Goal: Information Seeking & Learning: Compare options

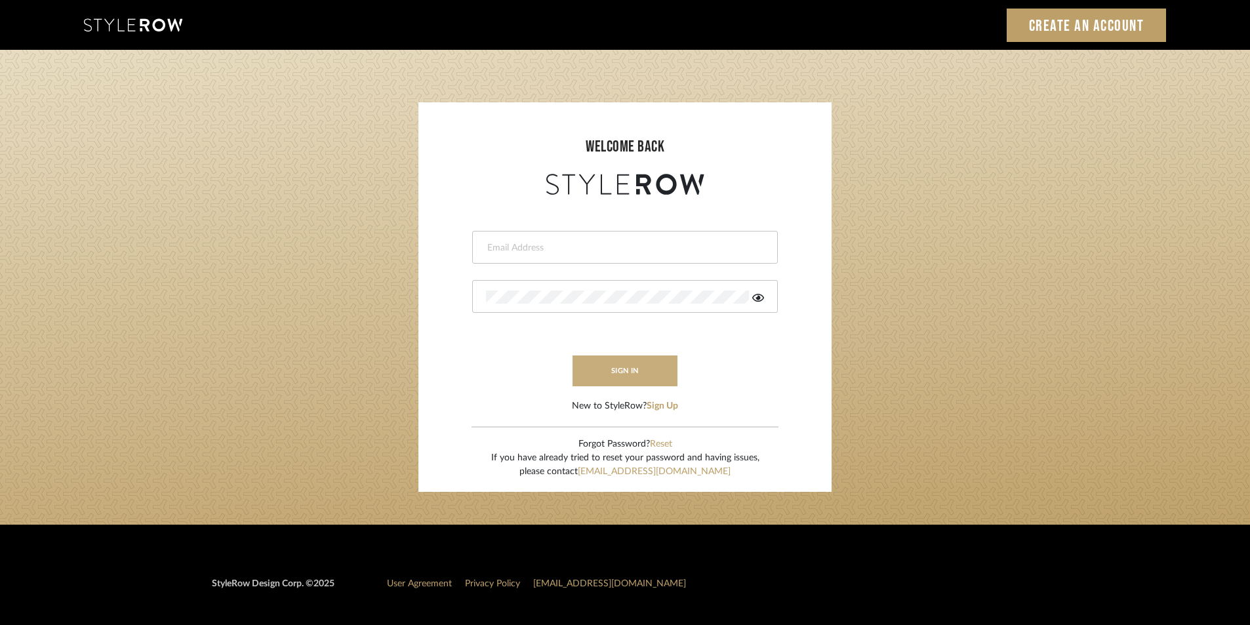
type input "[EMAIL_ADDRESS][PERSON_NAME][DOMAIN_NAME]"
click at [654, 377] on button "sign in" at bounding box center [625, 370] width 105 height 31
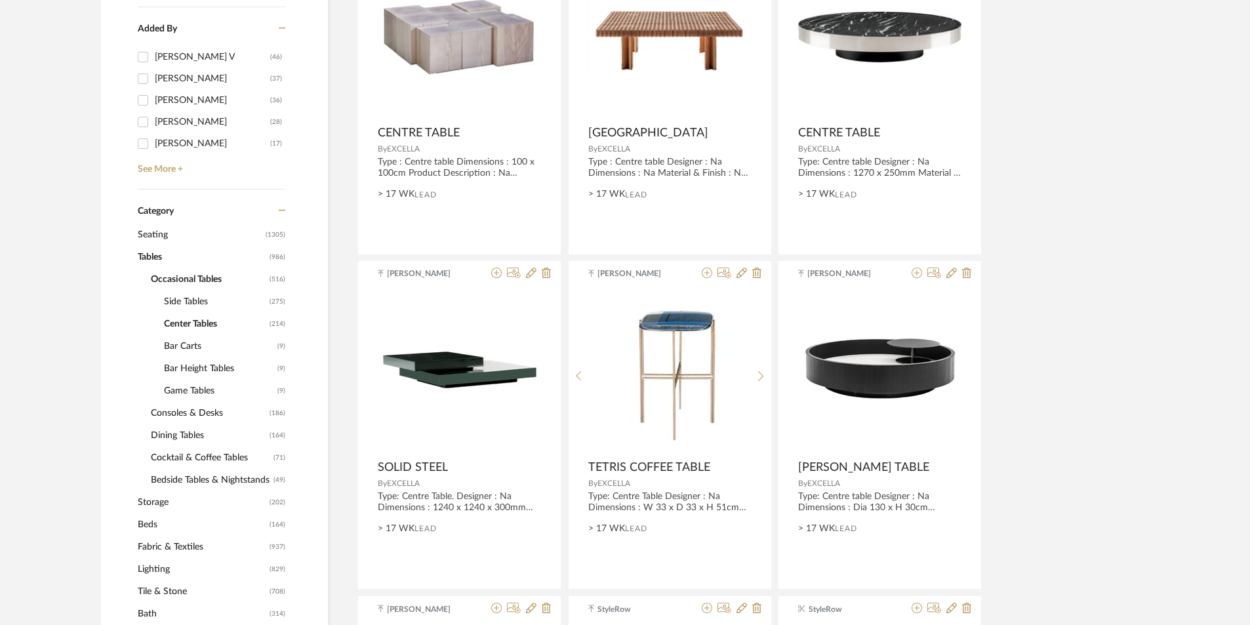
scroll to position [393, 0]
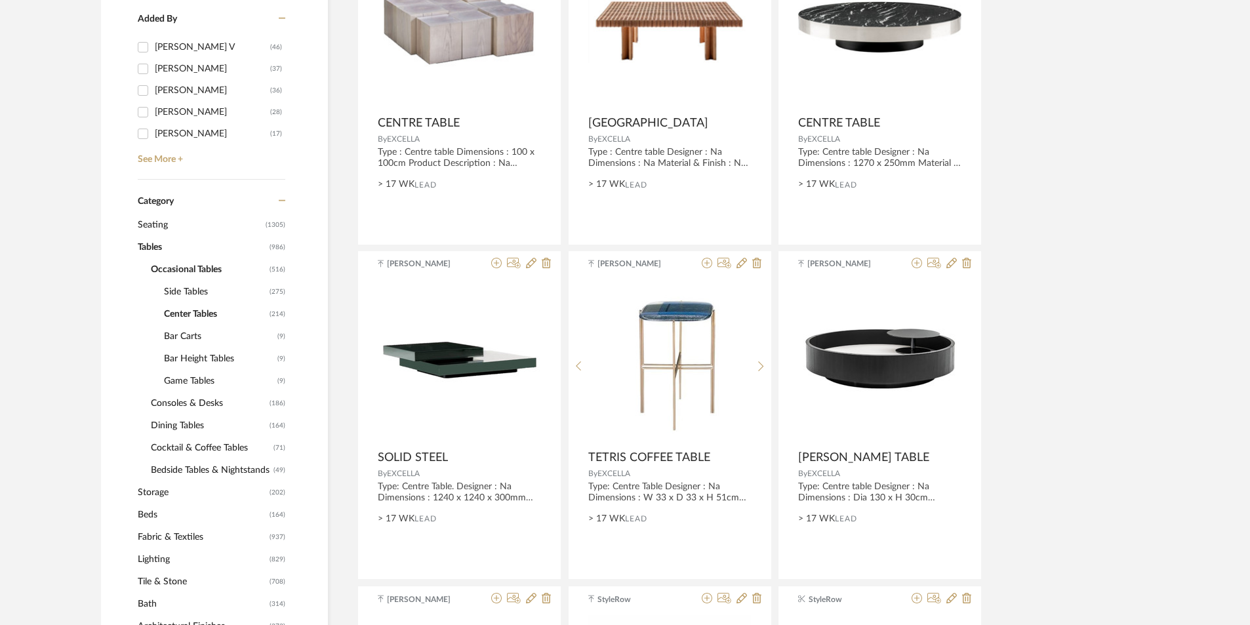
click at [174, 226] on span "Seating" at bounding box center [200, 225] width 125 height 22
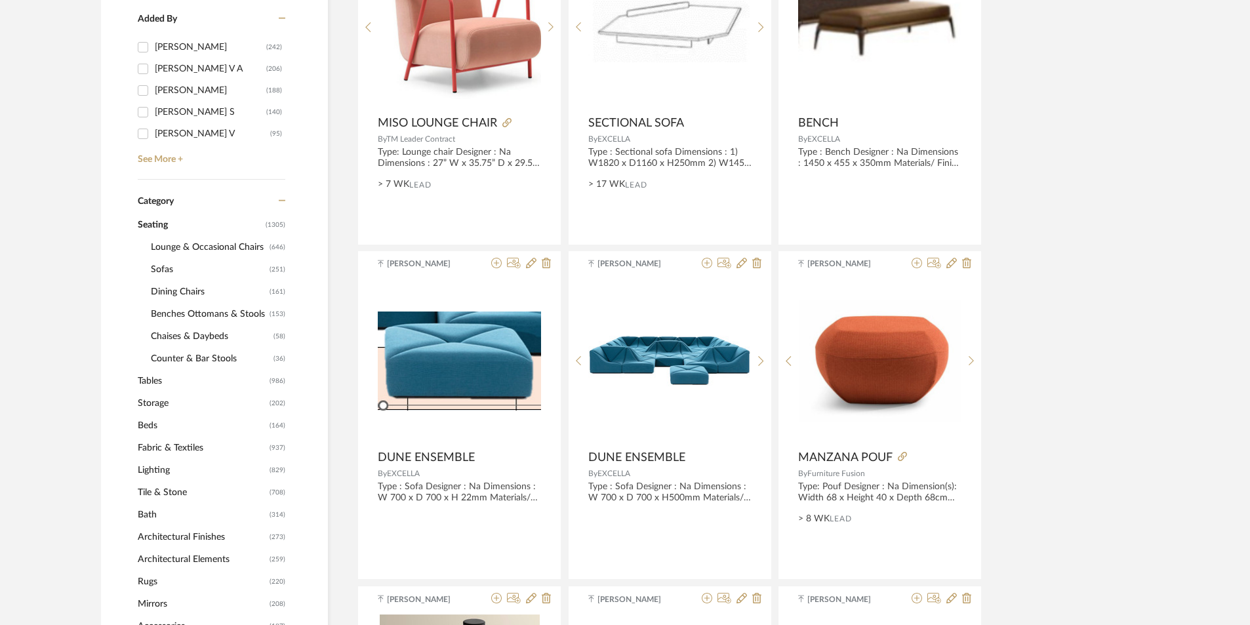
click at [188, 242] on span "Lounge & Occasional Chairs" at bounding box center [208, 247] width 115 height 22
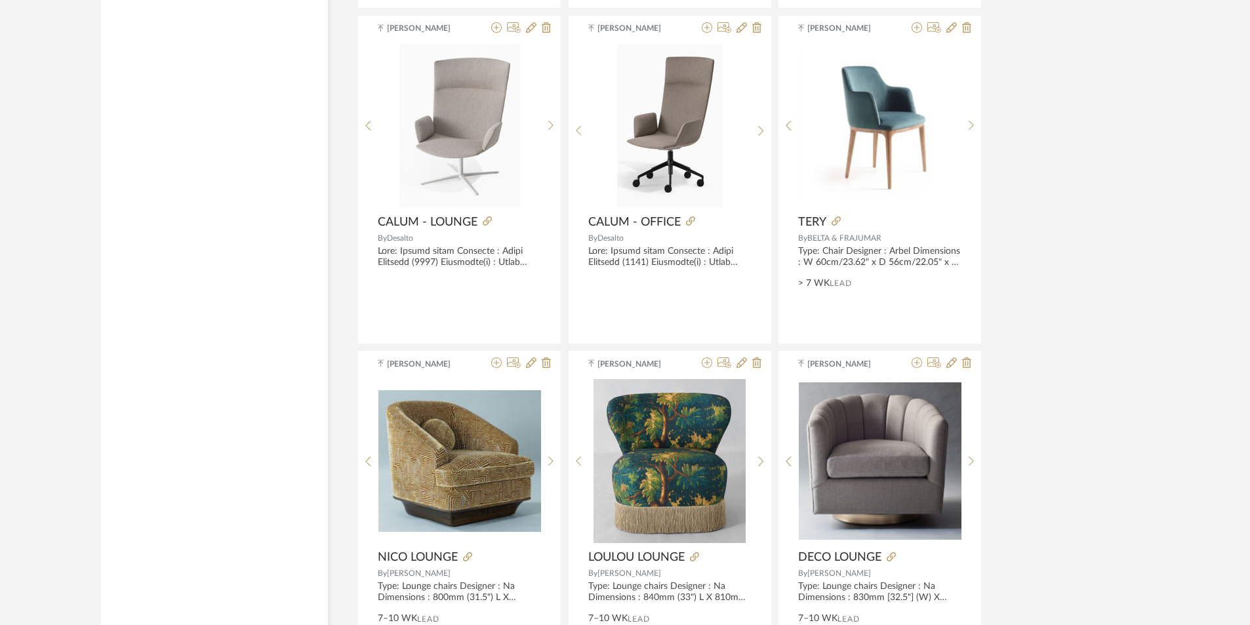
scroll to position [3345, 0]
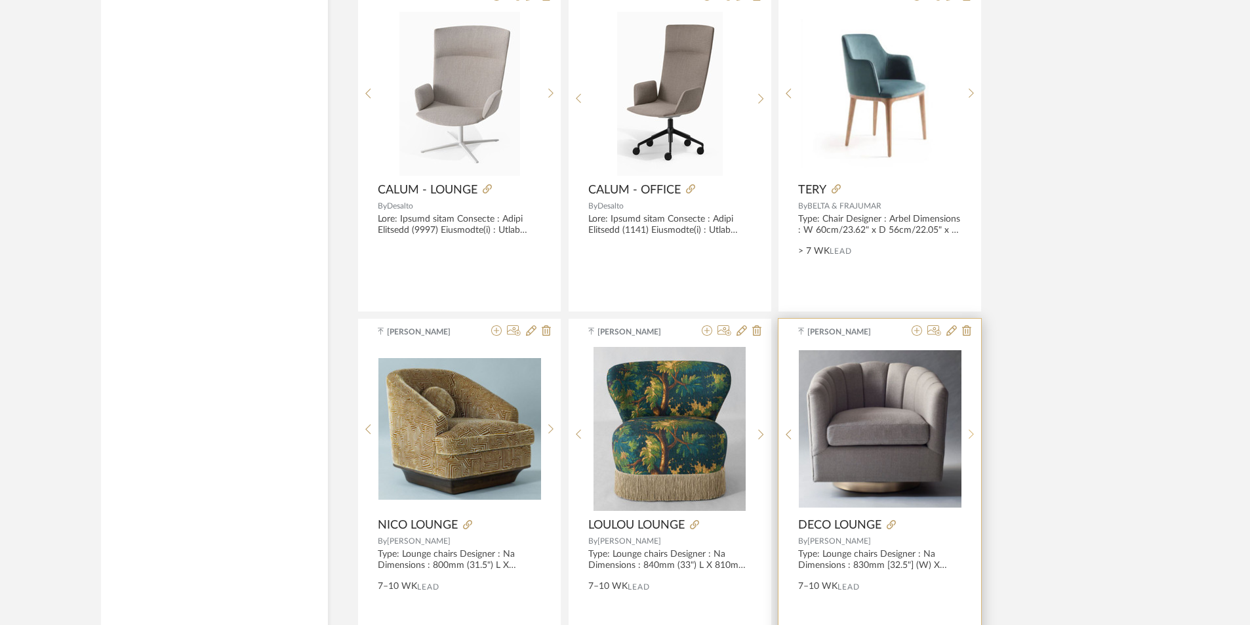
click at [967, 437] on sr-next-btn at bounding box center [971, 434] width 20 height 11
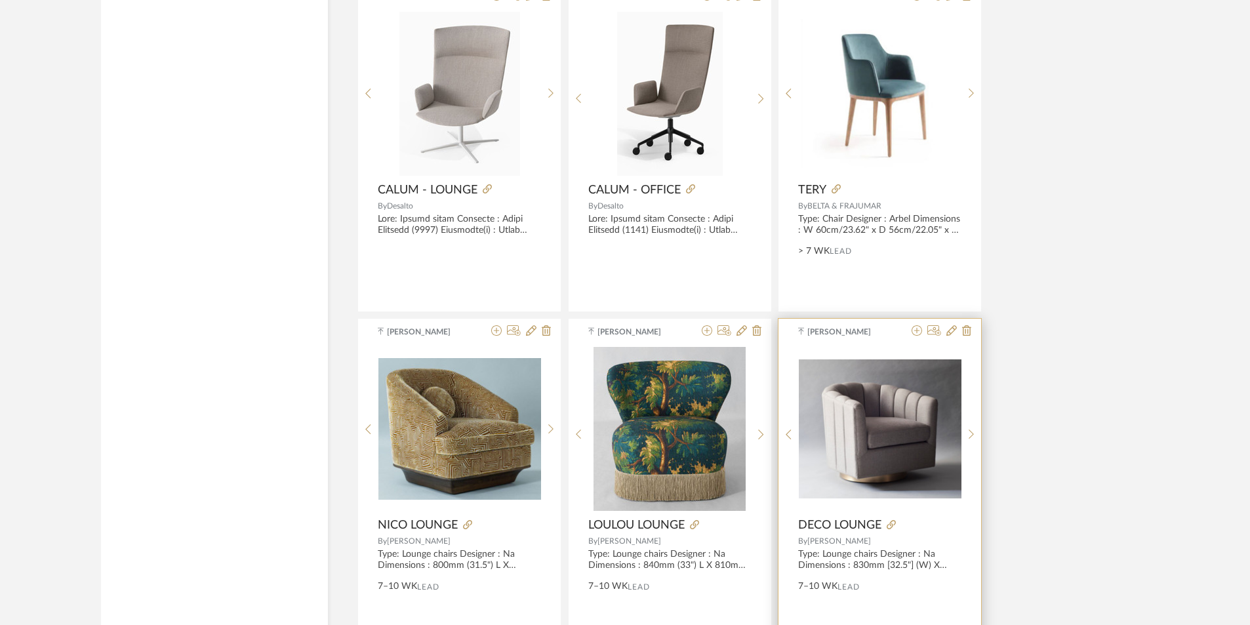
click at [887, 422] on img "1" at bounding box center [880, 428] width 163 height 139
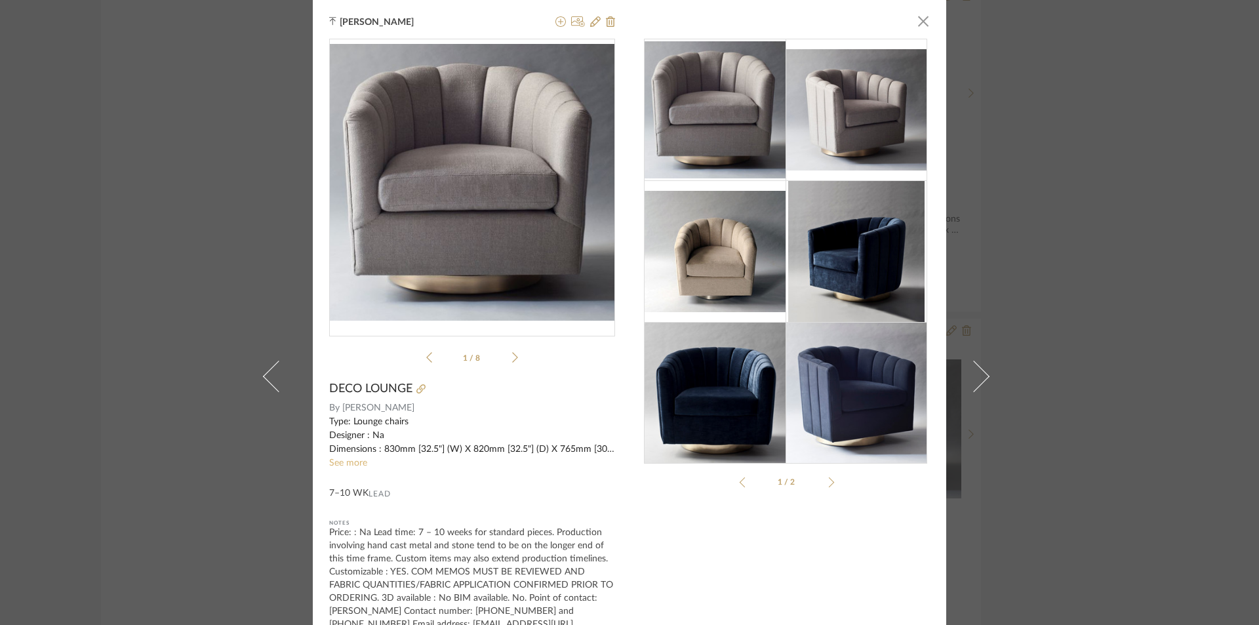
click at [355, 460] on link "See more" at bounding box center [348, 462] width 38 height 9
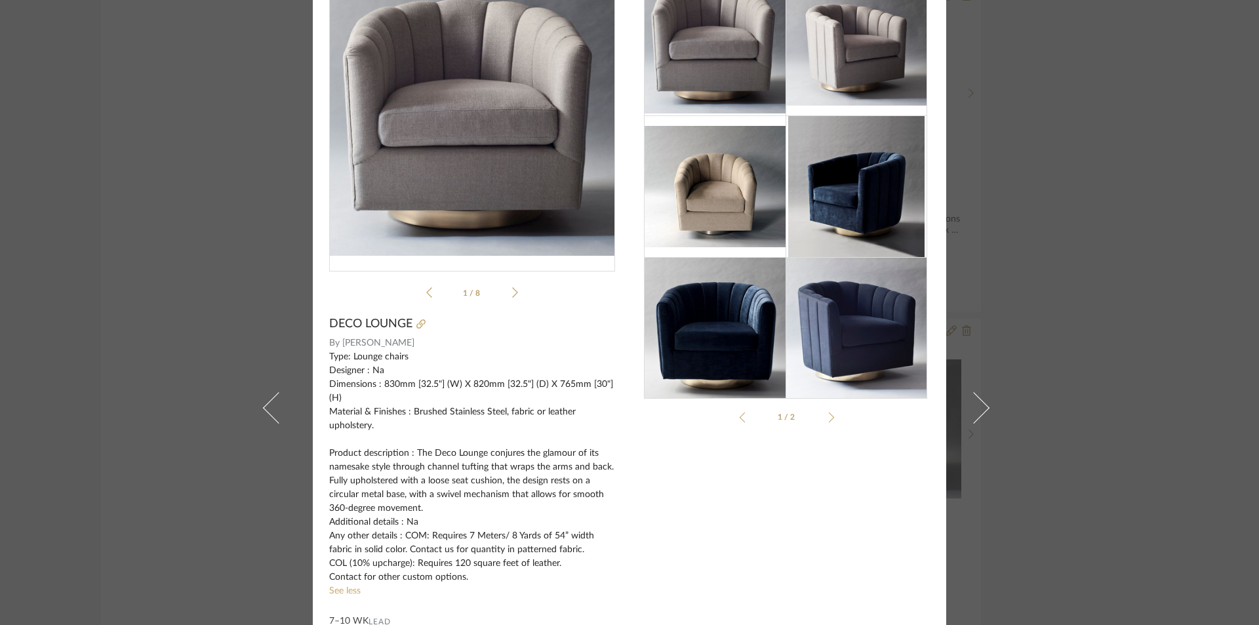
scroll to position [66, 0]
click at [1159, 374] on div "[PERSON_NAME] × pdfs-pub...de-chair.pdf pdfs-pub...de-chair.pdf 1 / 8 DECO LOUN…" at bounding box center [629, 312] width 1259 height 625
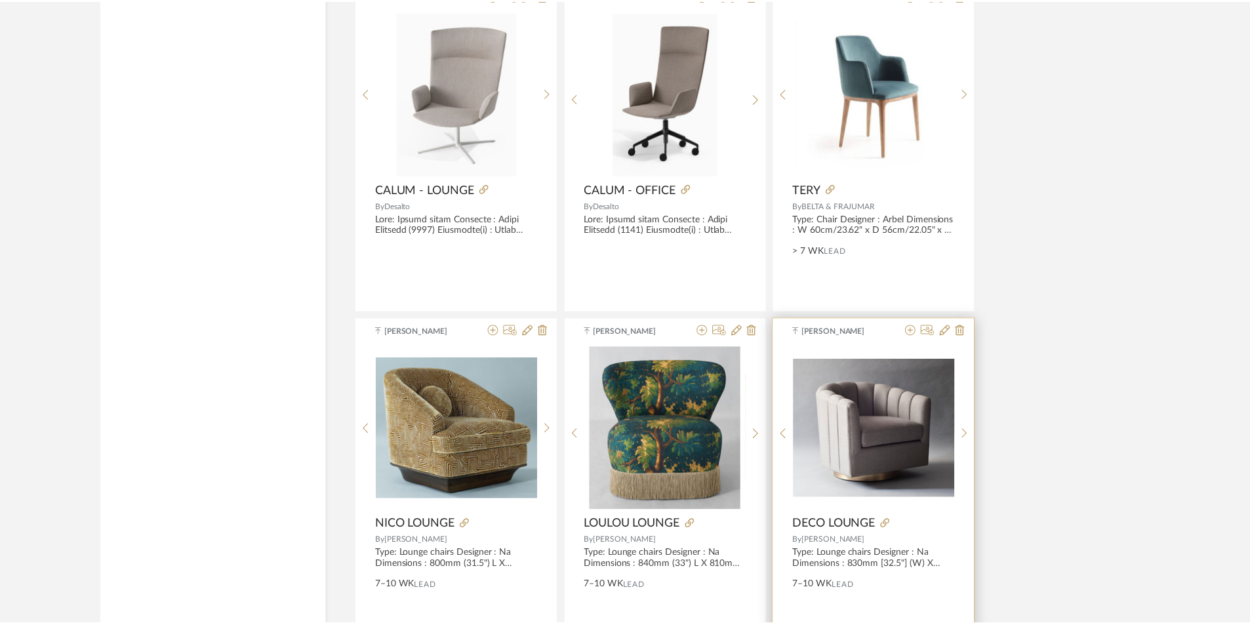
scroll to position [3345, 0]
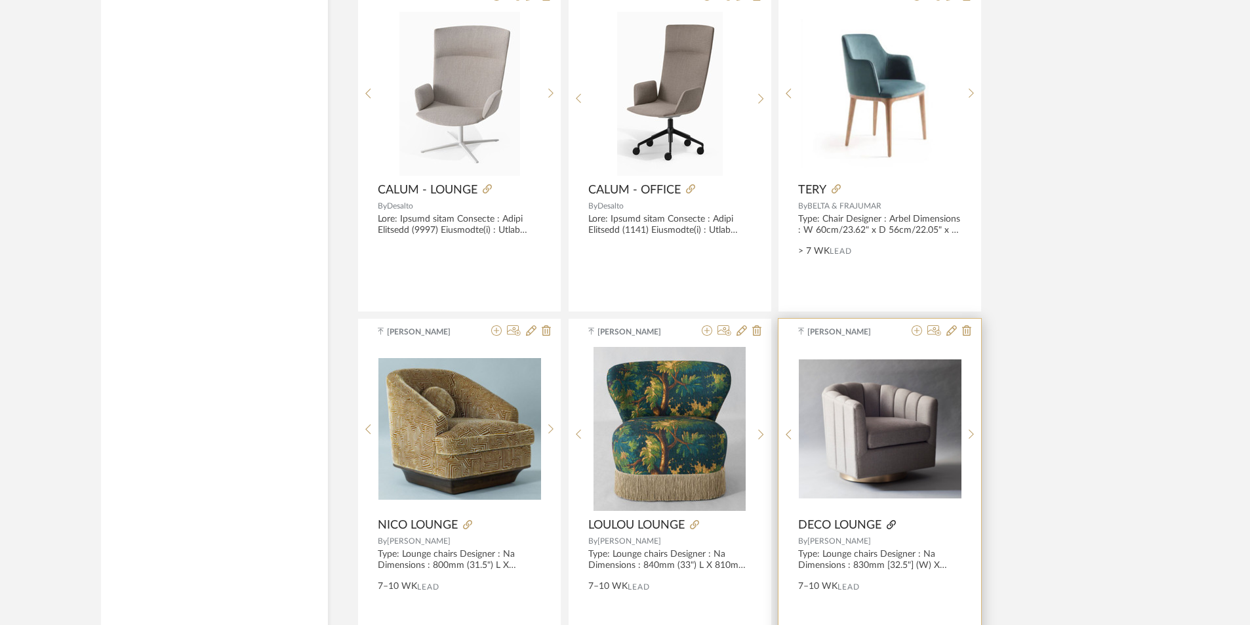
click at [893, 525] on icon at bounding box center [891, 524] width 9 height 9
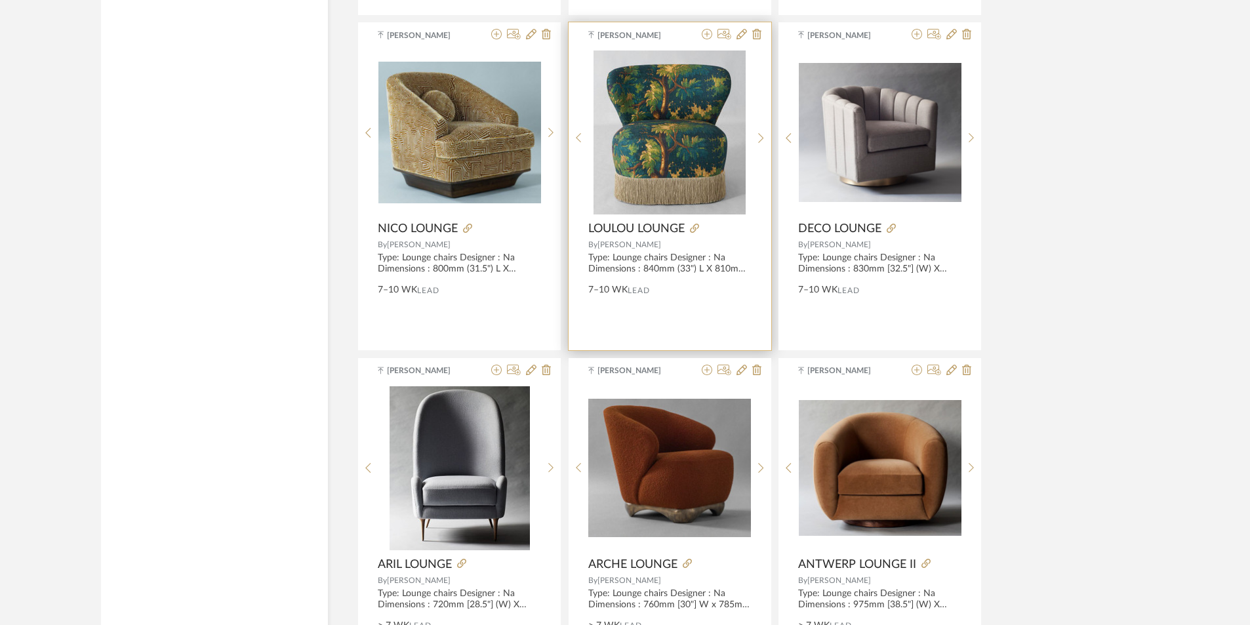
scroll to position [3842, 0]
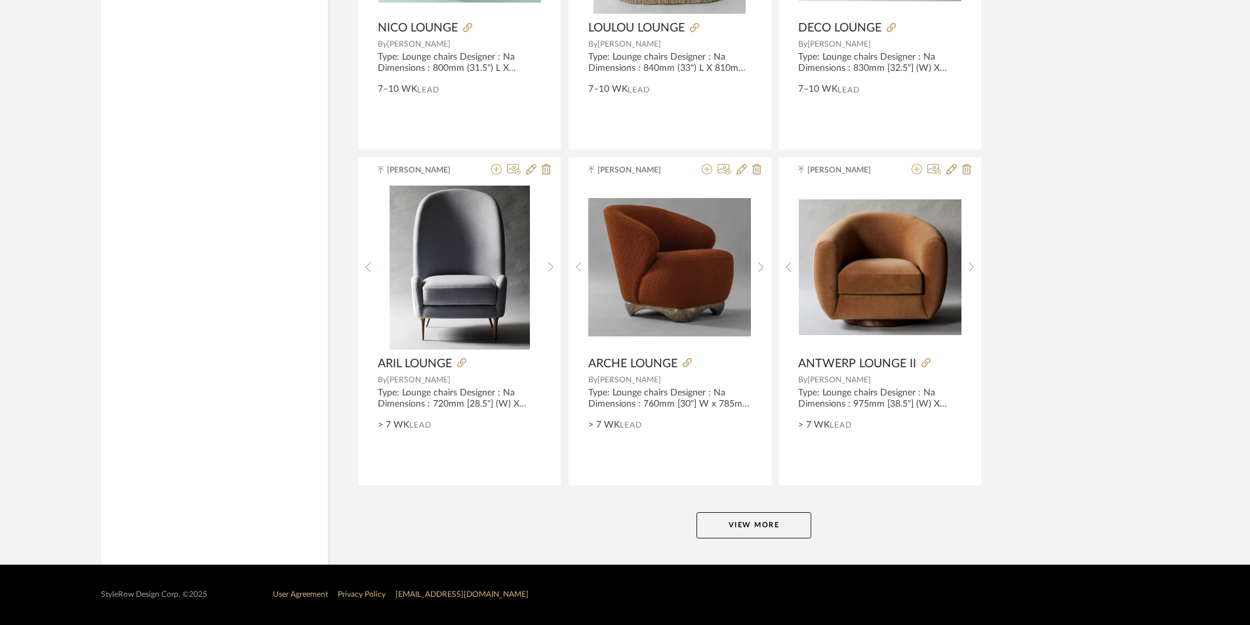
click at [751, 527] on button "View More" at bounding box center [753, 525] width 115 height 26
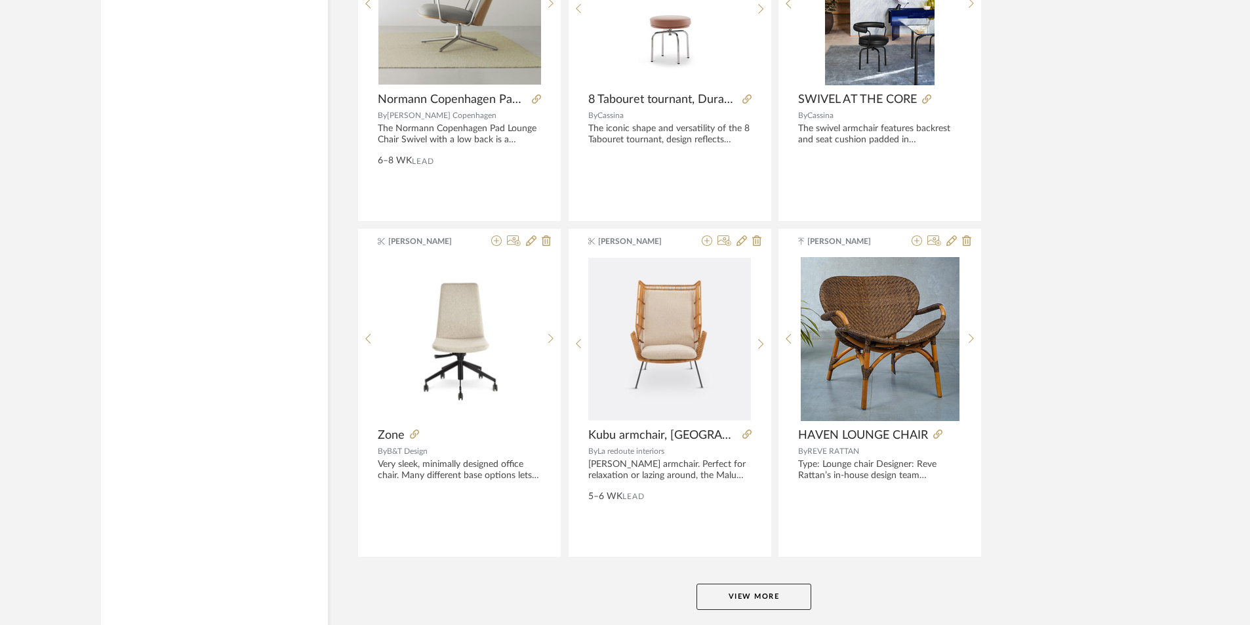
scroll to position [7867, 0]
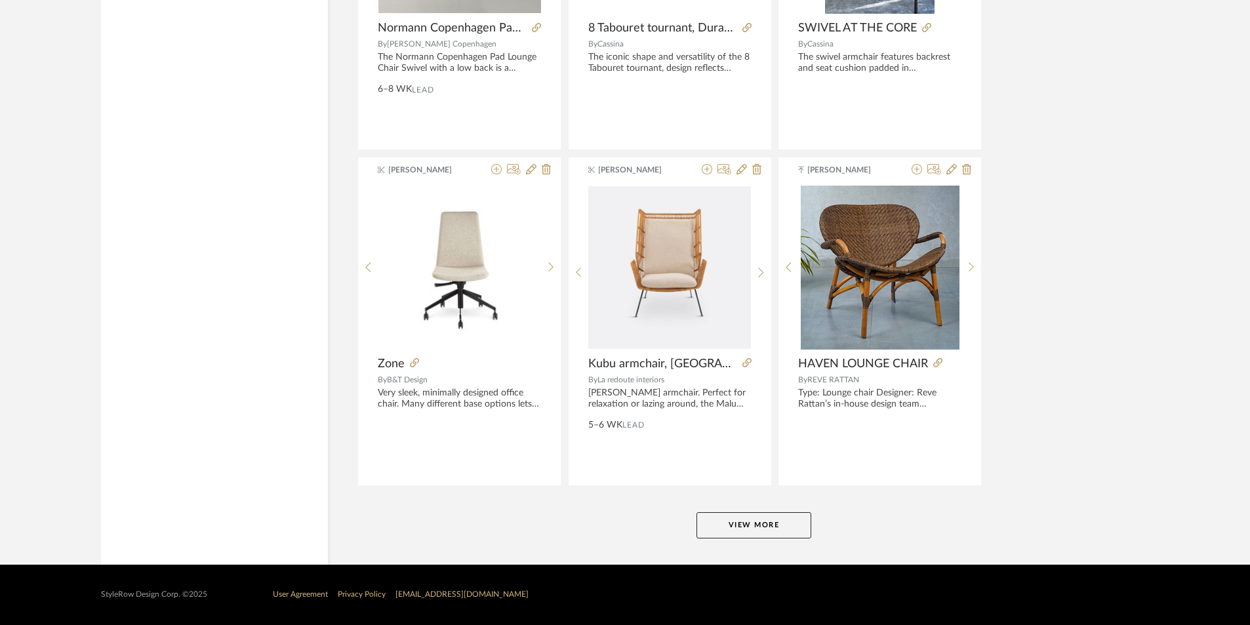
click at [721, 518] on button "View More" at bounding box center [753, 525] width 115 height 26
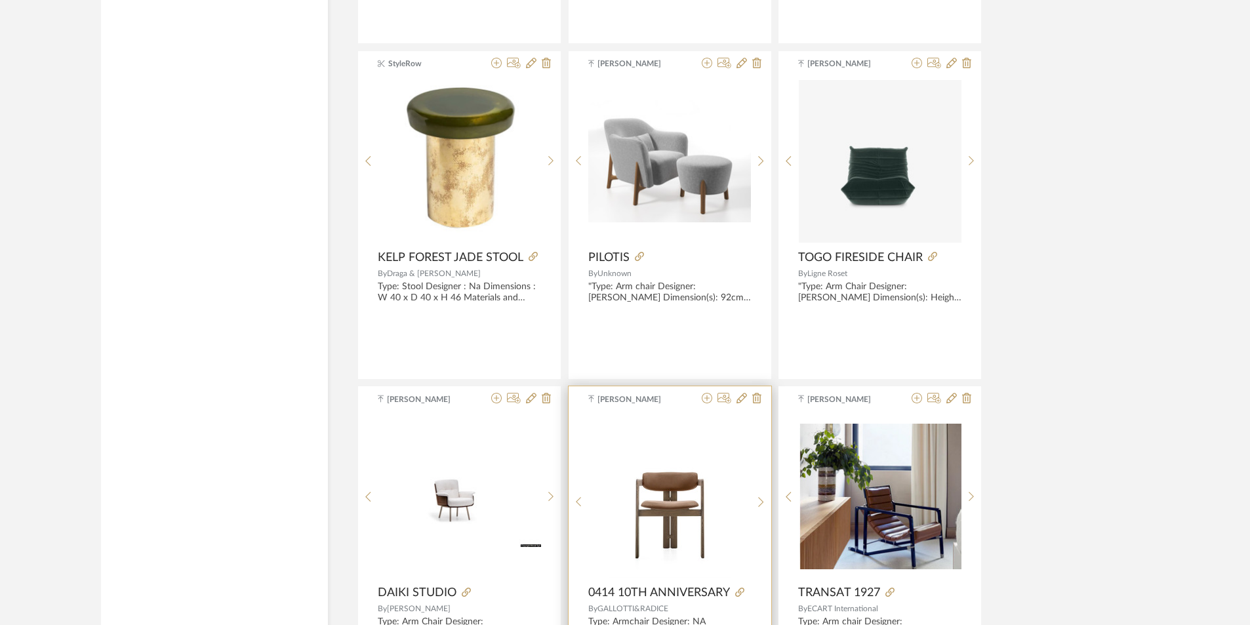
scroll to position [8719, 0]
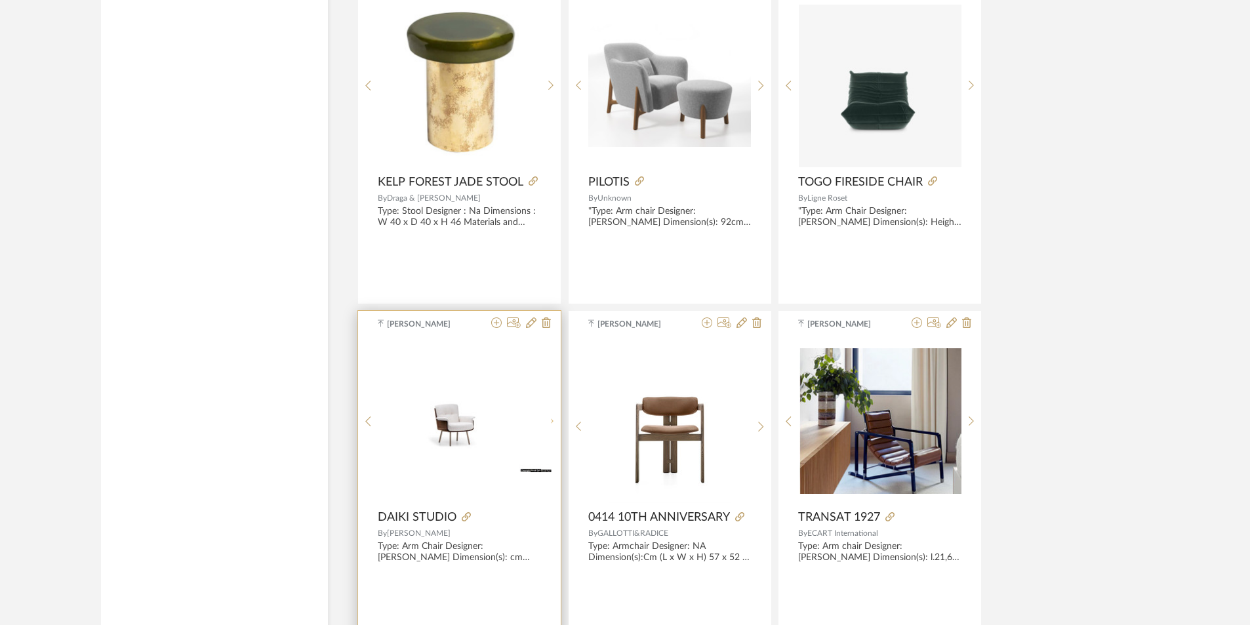
click at [552, 424] on icon at bounding box center [551, 421] width 6 height 11
click at [552, 424] on icon at bounding box center [551, 426] width 6 height 11
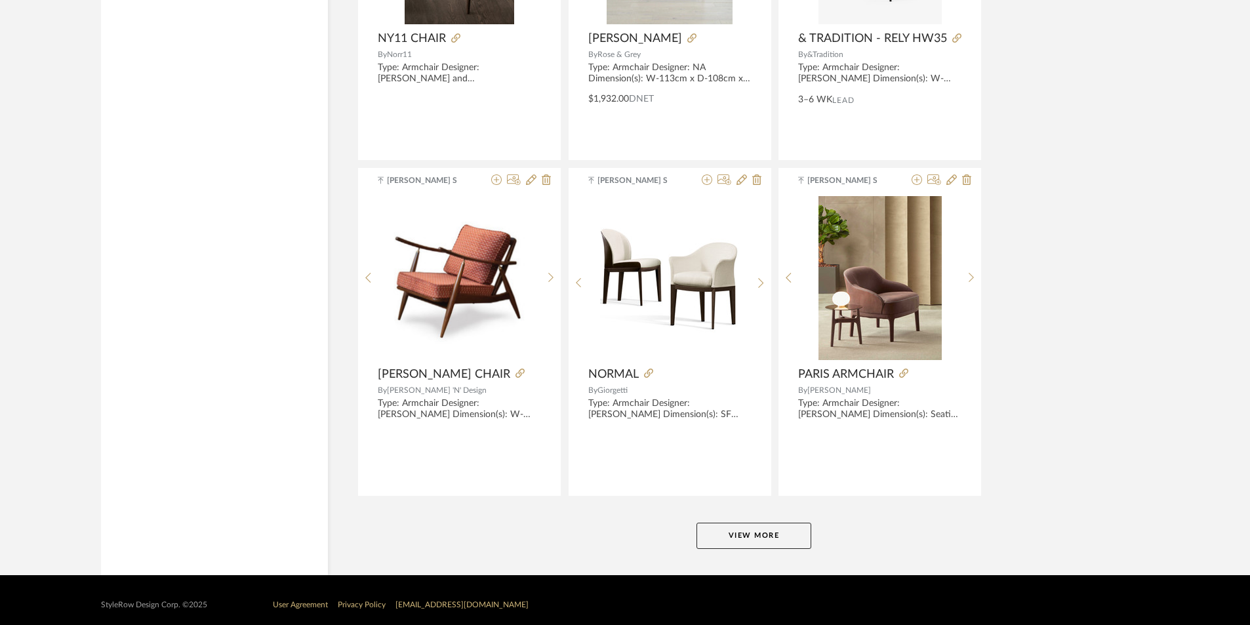
scroll to position [11892, 0]
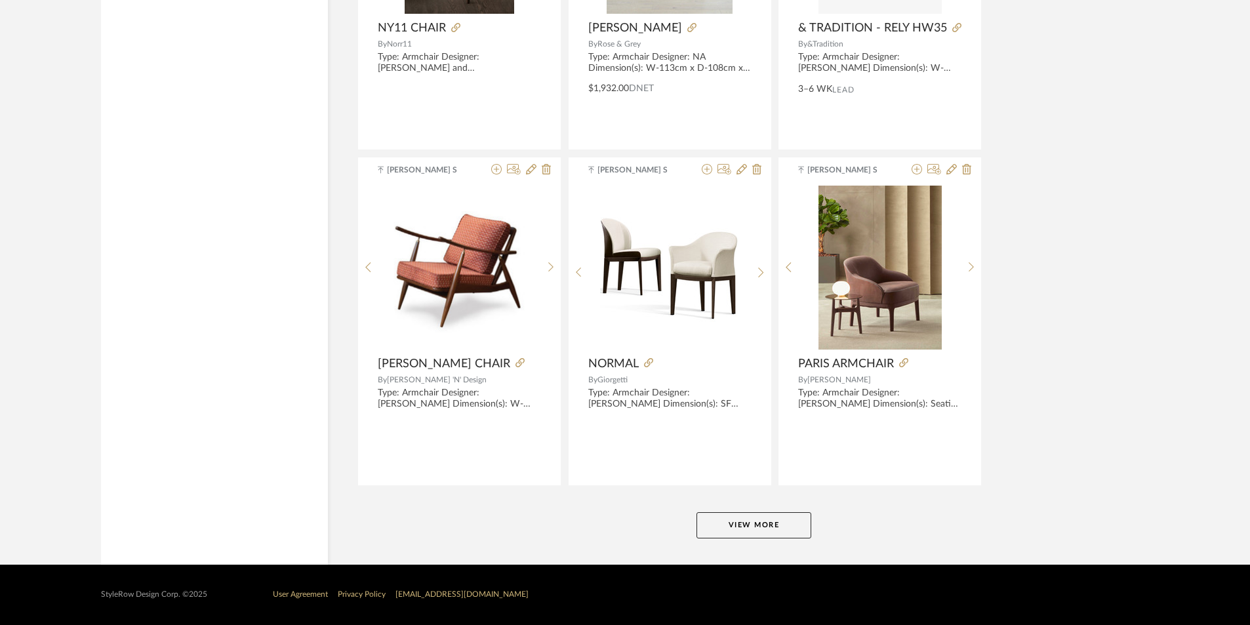
click at [774, 524] on button "View More" at bounding box center [753, 525] width 115 height 26
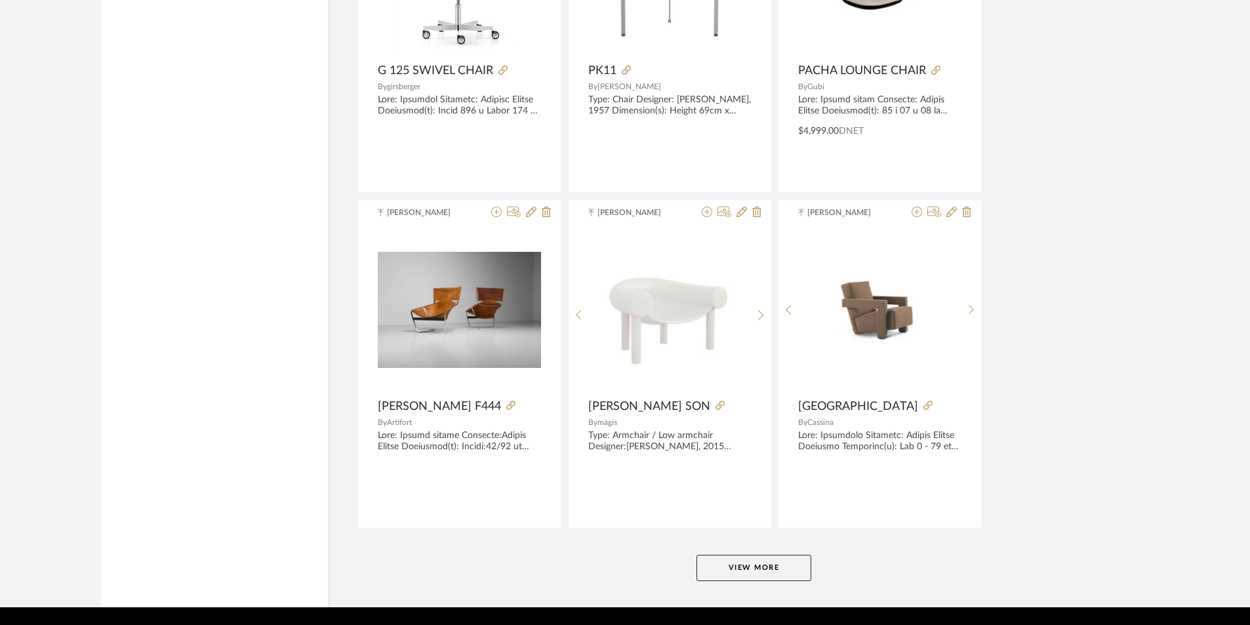
scroll to position [15917, 0]
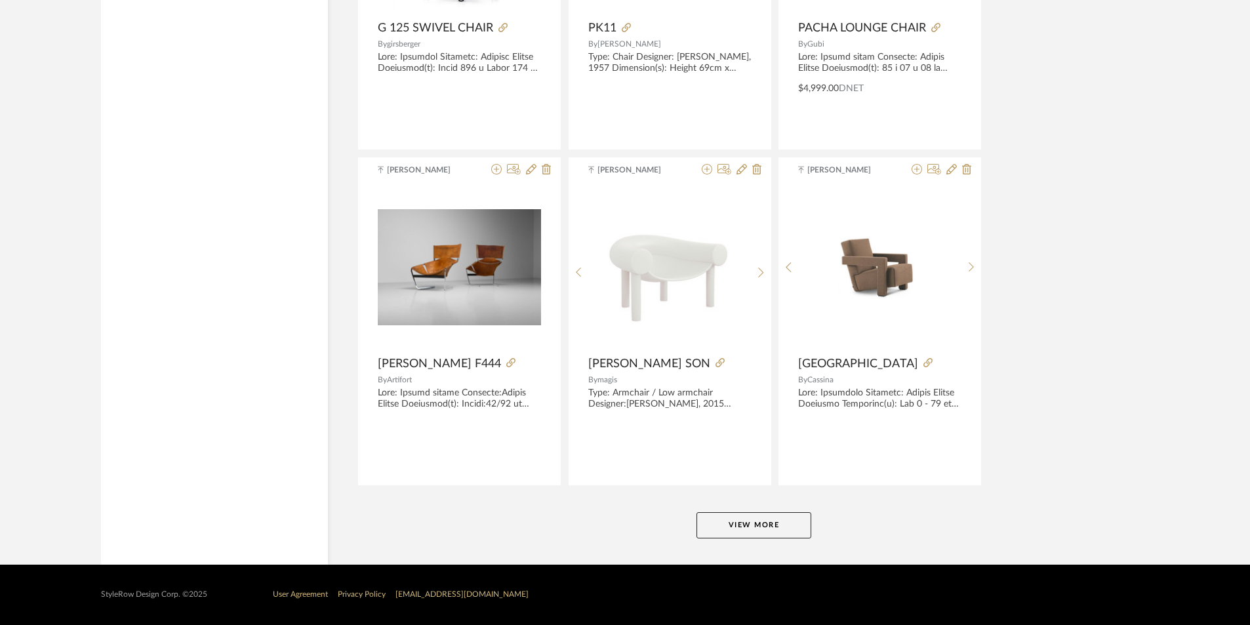
click at [778, 523] on button "View More" at bounding box center [753, 525] width 115 height 26
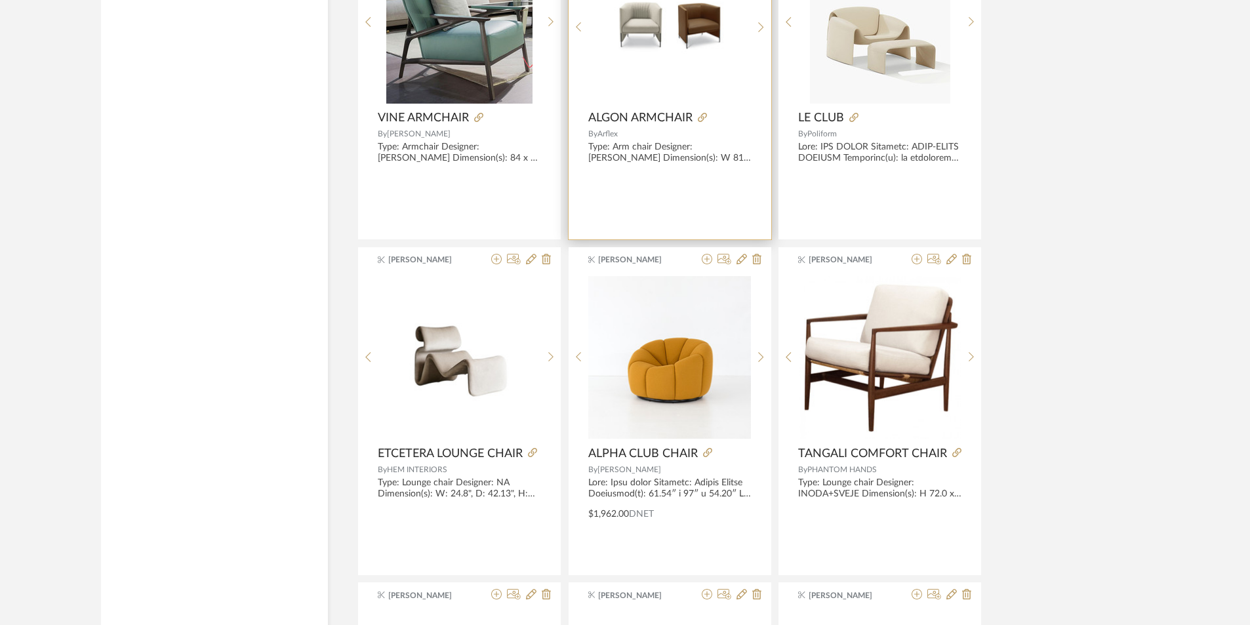
scroll to position [16507, 0]
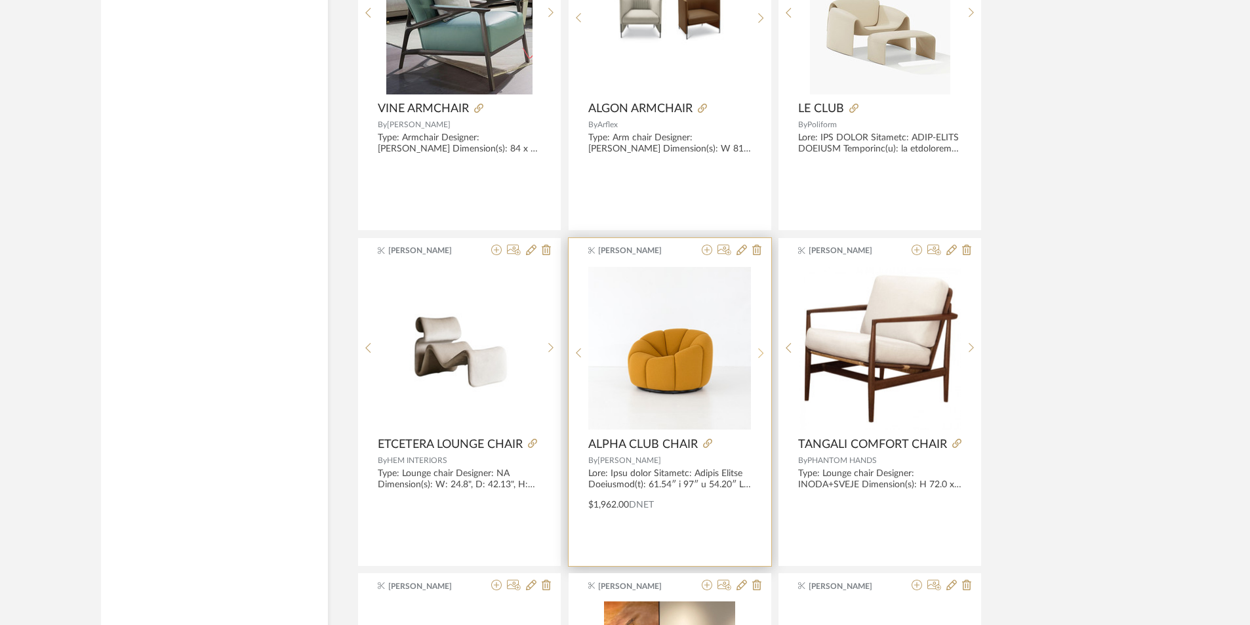
click at [763, 359] on div at bounding box center [761, 353] width 20 height 174
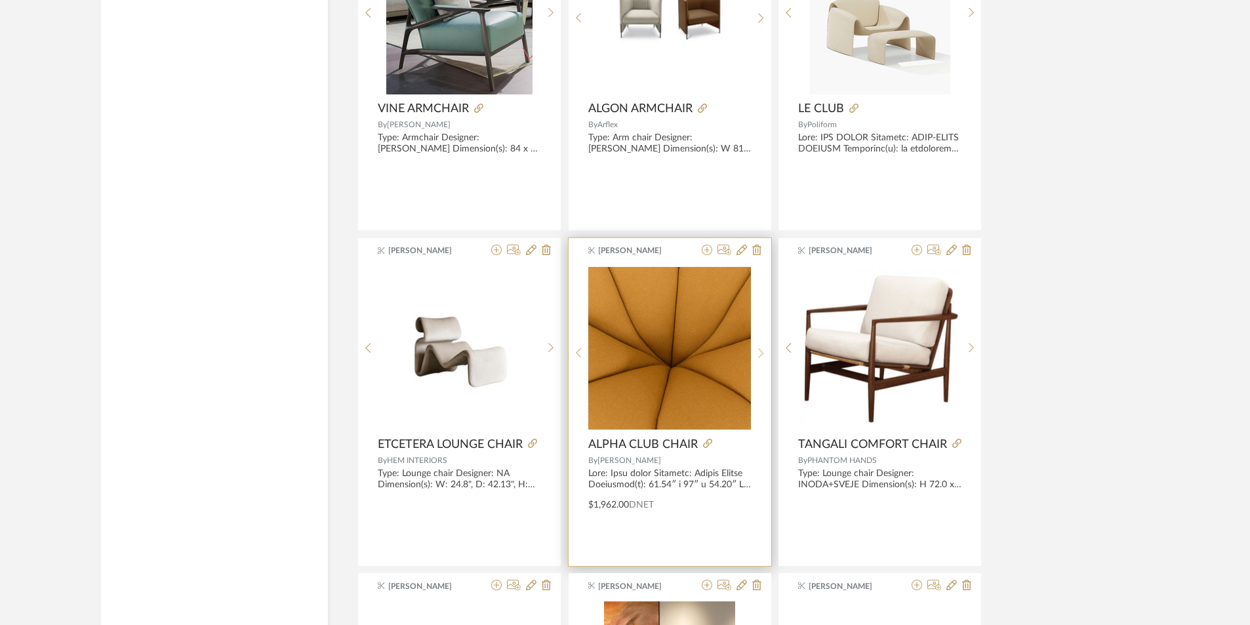
click at [763, 359] on div at bounding box center [761, 353] width 20 height 174
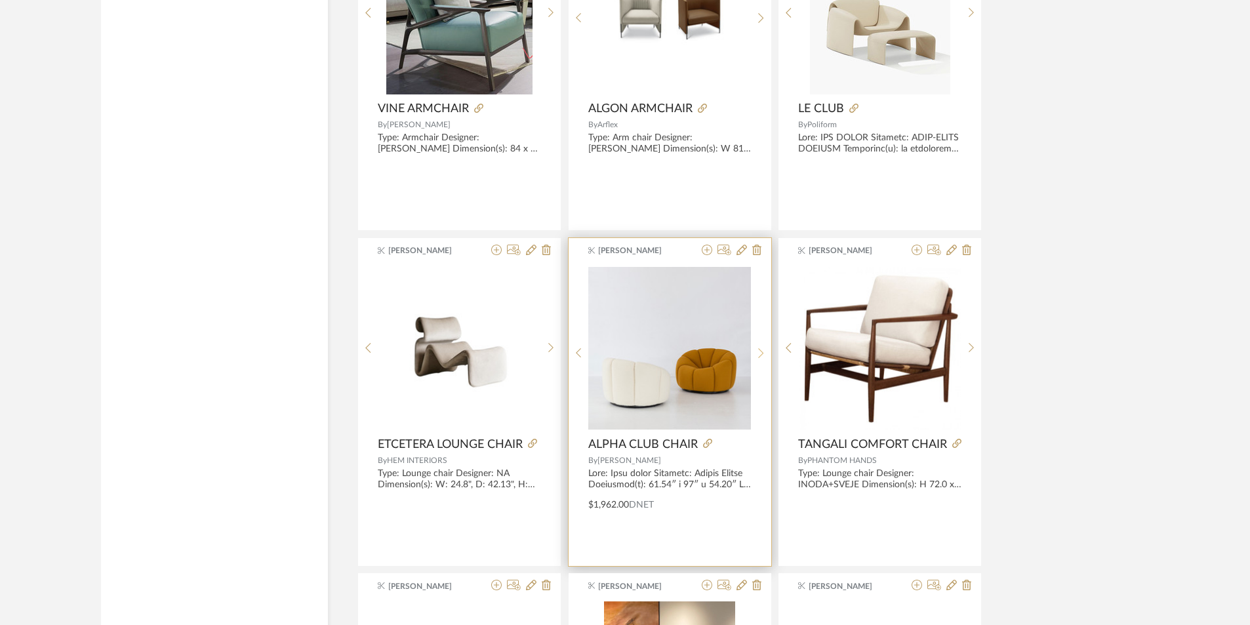
click at [763, 359] on div at bounding box center [761, 353] width 20 height 174
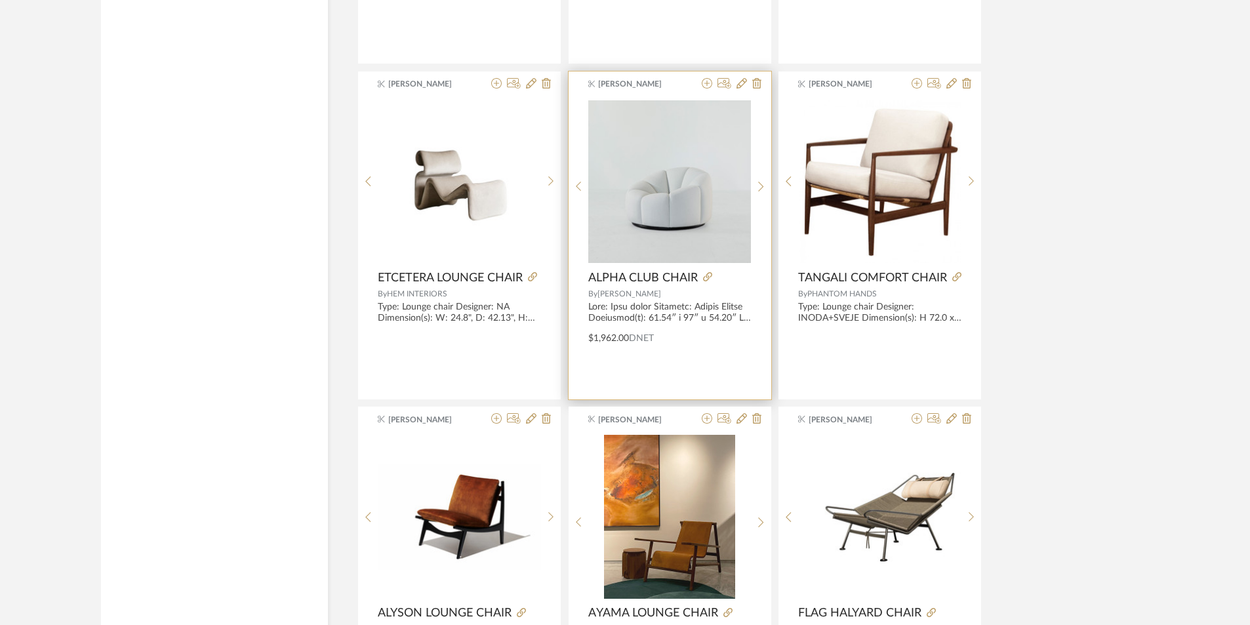
scroll to position [16639, 0]
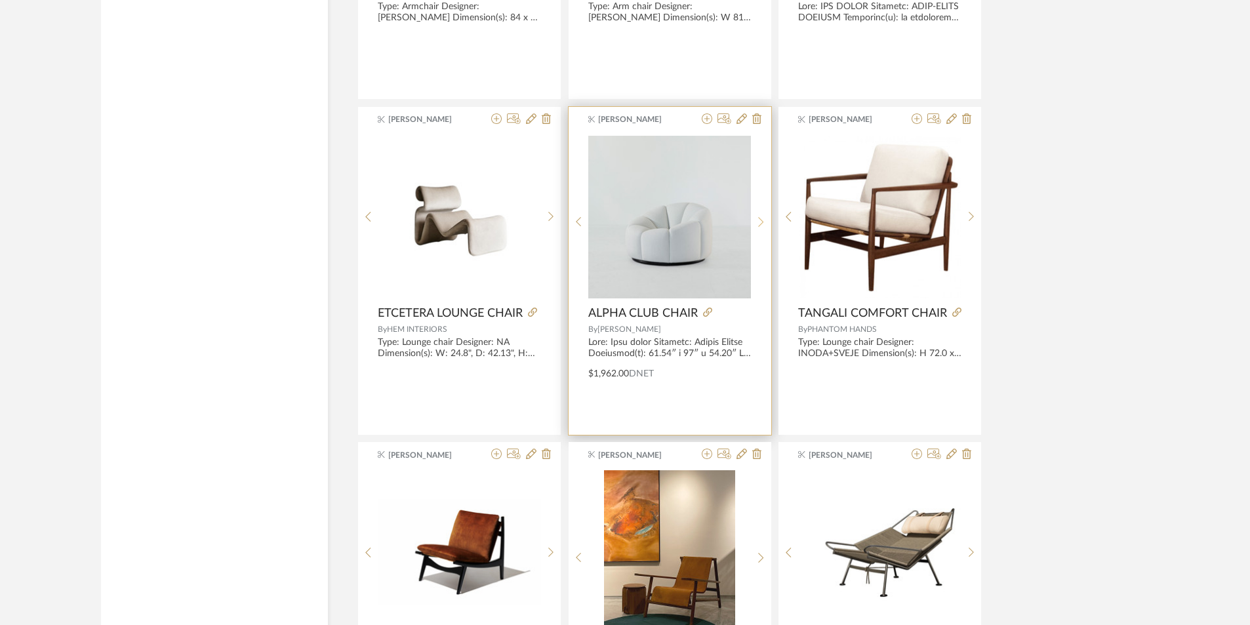
click at [756, 224] on sr-next-btn at bounding box center [761, 221] width 20 height 11
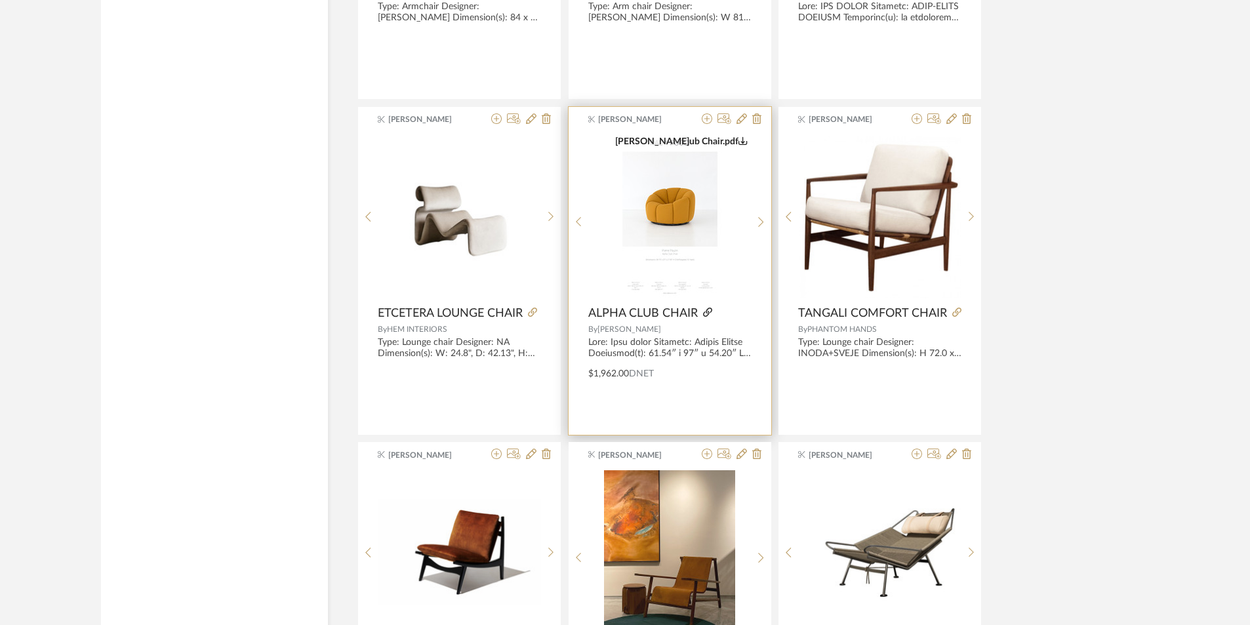
click at [710, 310] on icon at bounding box center [707, 312] width 9 height 9
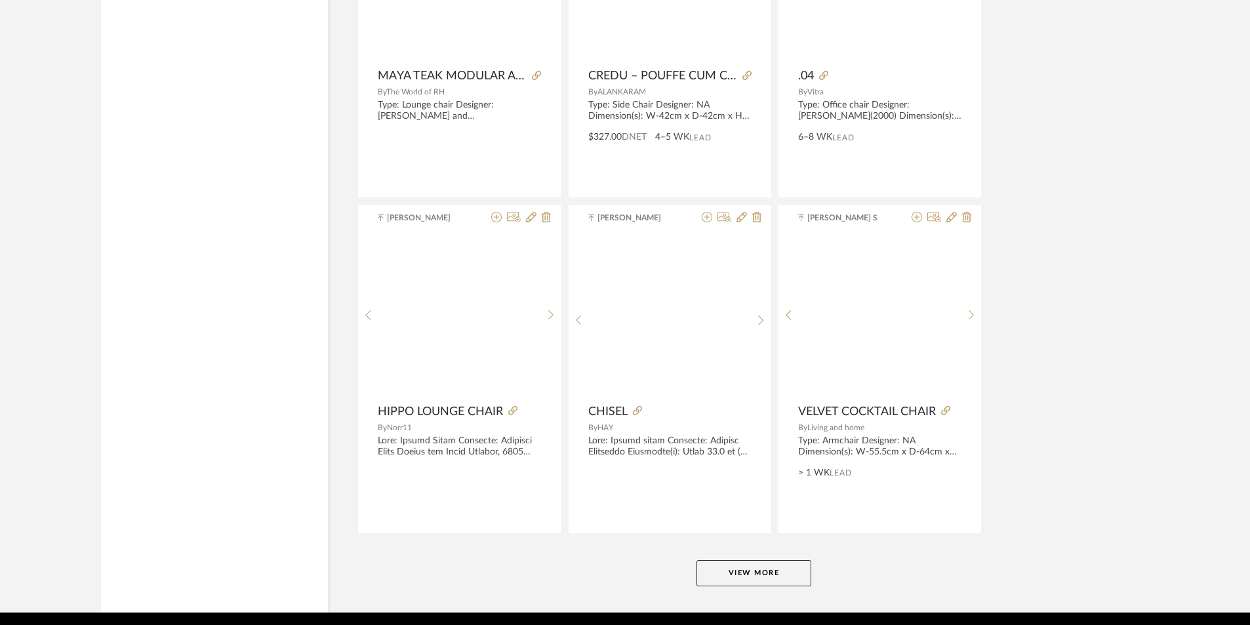
scroll to position [19942, 0]
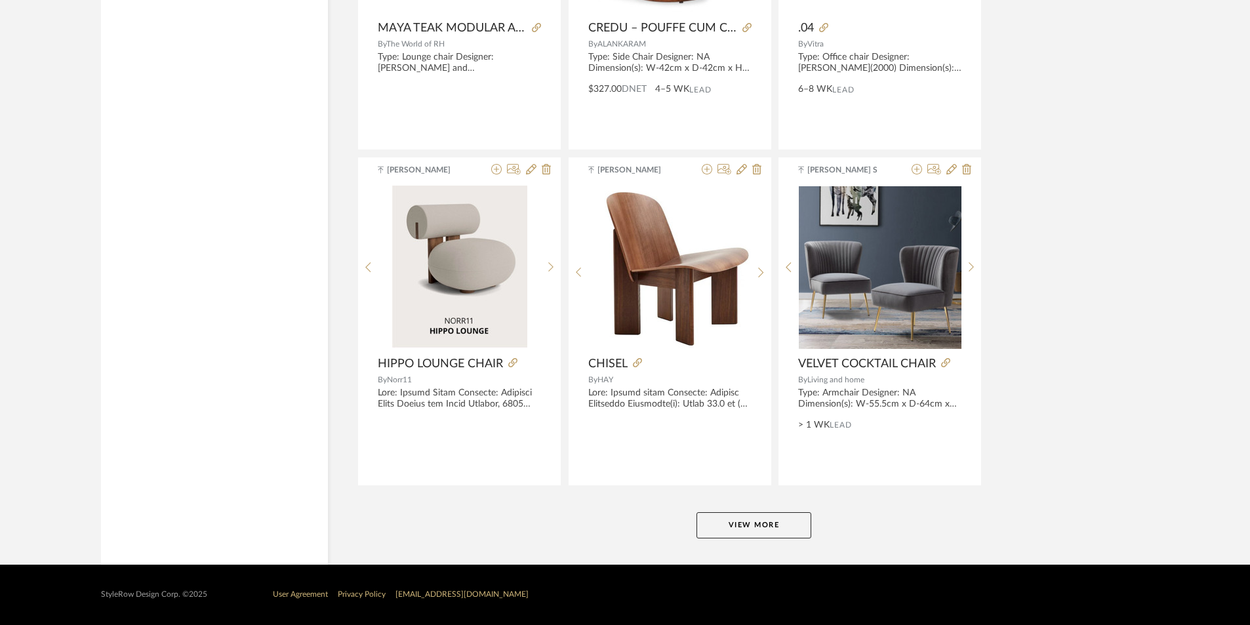
click at [748, 526] on button "View More" at bounding box center [753, 525] width 115 height 26
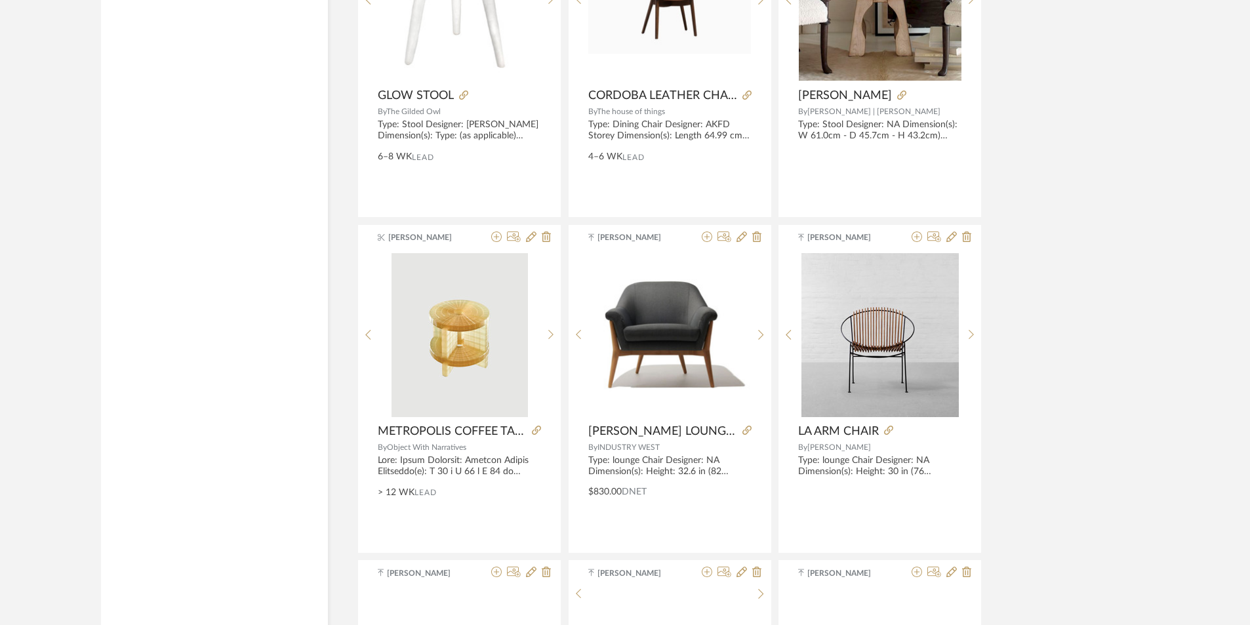
scroll to position [23549, 0]
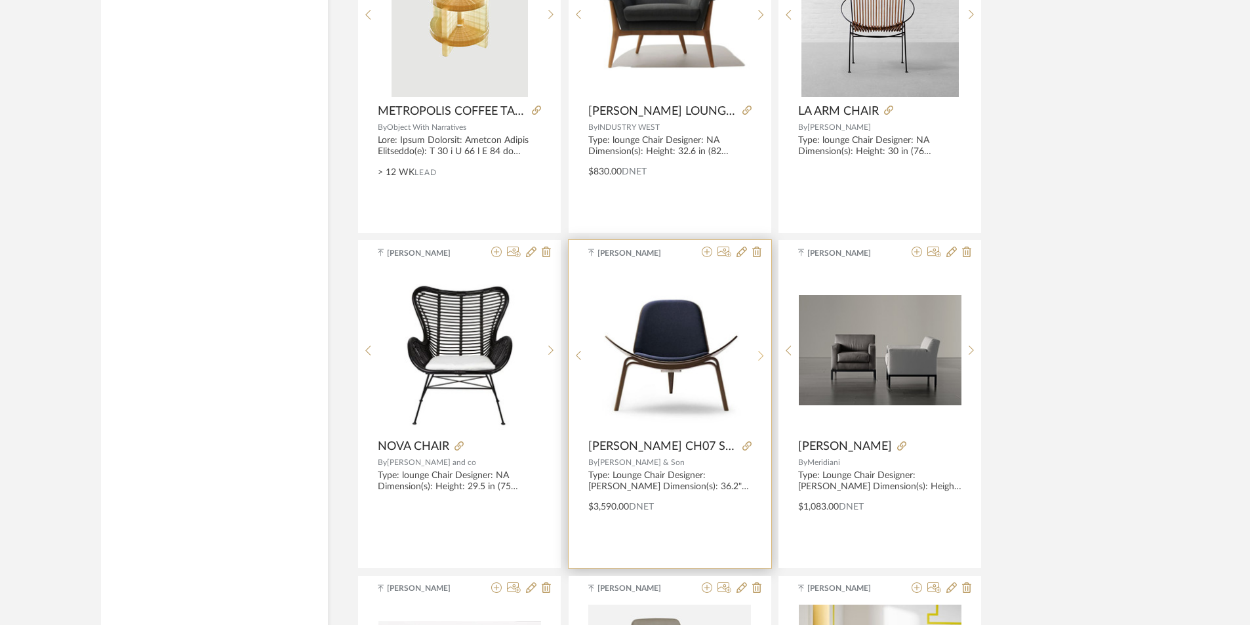
click at [768, 359] on sr-next-btn at bounding box center [761, 355] width 20 height 11
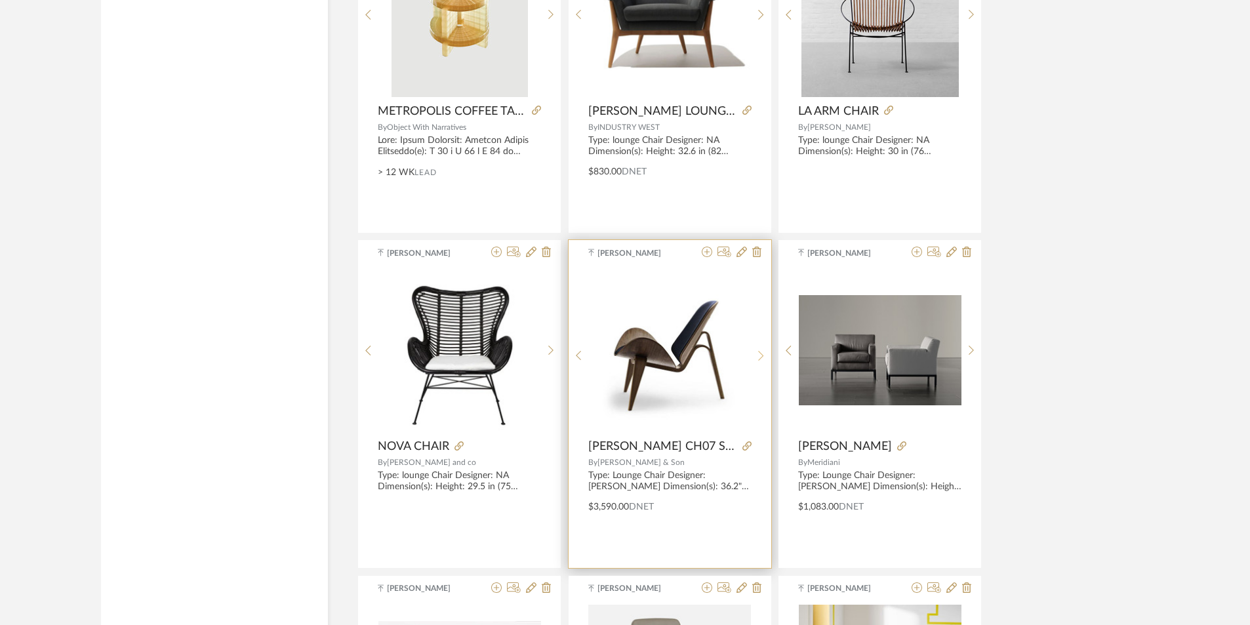
click at [768, 359] on sr-next-btn at bounding box center [761, 355] width 20 height 11
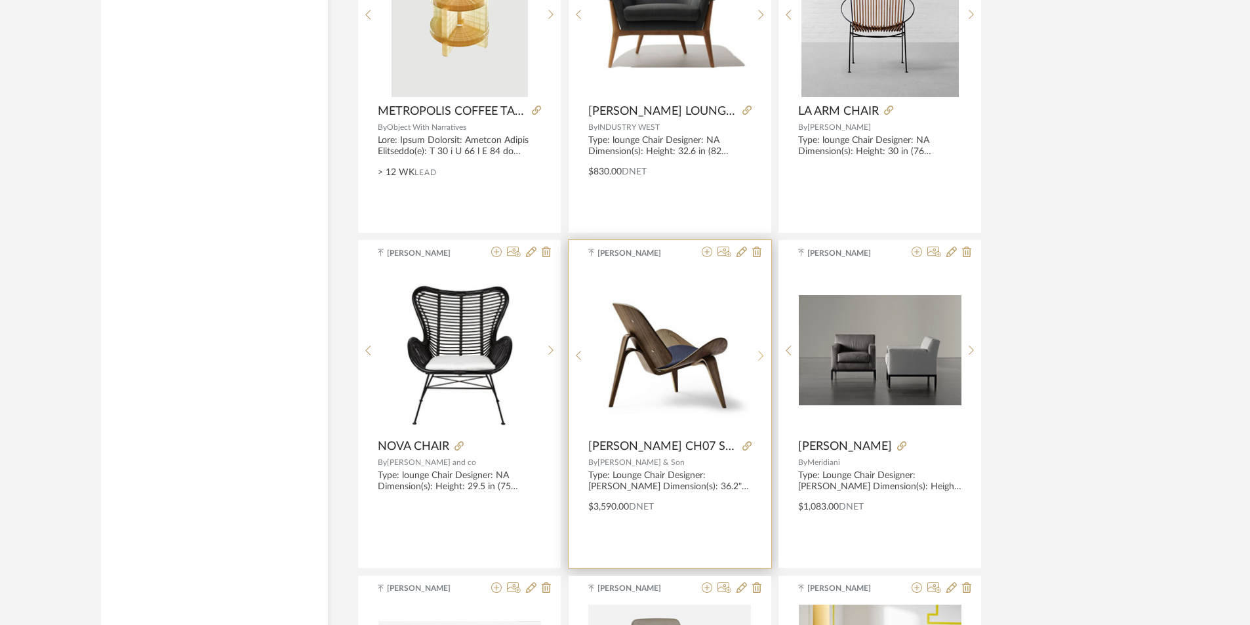
click at [768, 359] on sr-next-btn at bounding box center [761, 355] width 20 height 11
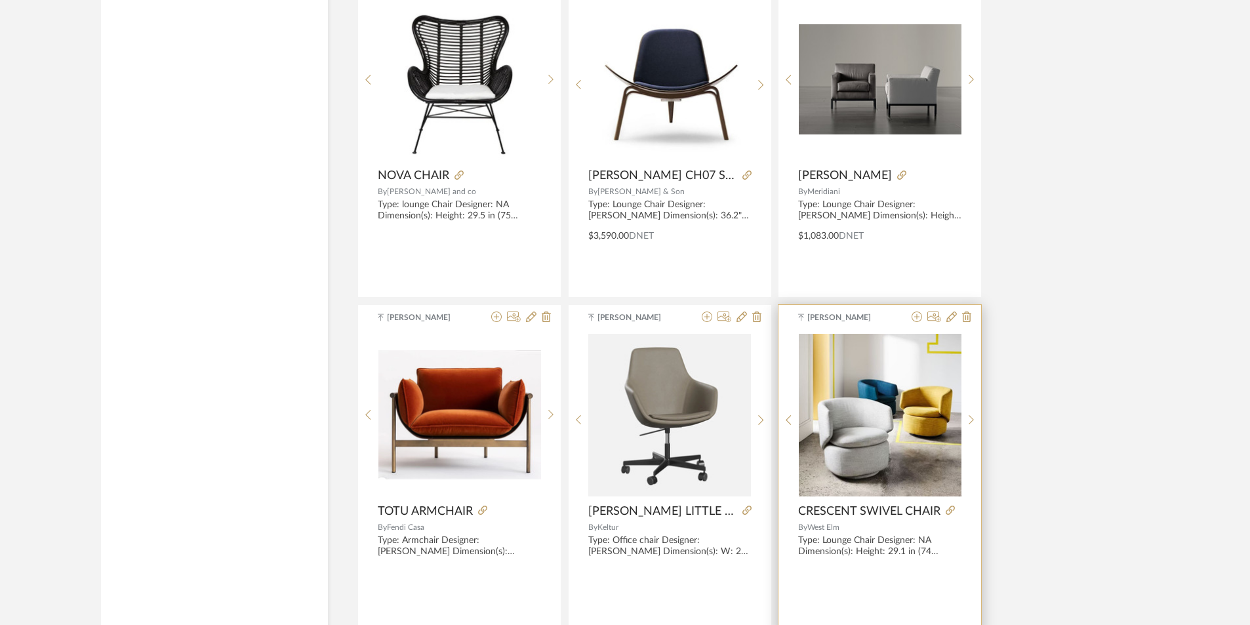
scroll to position [23877, 0]
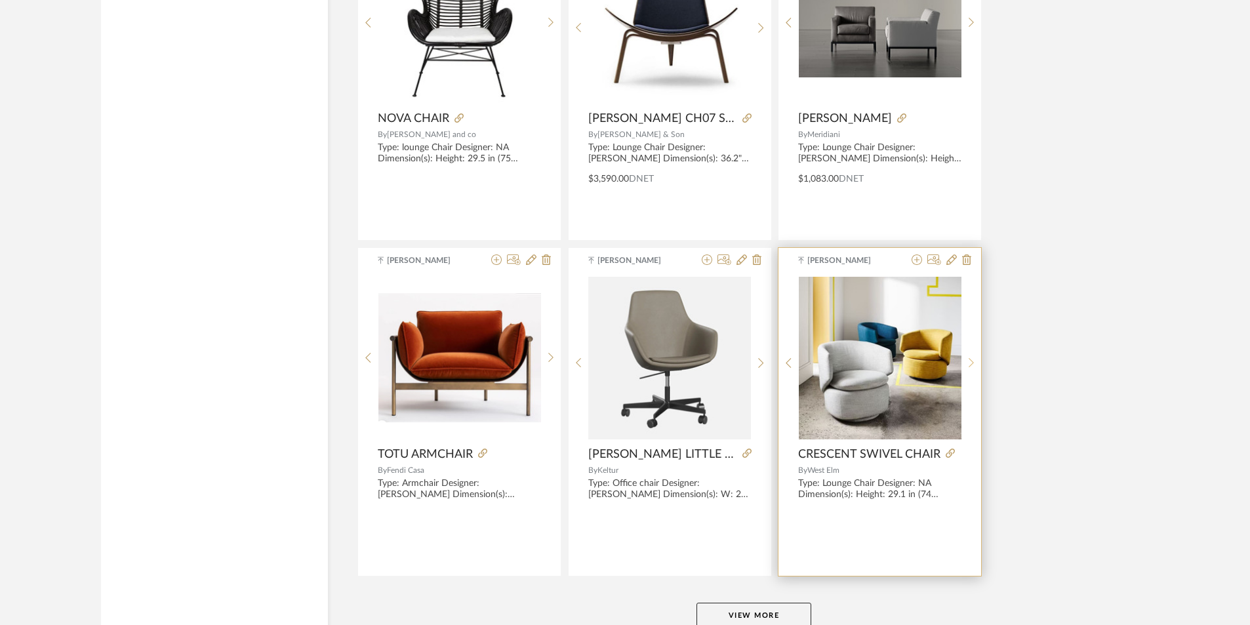
click at [971, 375] on div at bounding box center [971, 363] width 20 height 174
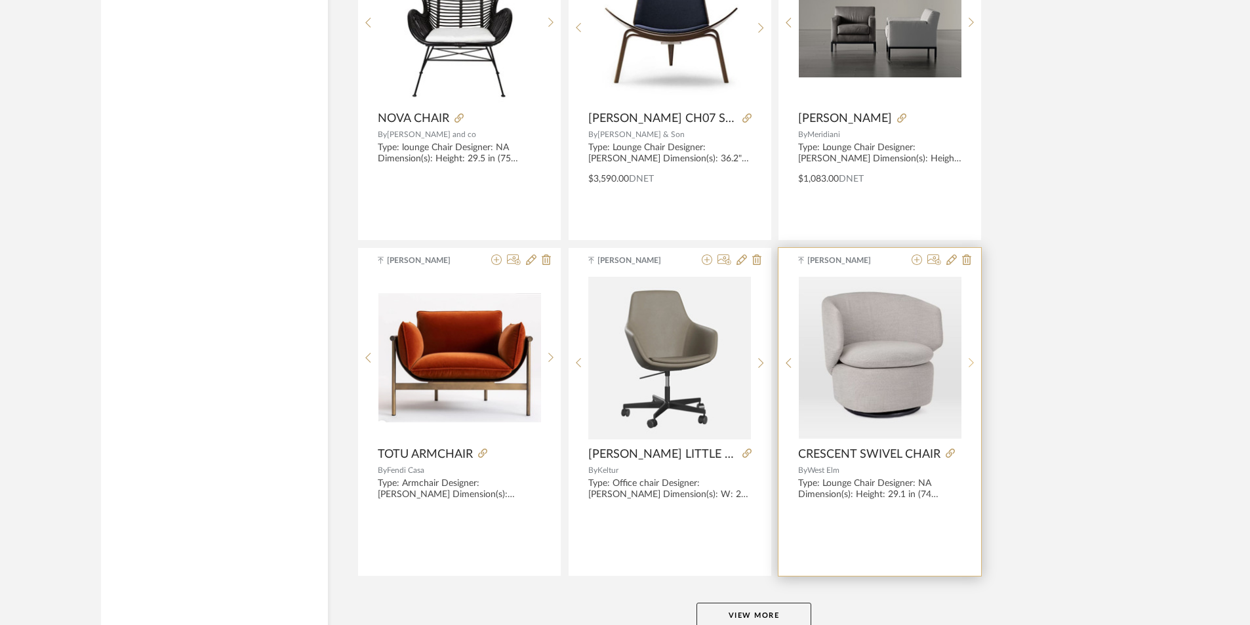
click at [971, 375] on div at bounding box center [971, 363] width 20 height 174
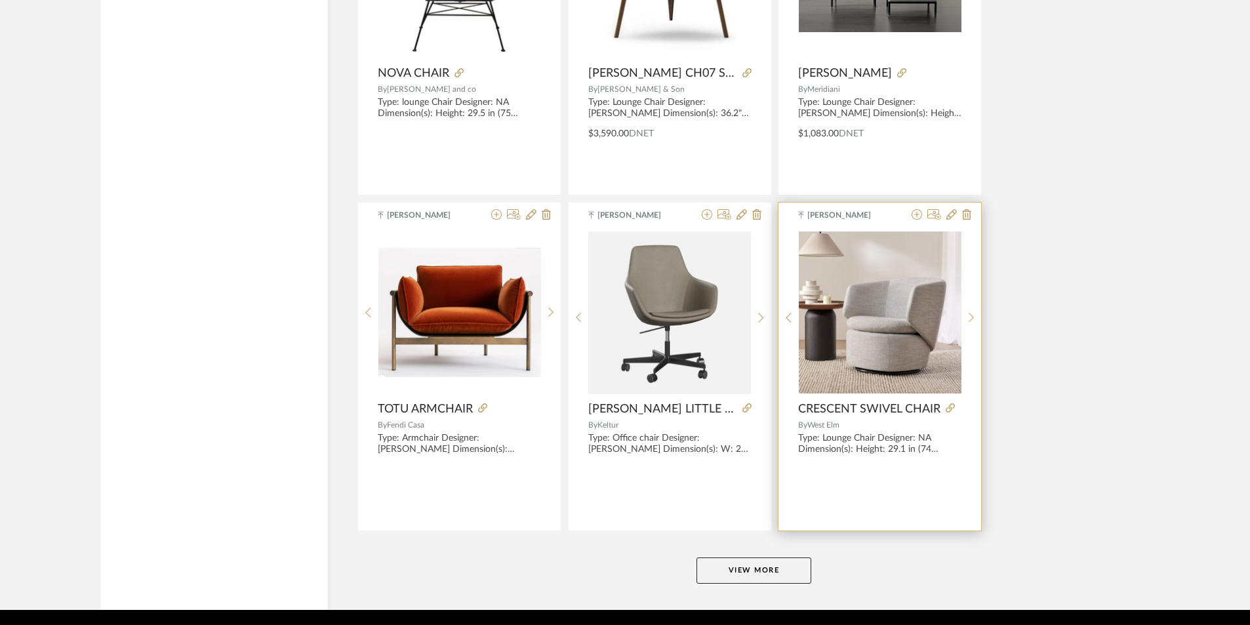
scroll to position [23968, 0]
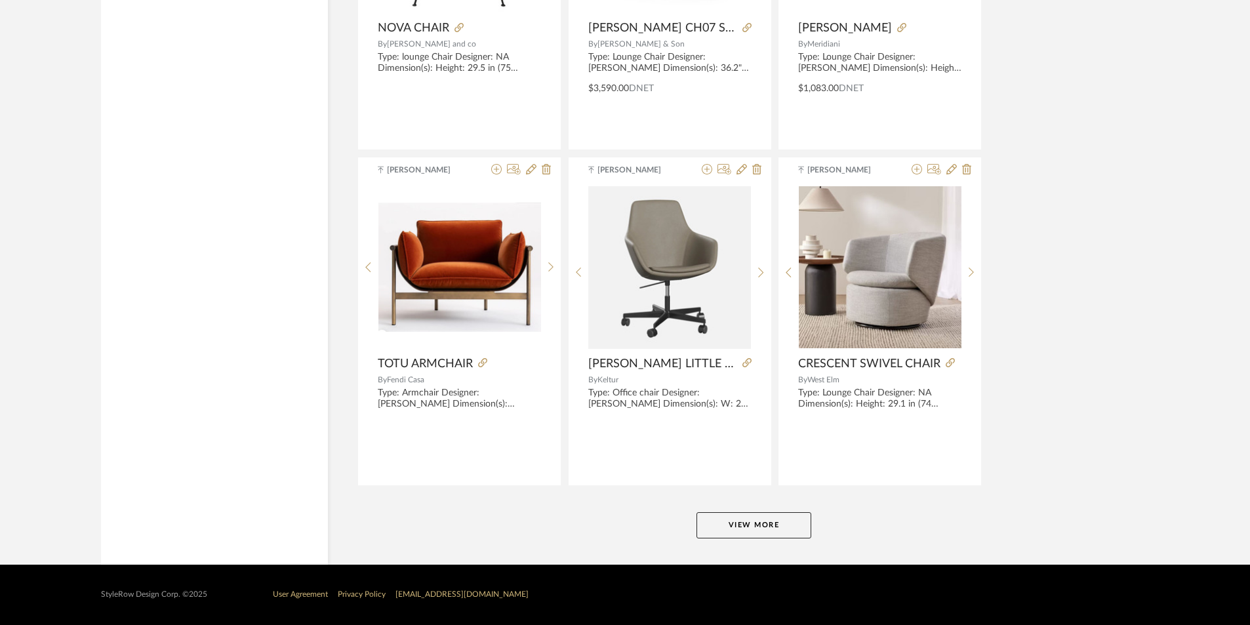
click at [759, 522] on button "View More" at bounding box center [753, 525] width 115 height 26
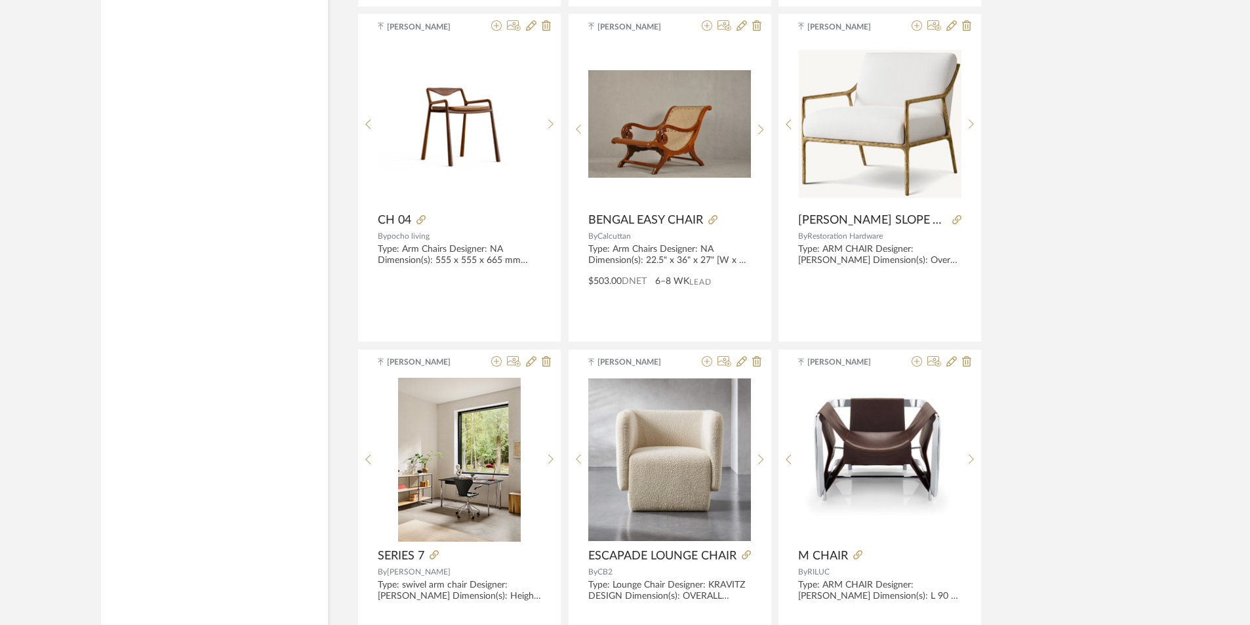
scroll to position [27968, 0]
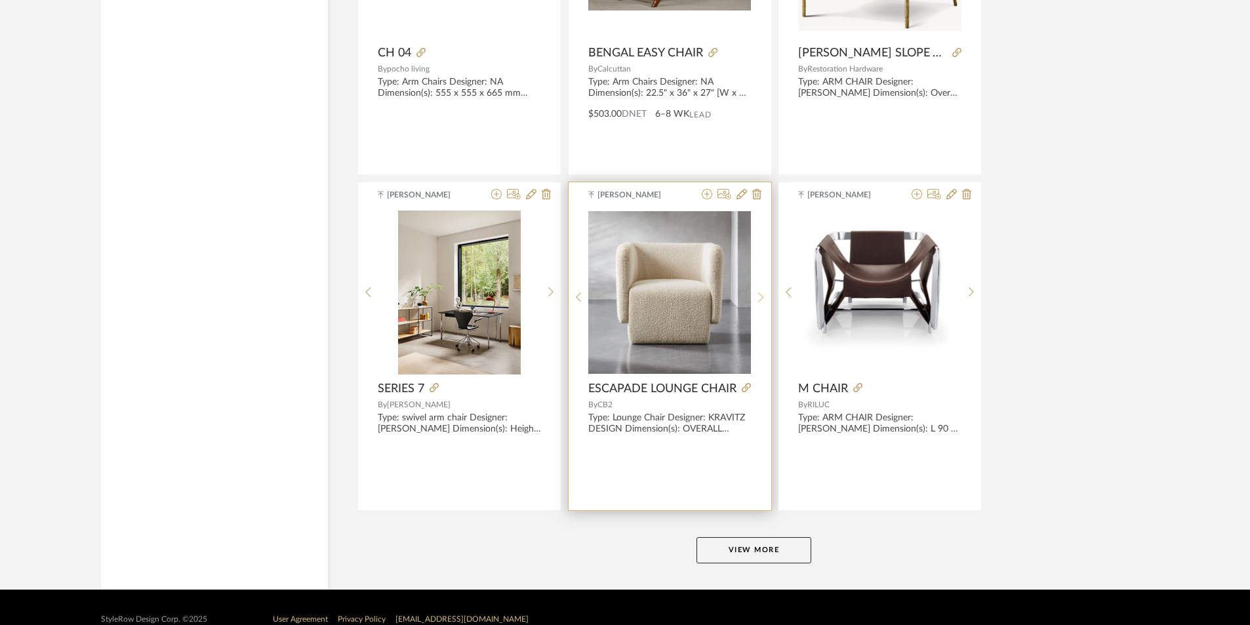
click at [757, 292] on sr-next-btn at bounding box center [761, 297] width 20 height 11
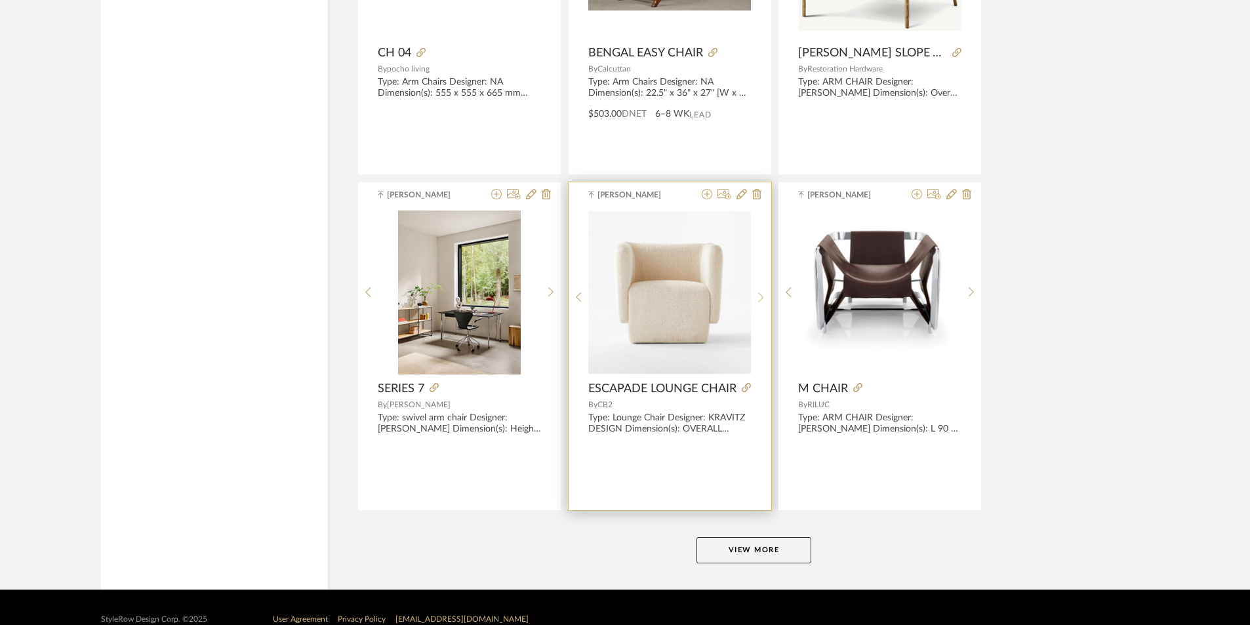
click at [757, 288] on div at bounding box center [761, 298] width 20 height 174
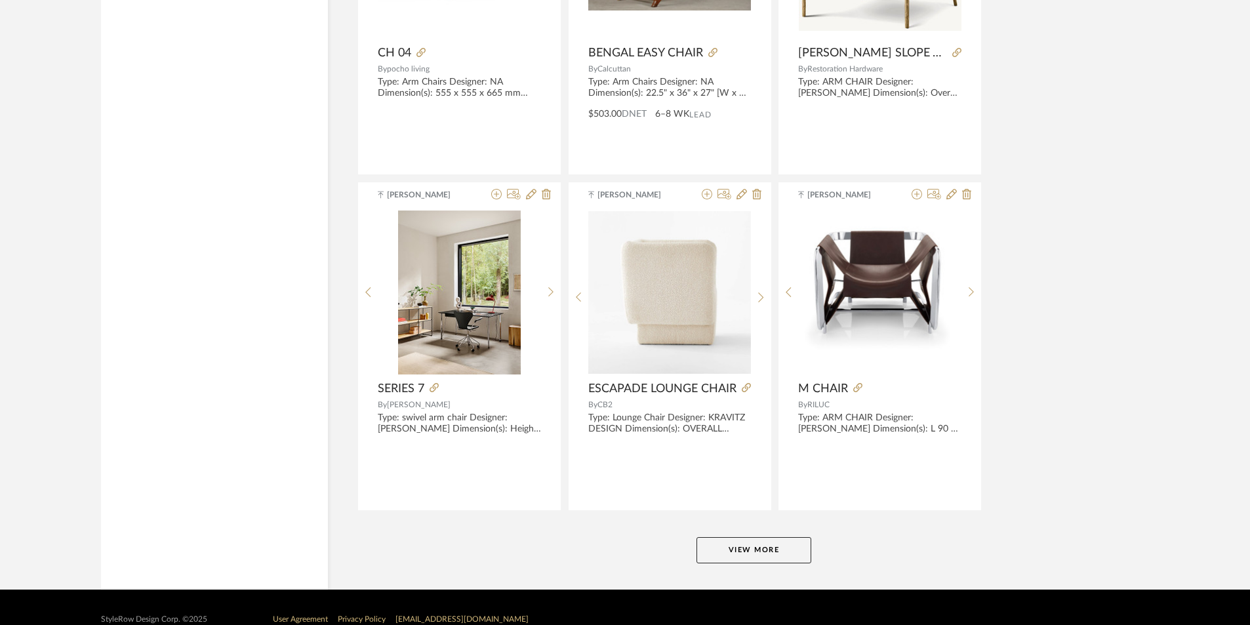
click at [785, 548] on button "View More" at bounding box center [753, 550] width 115 height 26
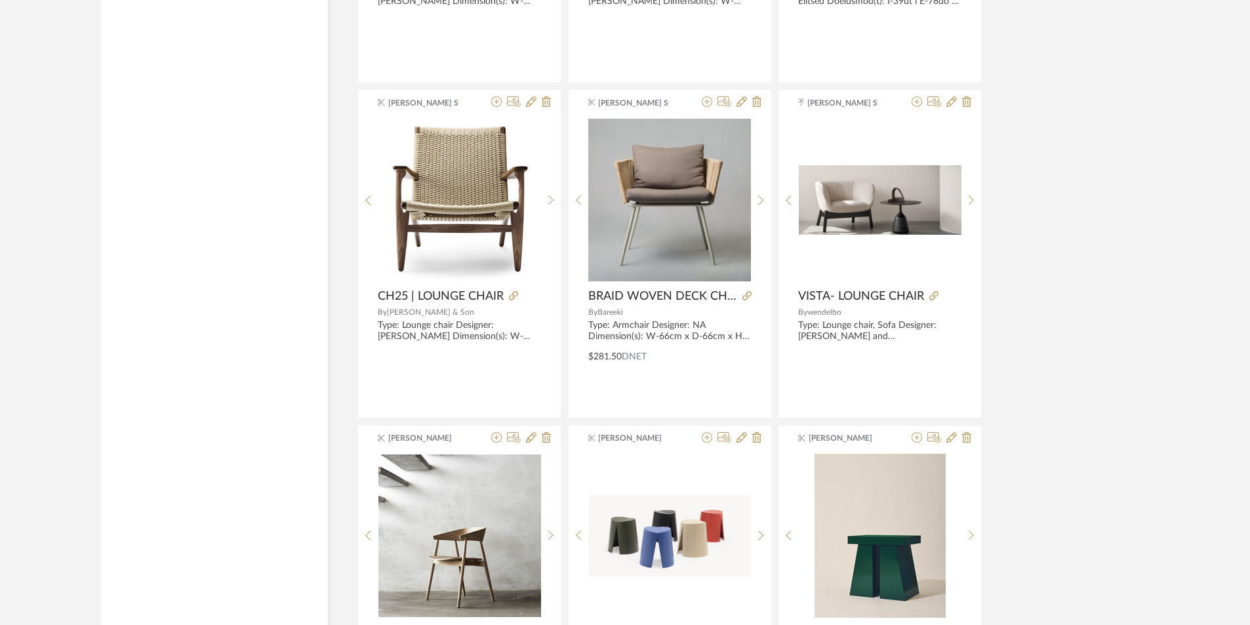
scroll to position [31088, 0]
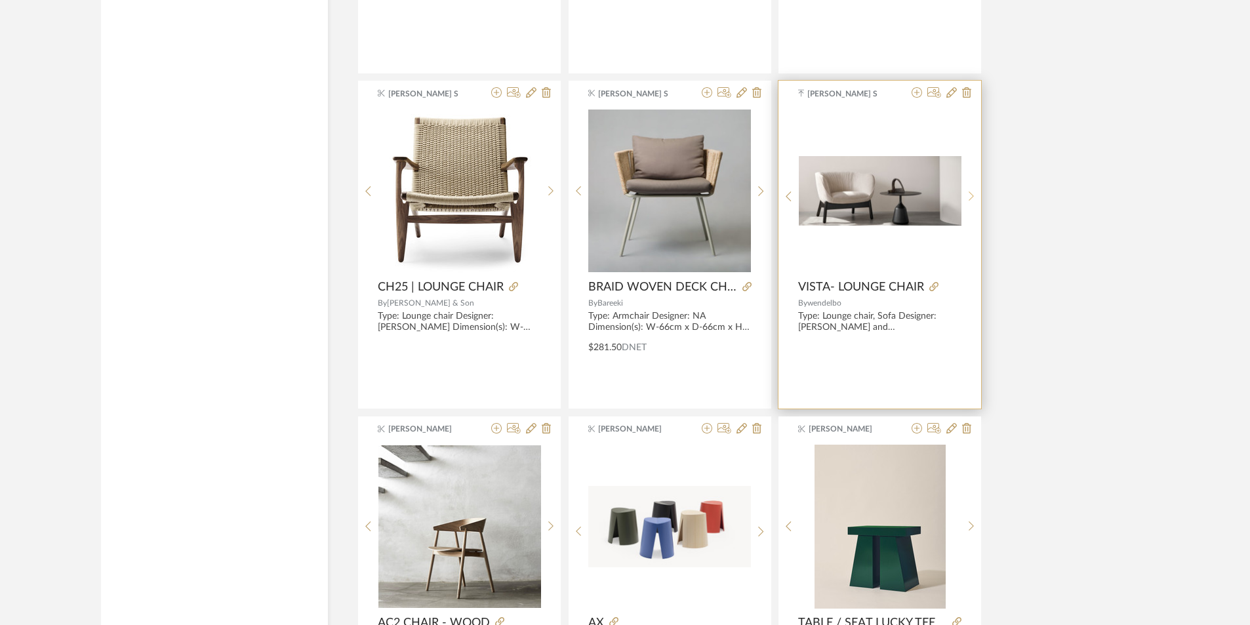
click at [971, 195] on icon at bounding box center [972, 196] width 6 height 11
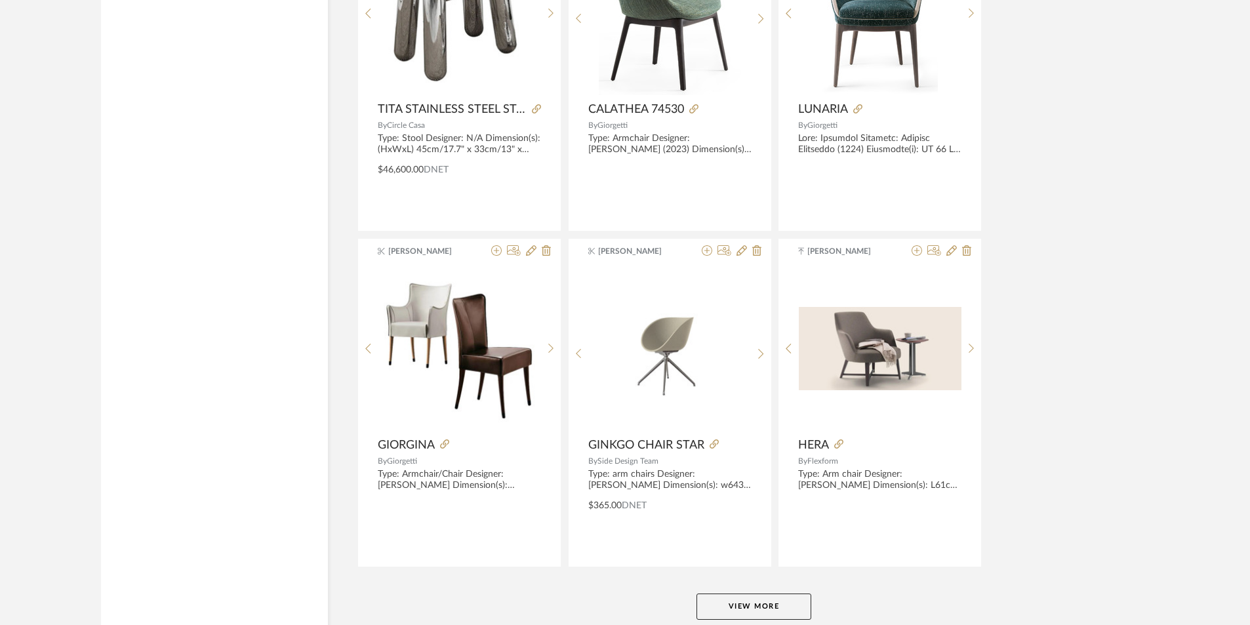
scroll to position [32018, 0]
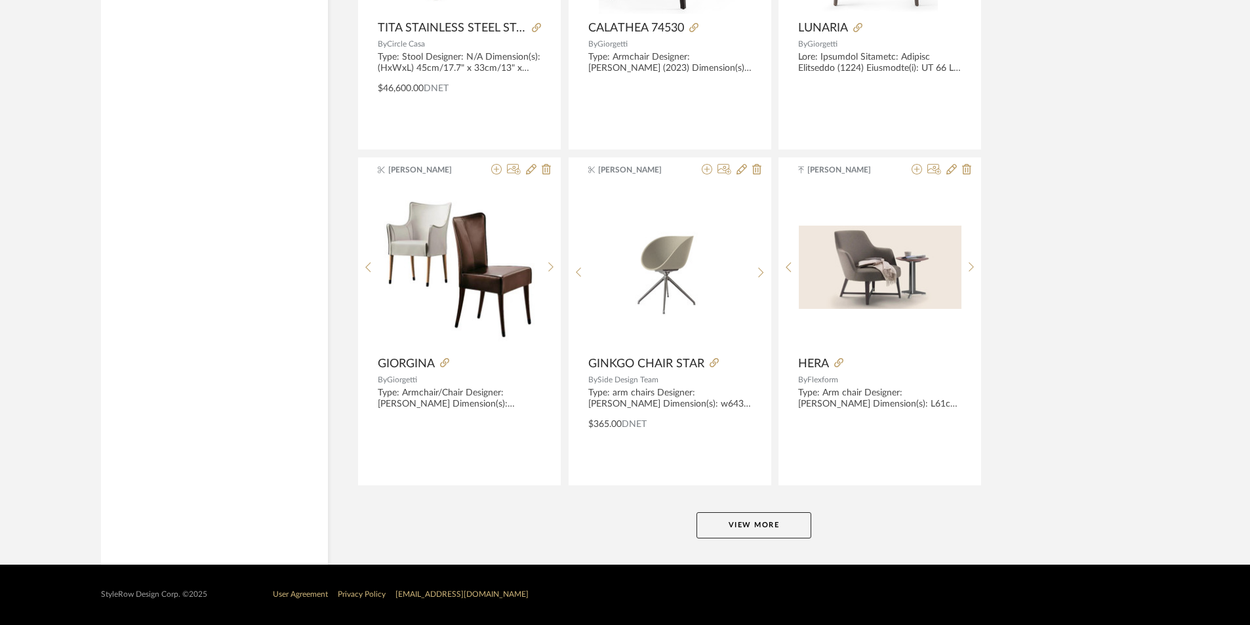
click at [755, 519] on button "View More" at bounding box center [753, 525] width 115 height 26
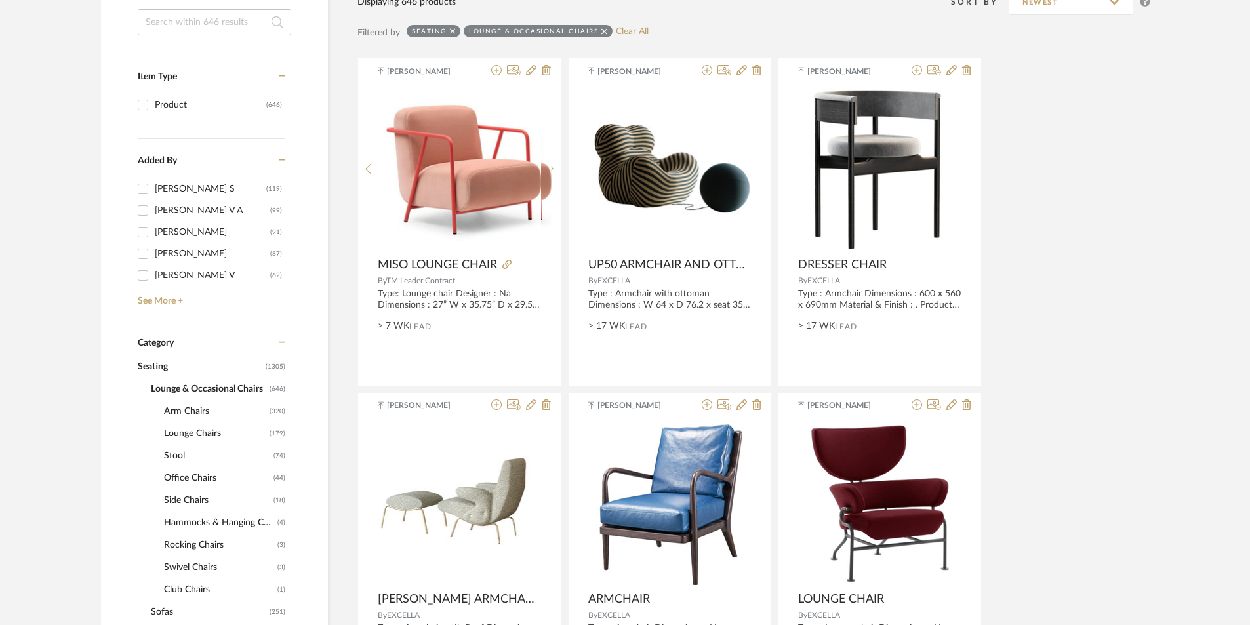
scroll to position [262, 0]
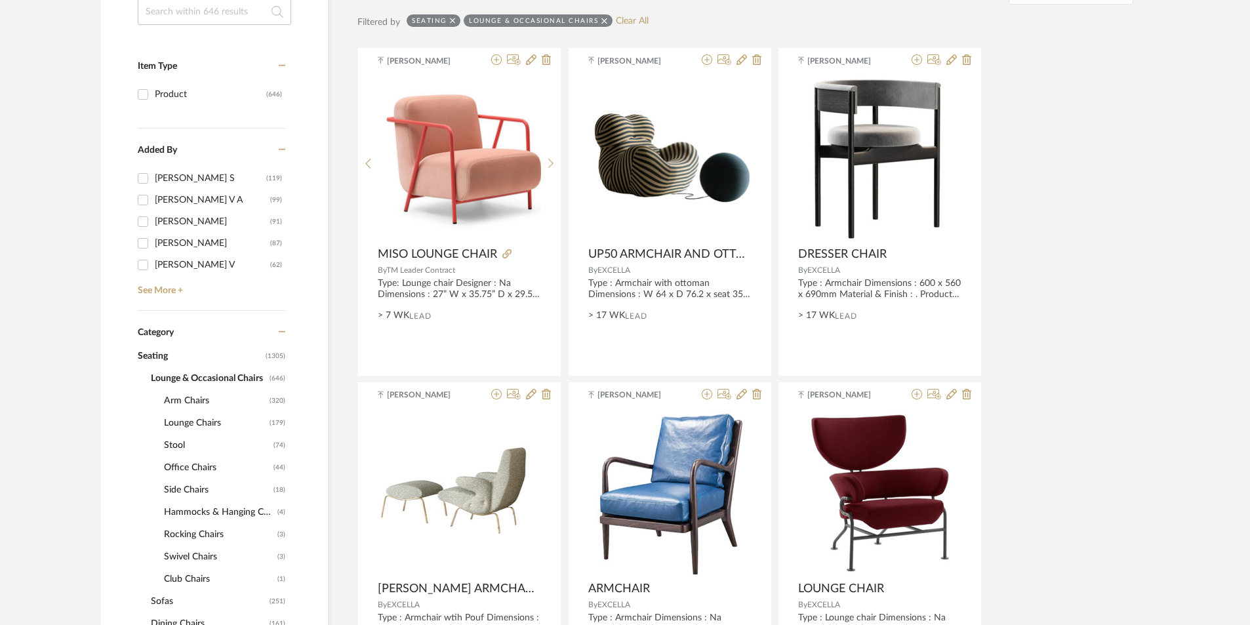
click at [201, 402] on span "Arm Chairs" at bounding box center [215, 401] width 102 height 22
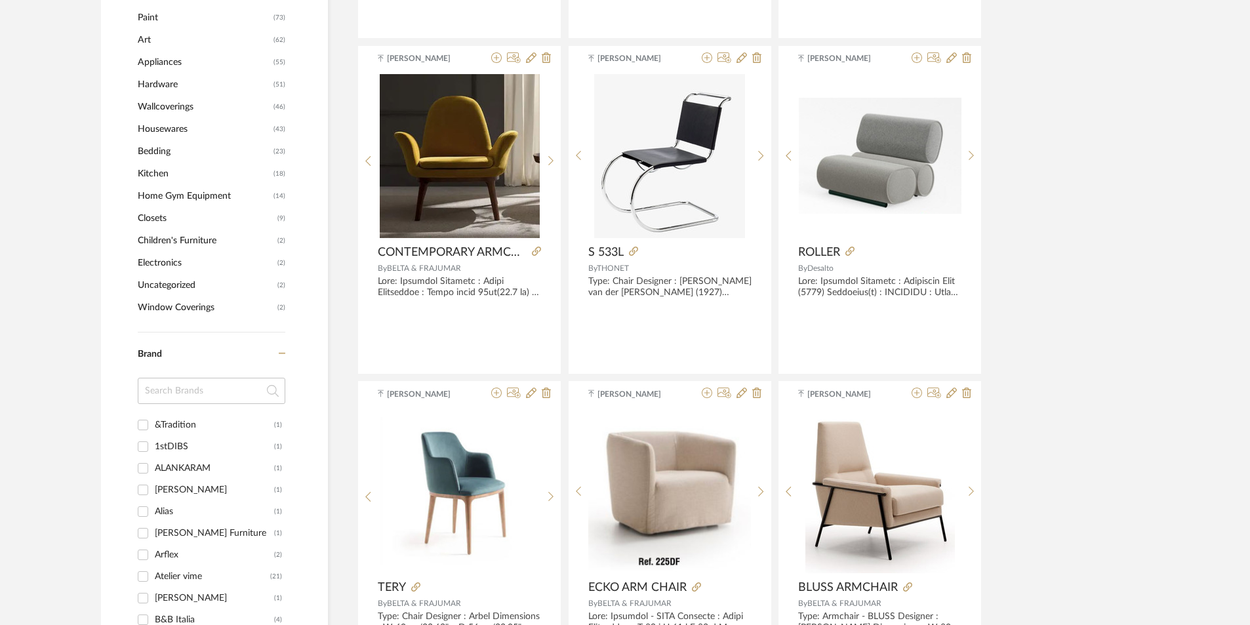
scroll to position [1246, 0]
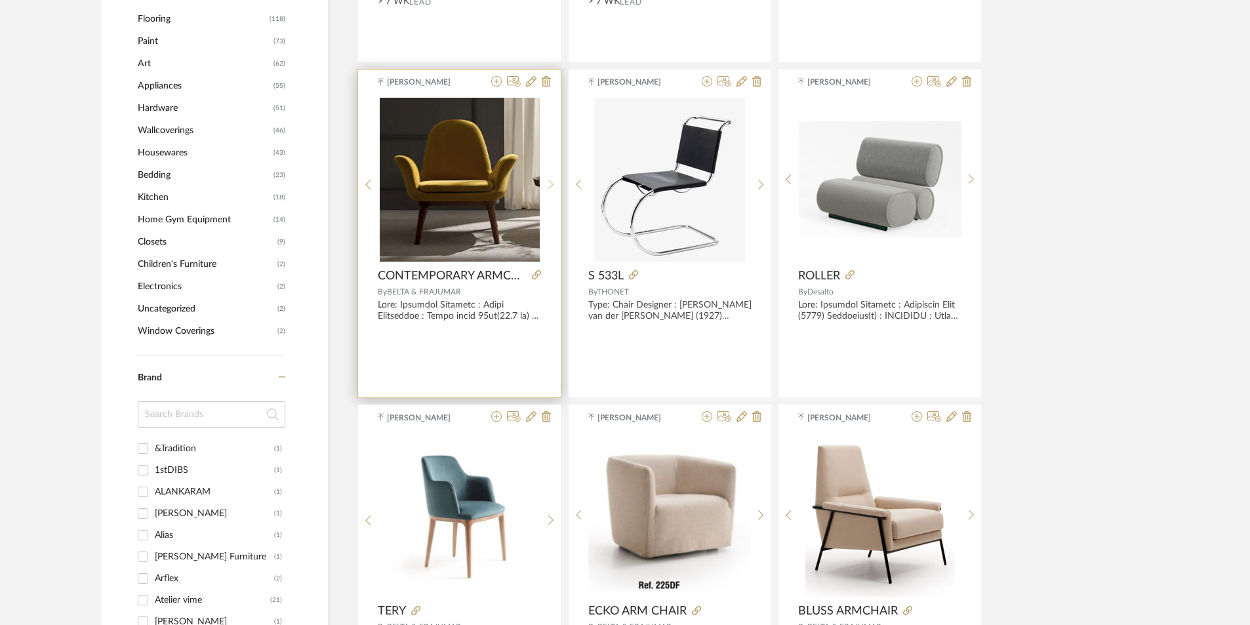
click at [556, 189] on sr-next-btn at bounding box center [551, 184] width 20 height 11
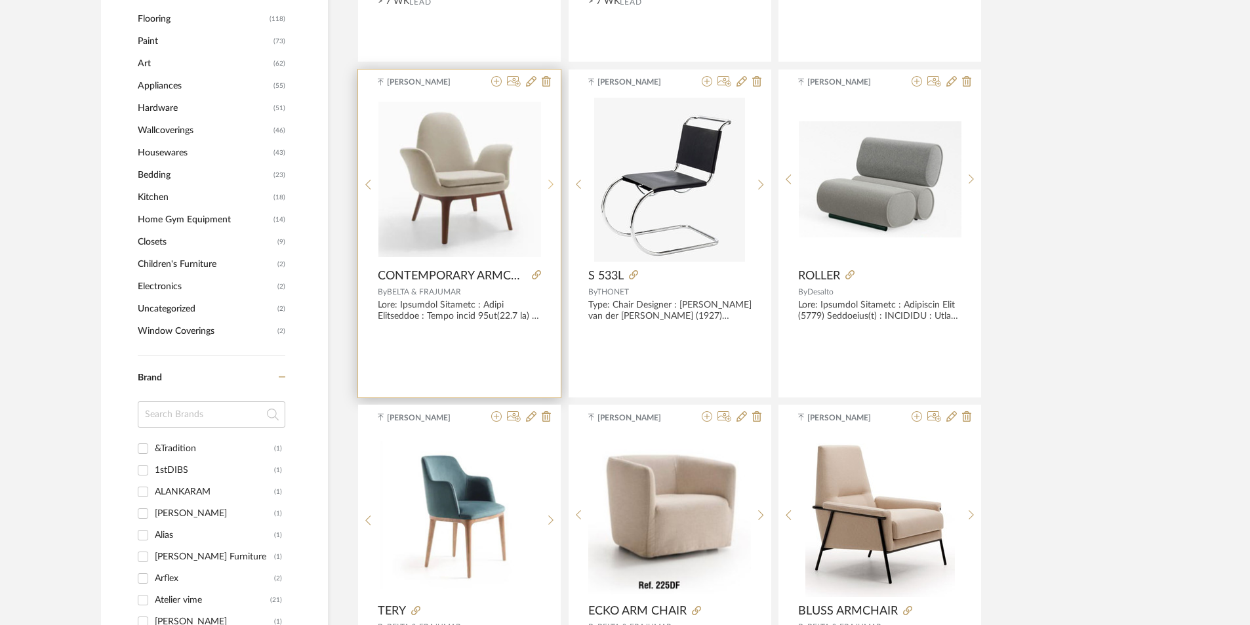
click at [556, 189] on sr-next-btn at bounding box center [551, 184] width 20 height 11
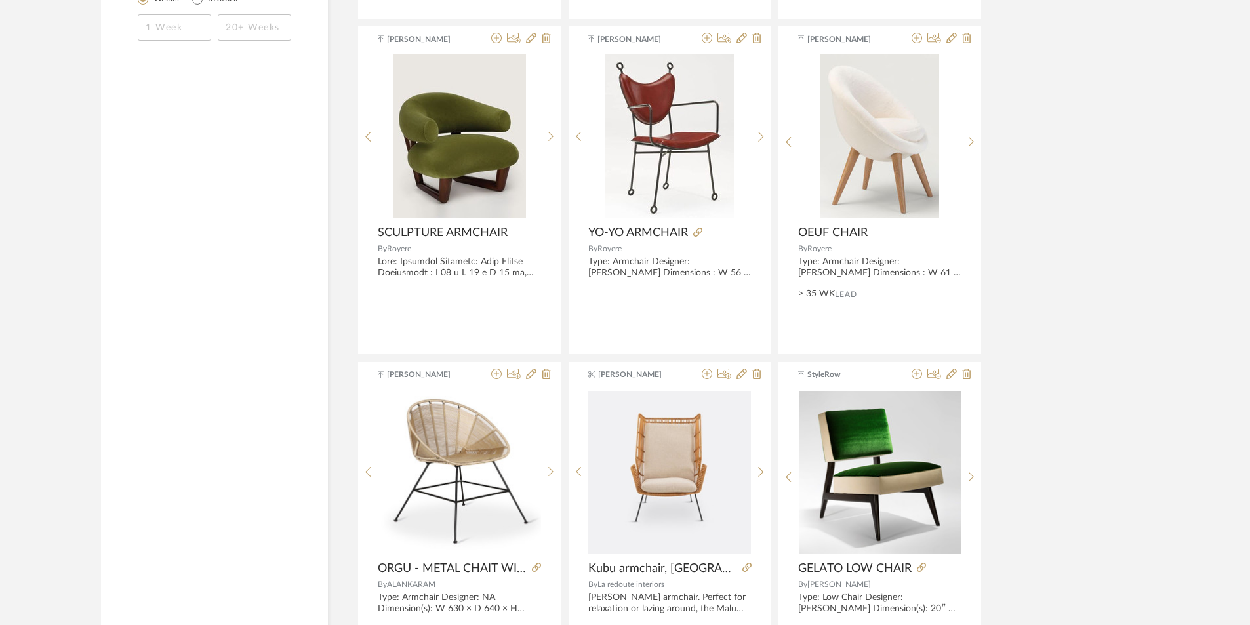
scroll to position [2361, 0]
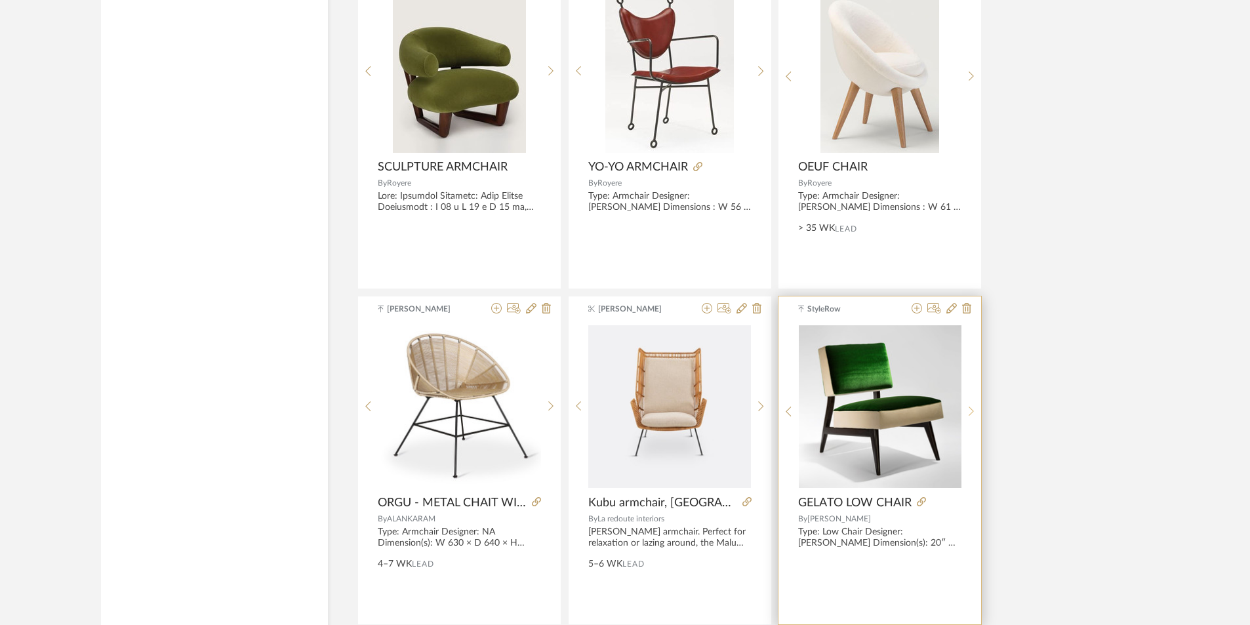
click at [974, 405] on div at bounding box center [971, 412] width 20 height 174
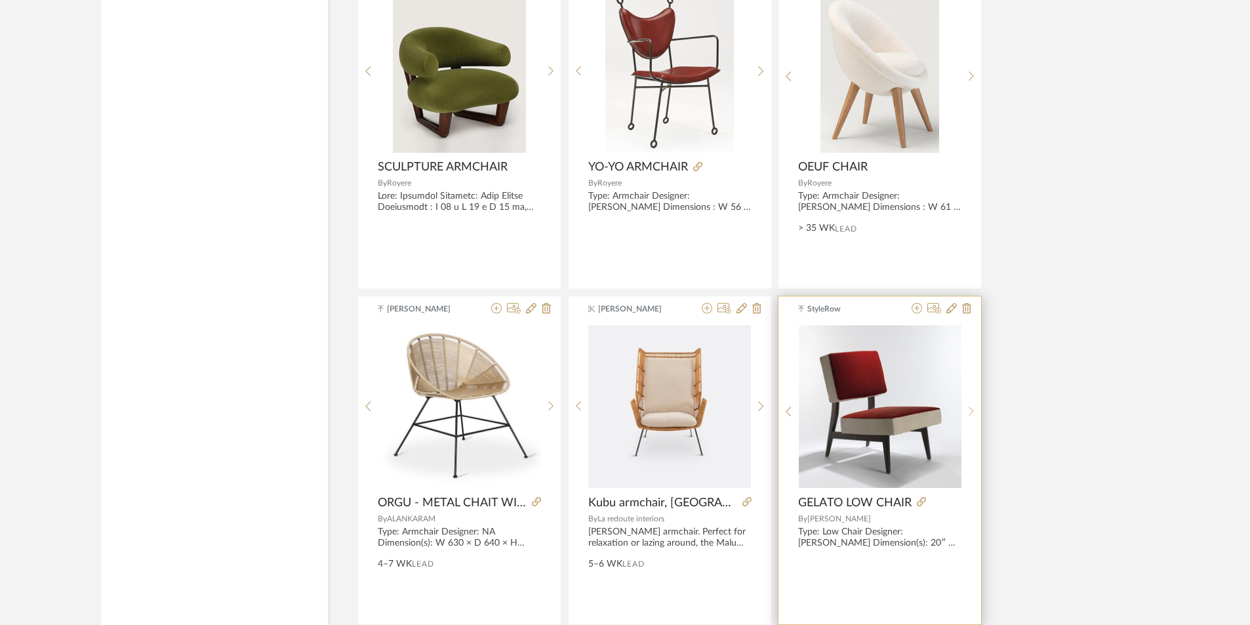
click at [974, 405] on div at bounding box center [971, 412] width 20 height 174
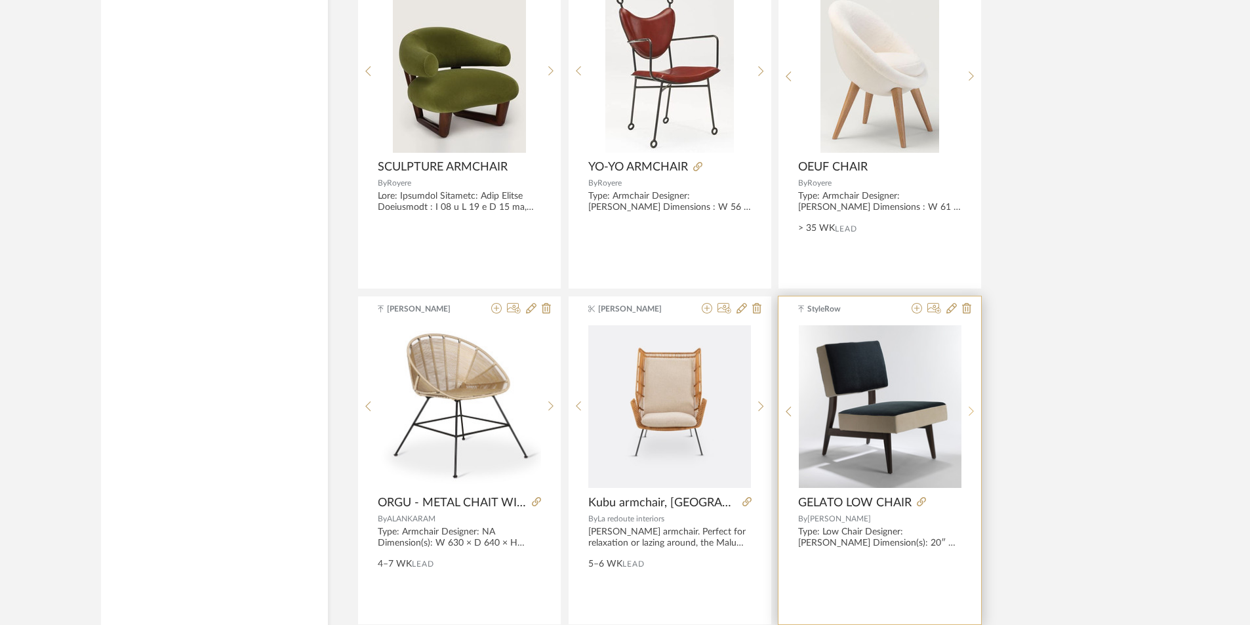
click at [974, 405] on div at bounding box center [971, 412] width 20 height 174
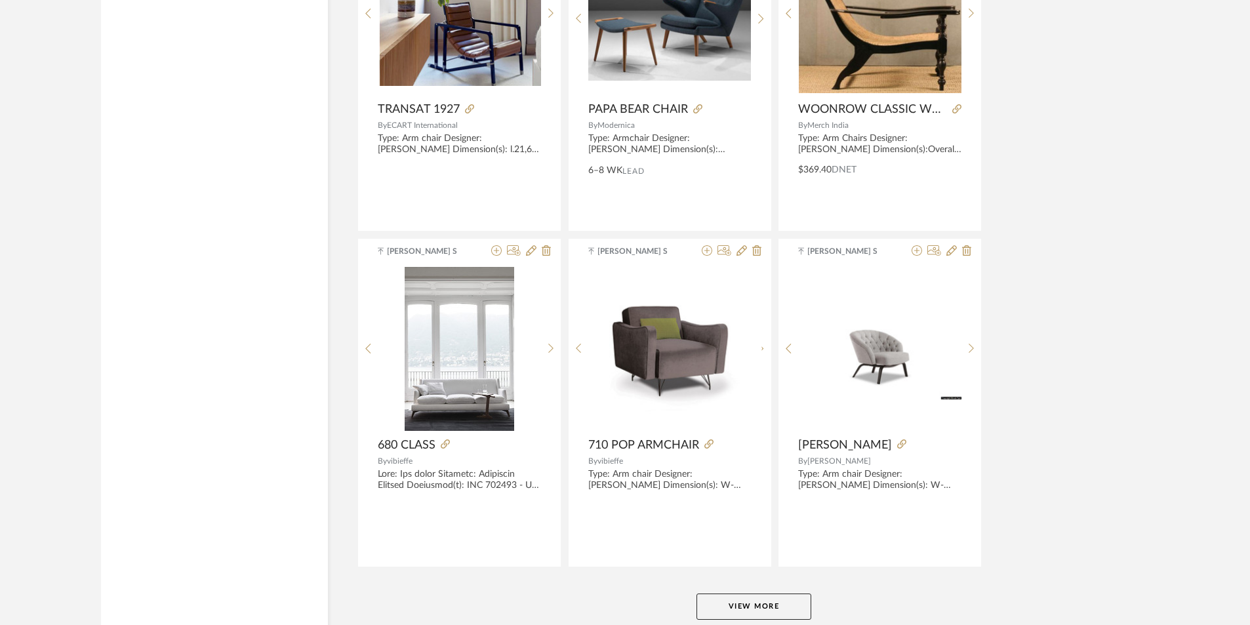
scroll to position [3842, 0]
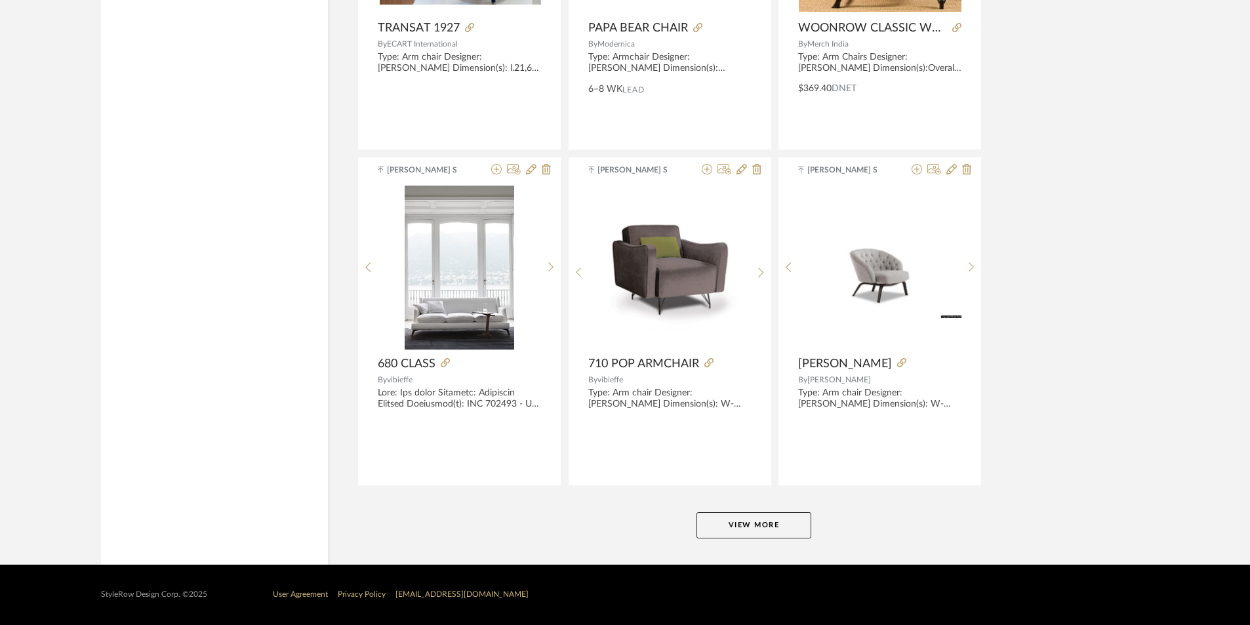
click at [776, 522] on button "View More" at bounding box center [753, 525] width 115 height 26
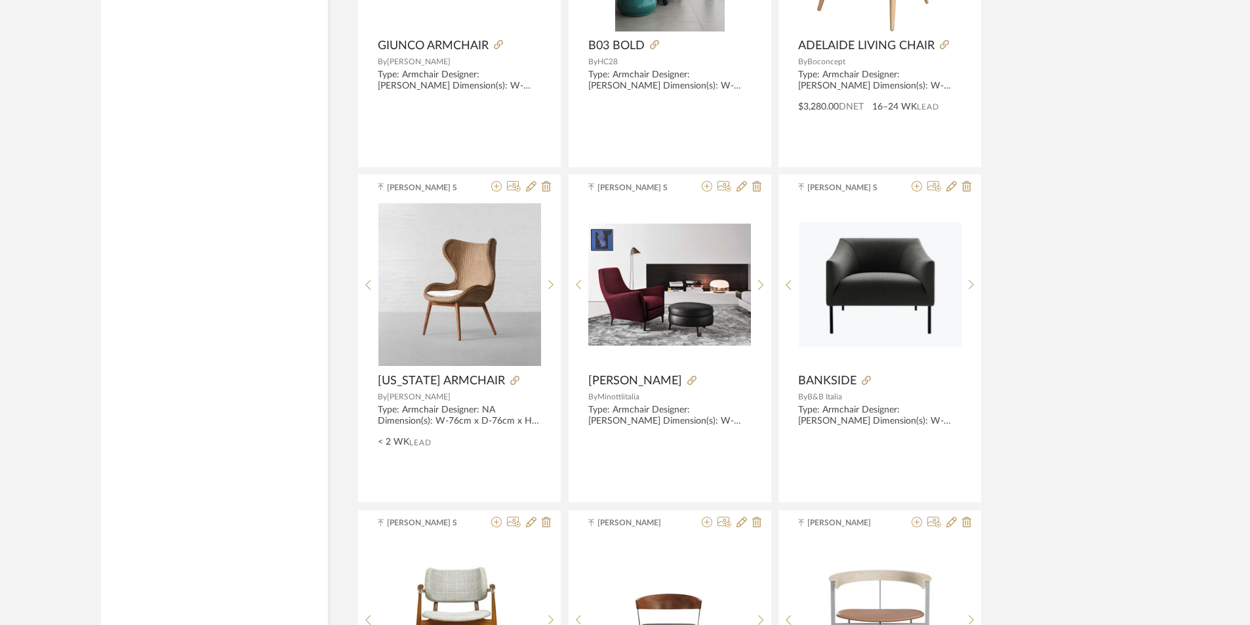
scroll to position [7842, 0]
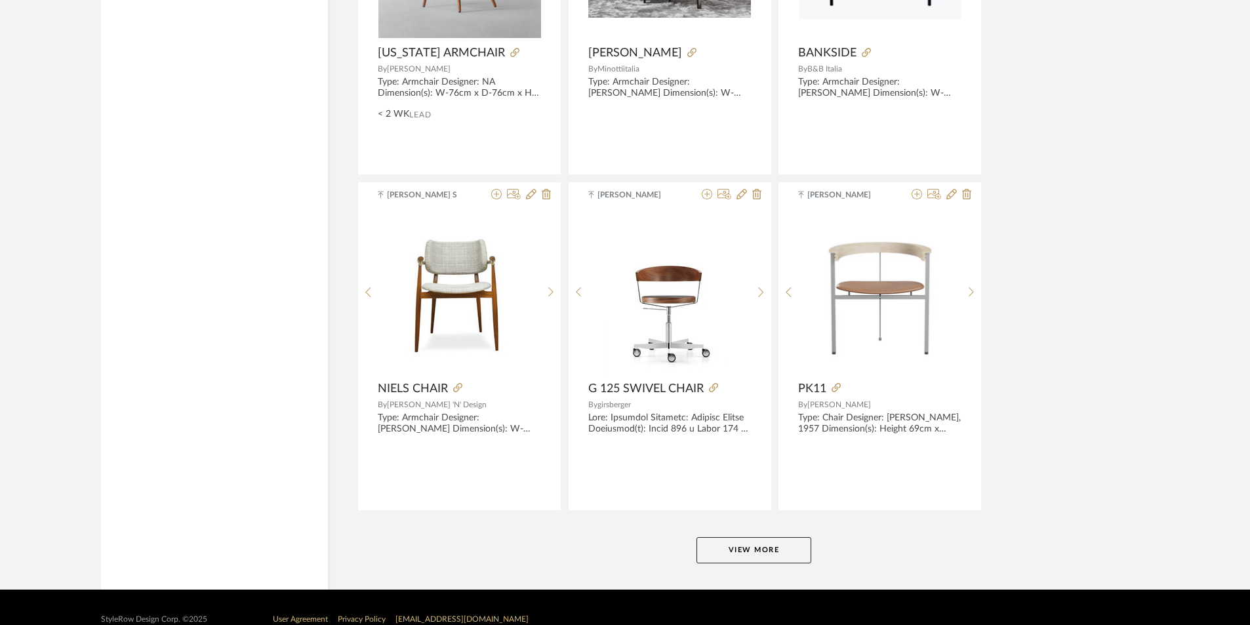
click at [754, 548] on button "View More" at bounding box center [753, 550] width 115 height 26
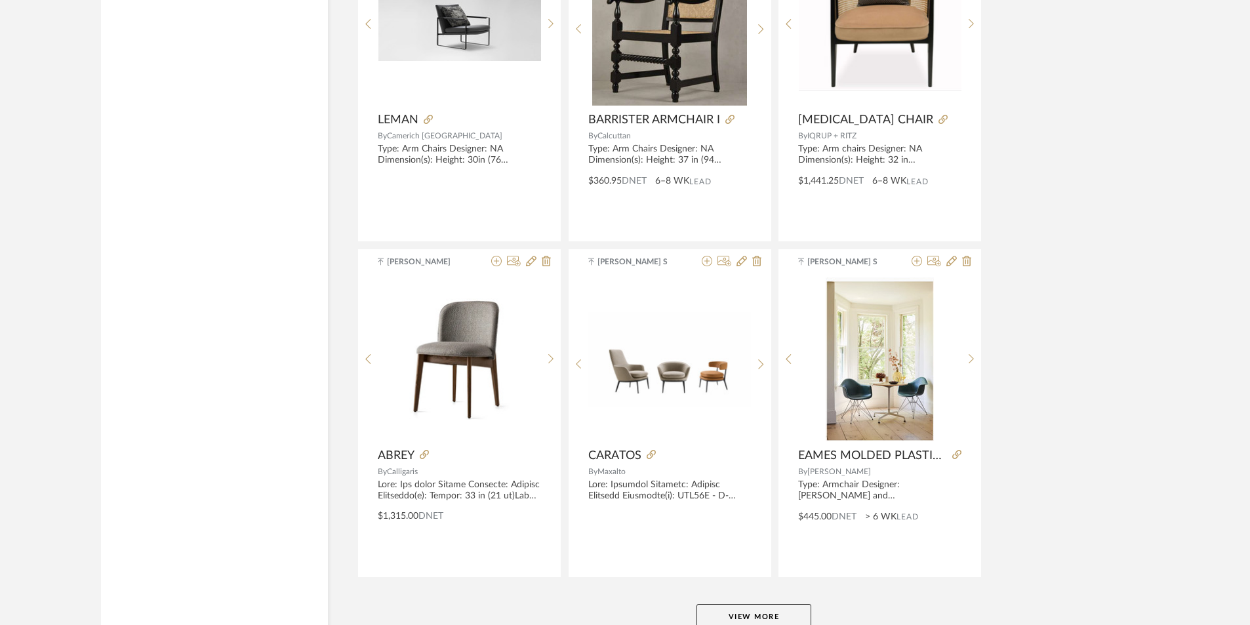
scroll to position [11892, 0]
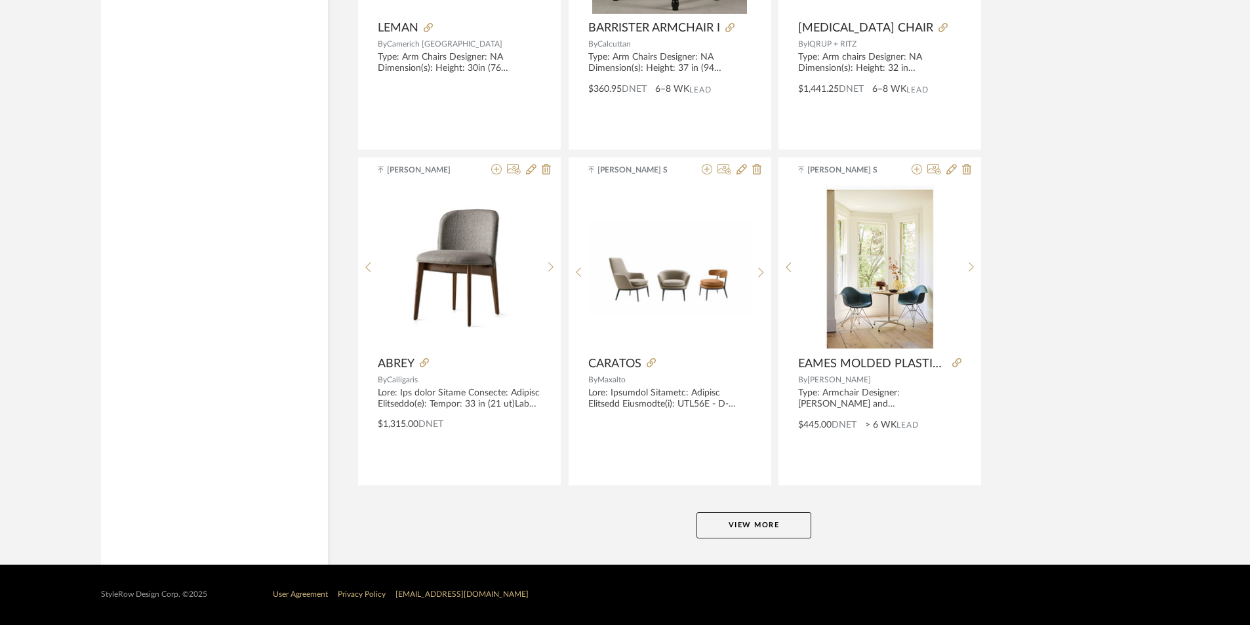
click at [736, 527] on button "View More" at bounding box center [753, 525] width 115 height 26
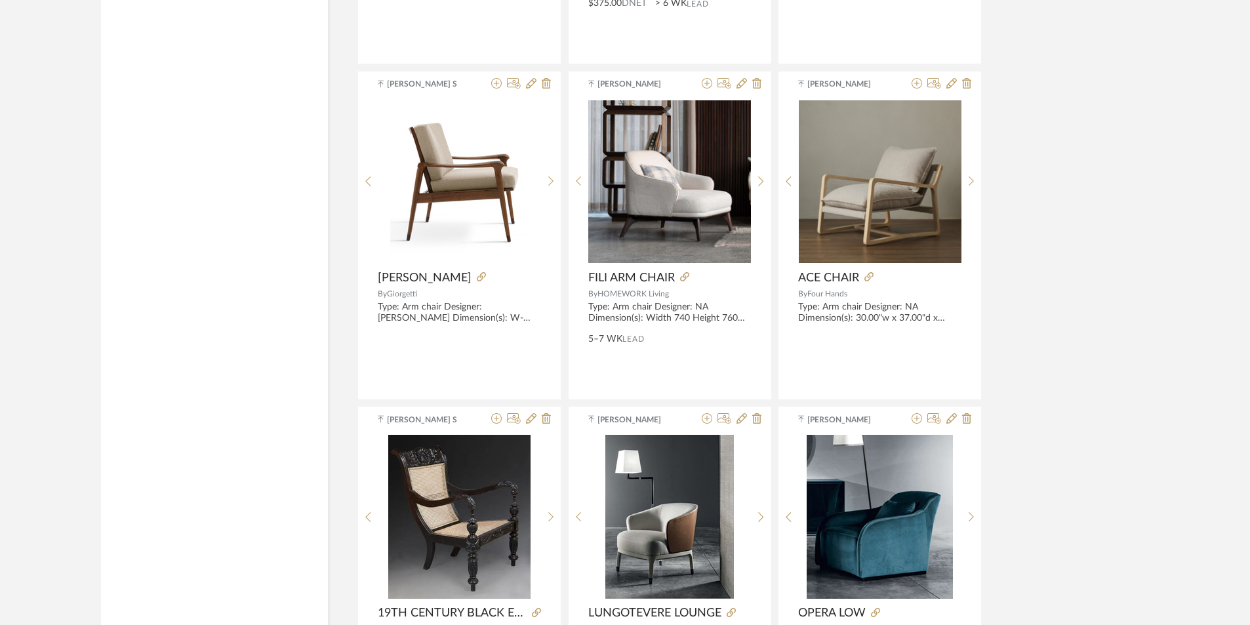
scroll to position [14187, 0]
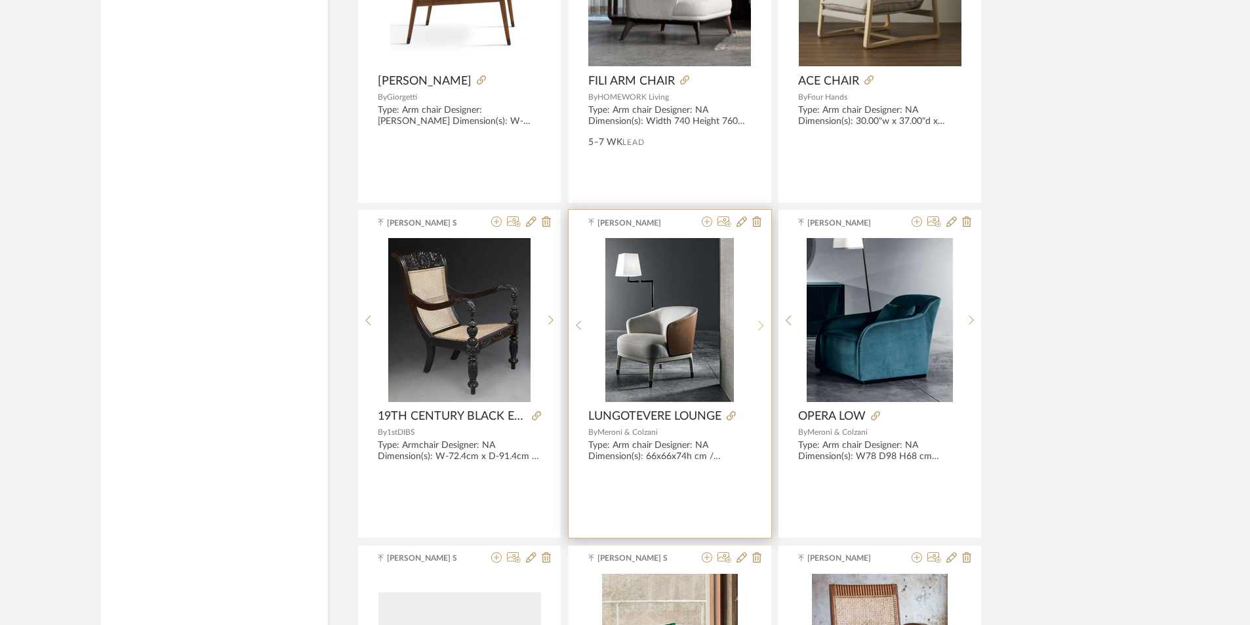
click at [767, 321] on sr-next-btn at bounding box center [761, 325] width 20 height 11
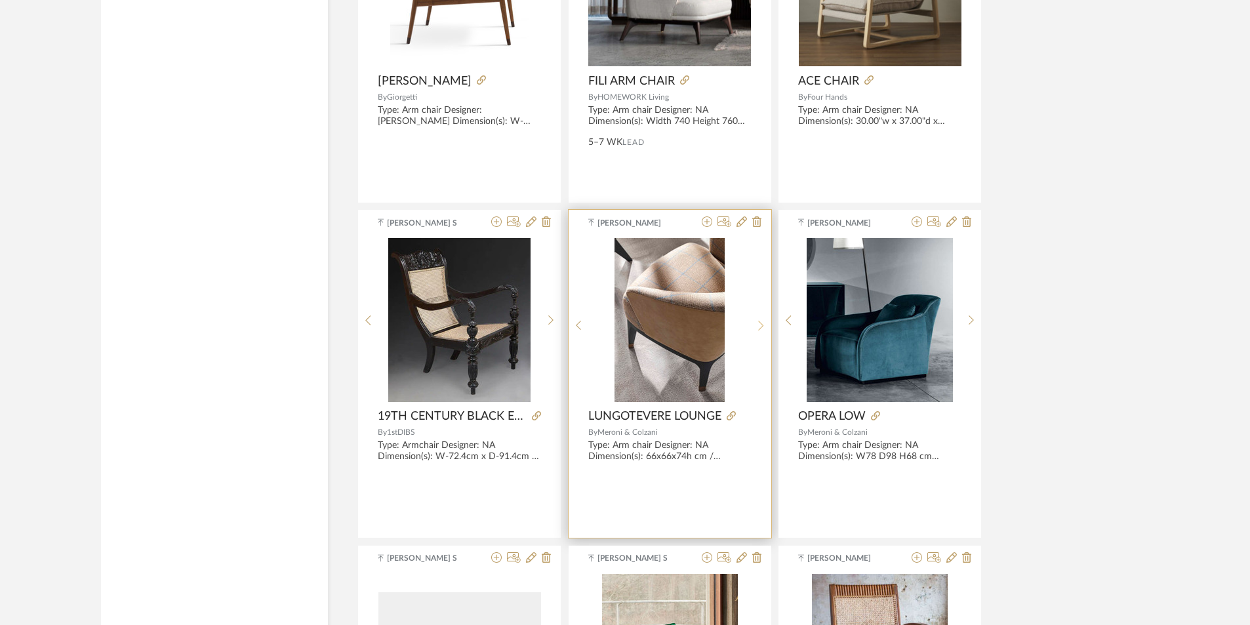
click at [767, 321] on sr-next-btn at bounding box center [761, 325] width 20 height 11
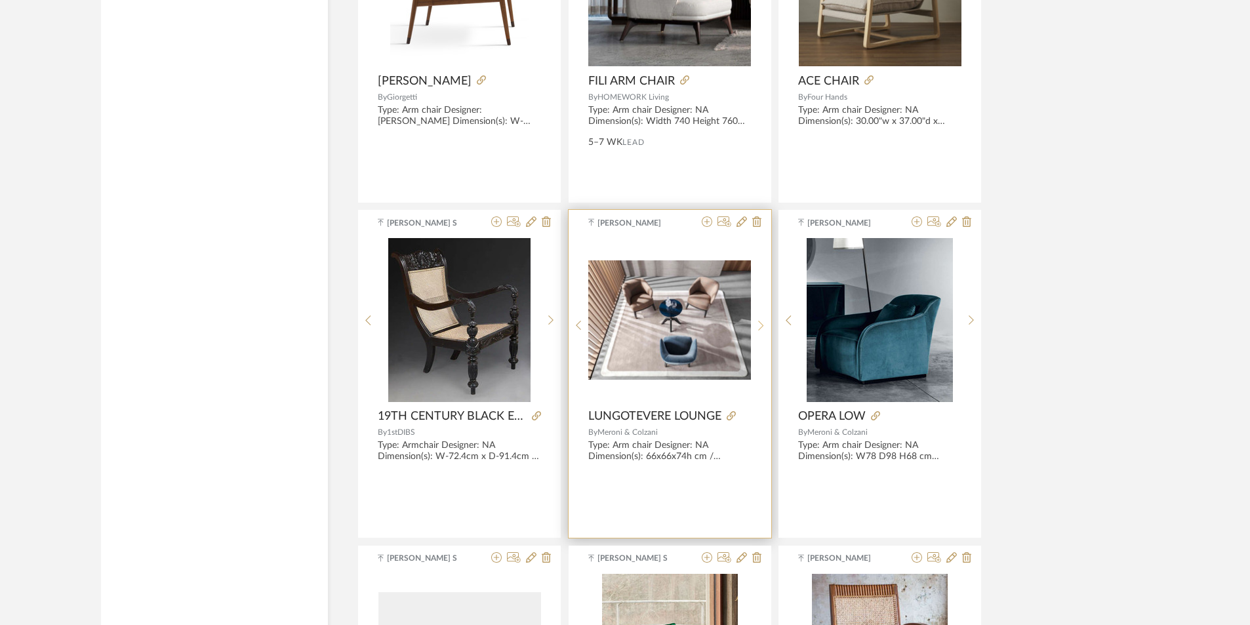
click at [767, 321] on sr-next-btn at bounding box center [761, 325] width 20 height 11
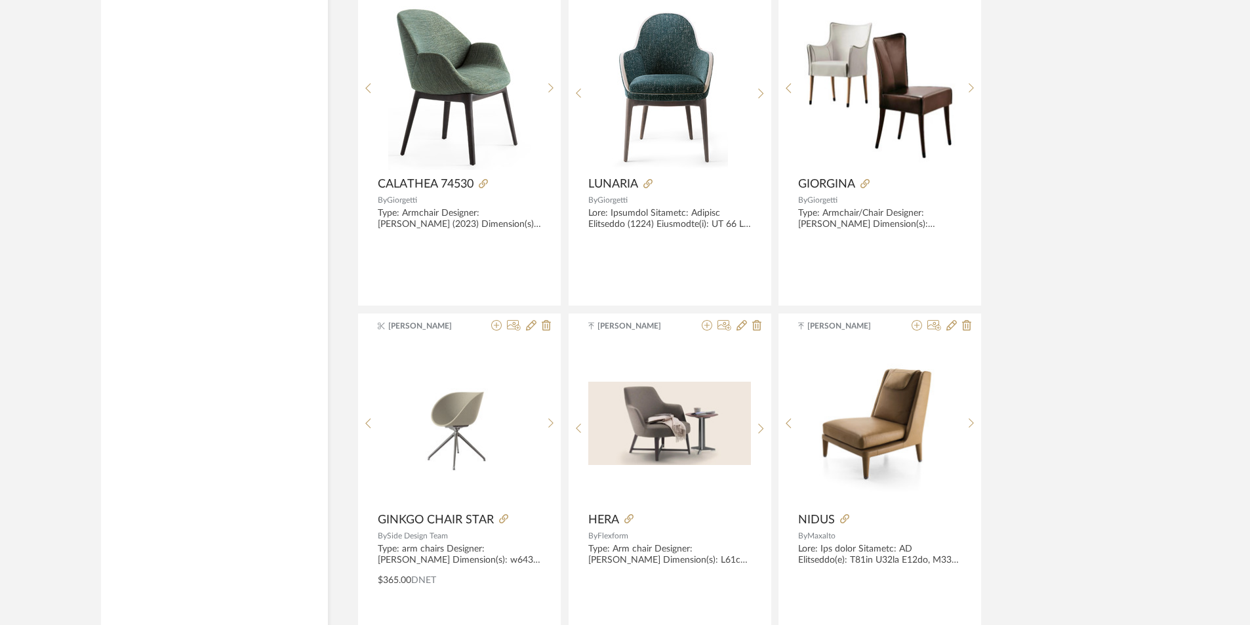
scroll to position [15917, 0]
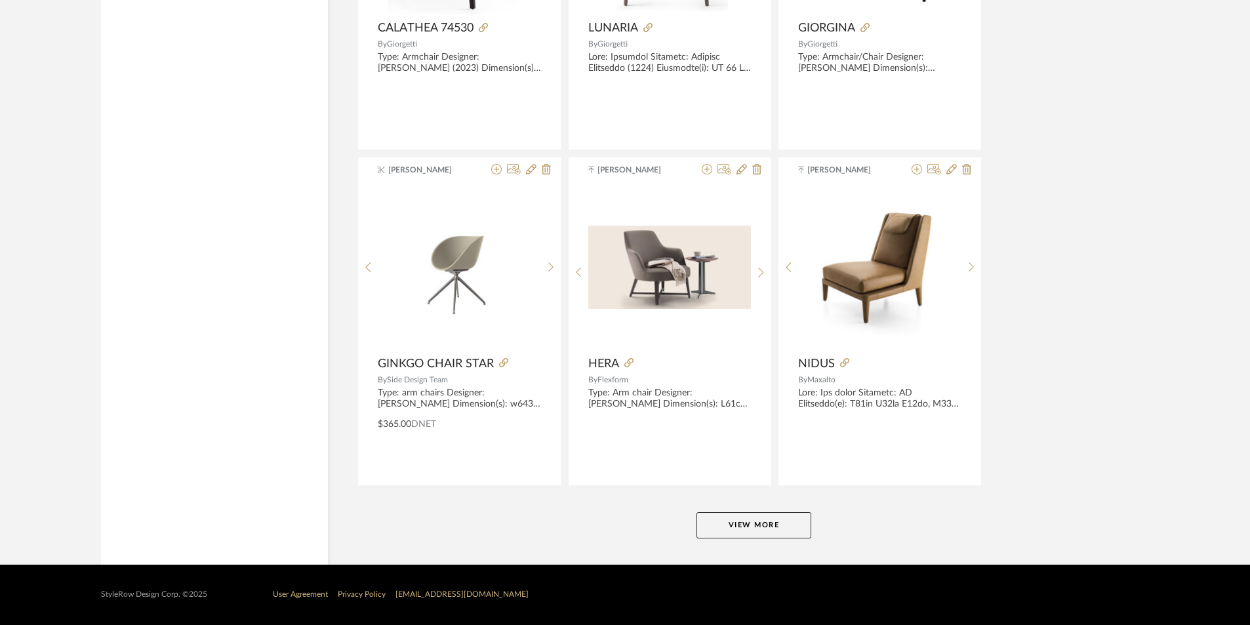
click at [738, 523] on button "View More" at bounding box center [753, 525] width 115 height 26
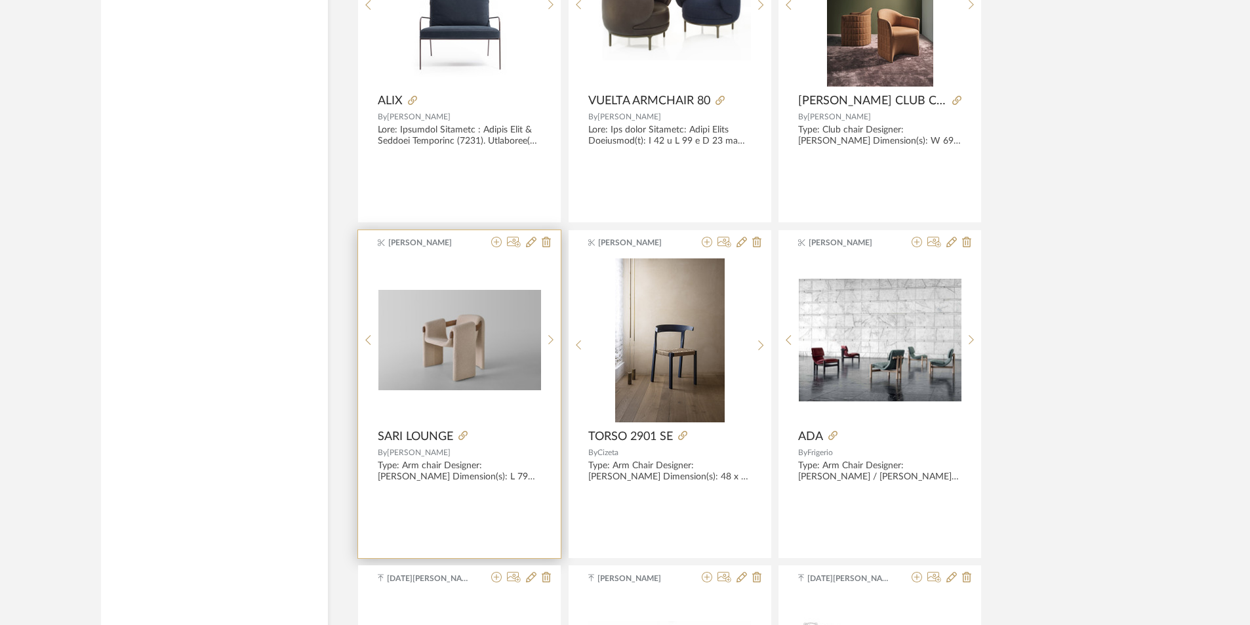
scroll to position [16507, 0]
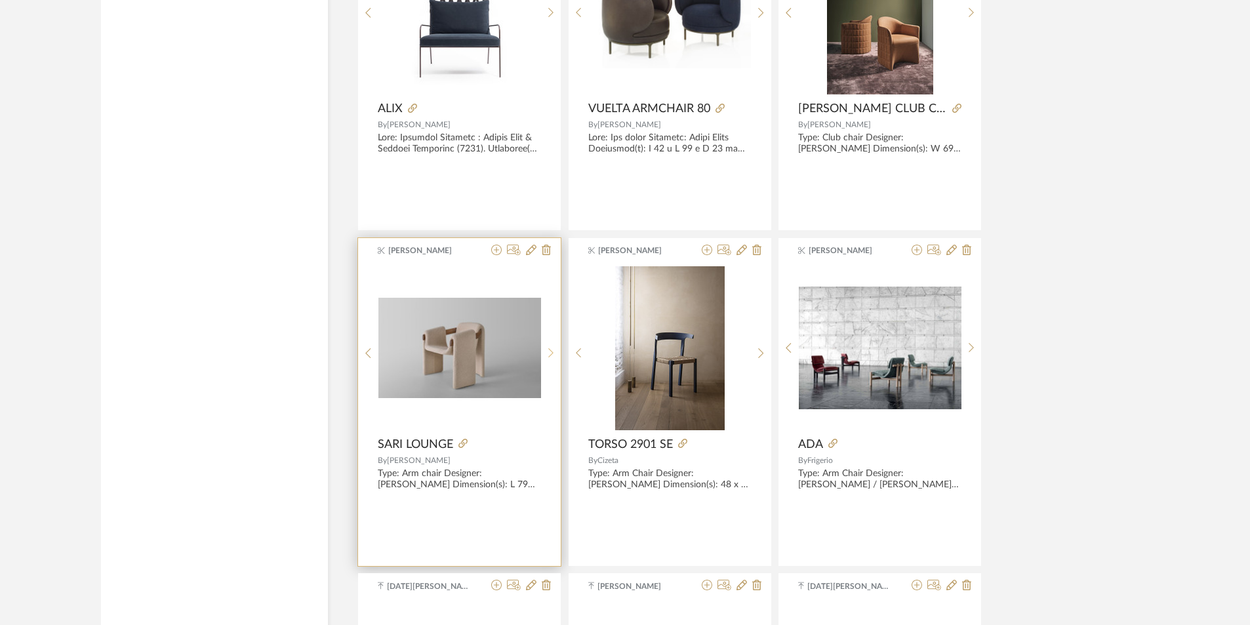
click at [552, 353] on icon at bounding box center [551, 353] width 6 height 11
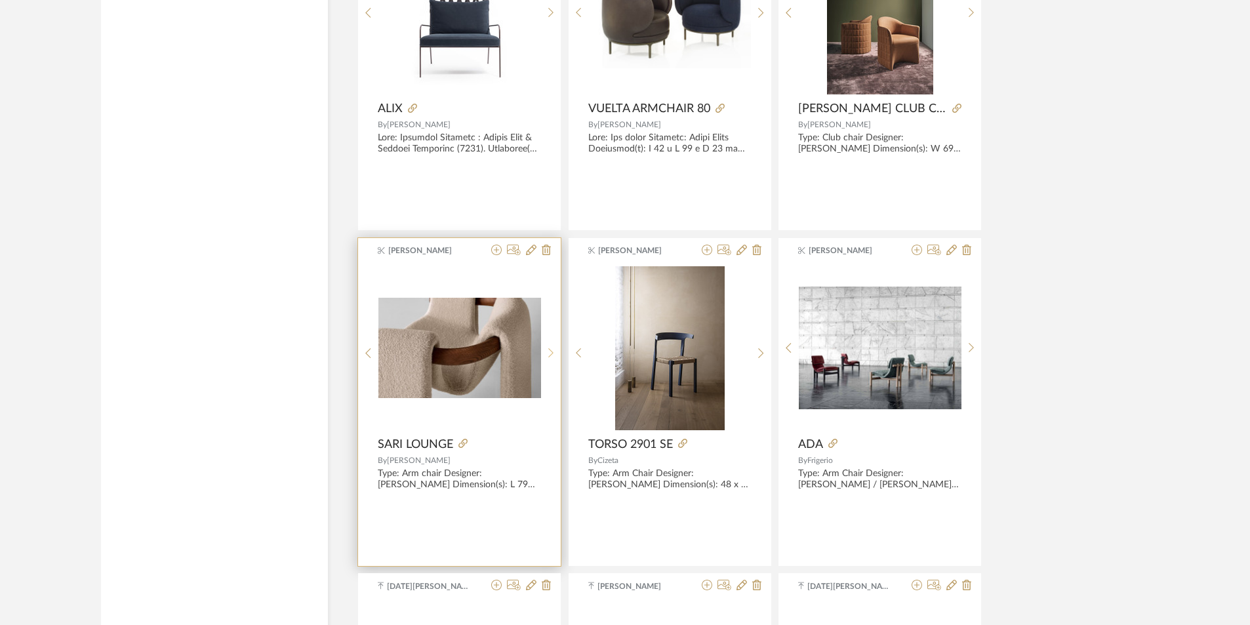
click at [552, 353] on icon at bounding box center [551, 353] width 6 height 11
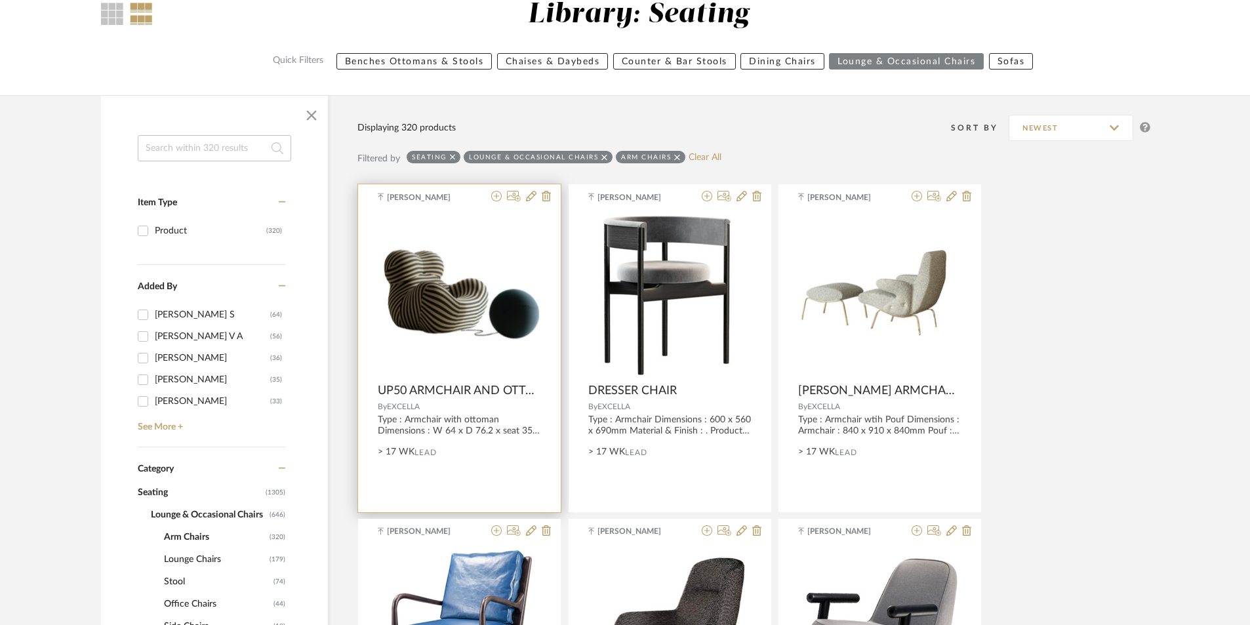
scroll to position [131, 0]
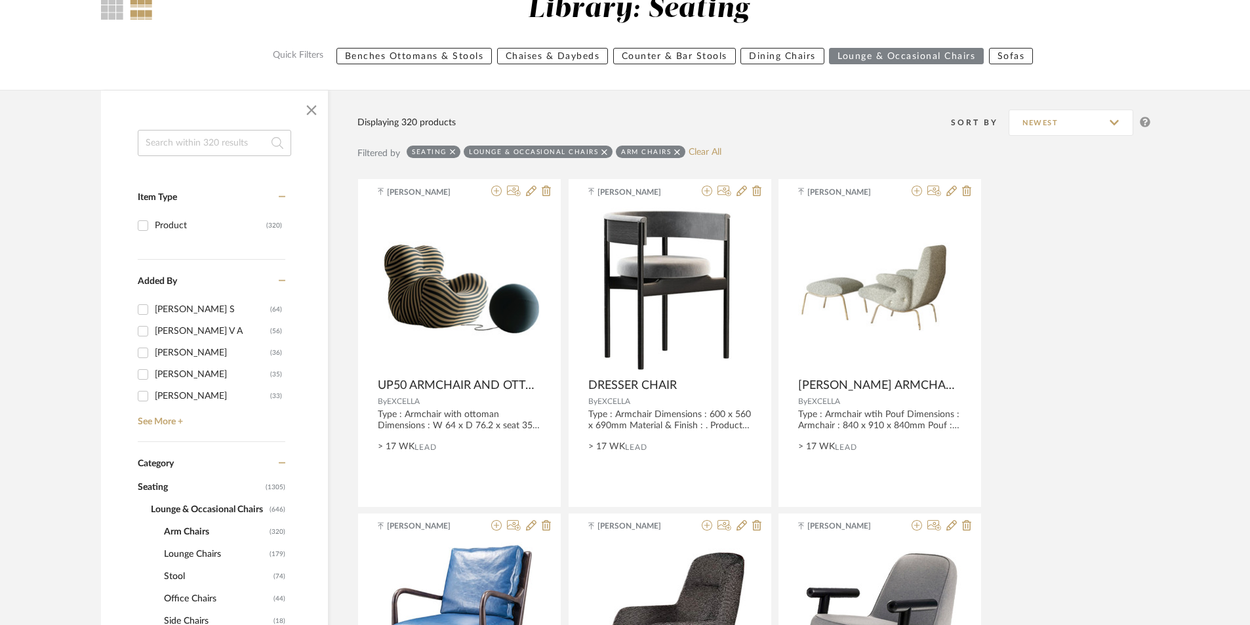
click at [255, 507] on span "Lounge & Occasional Chairs" at bounding box center [208, 509] width 115 height 22
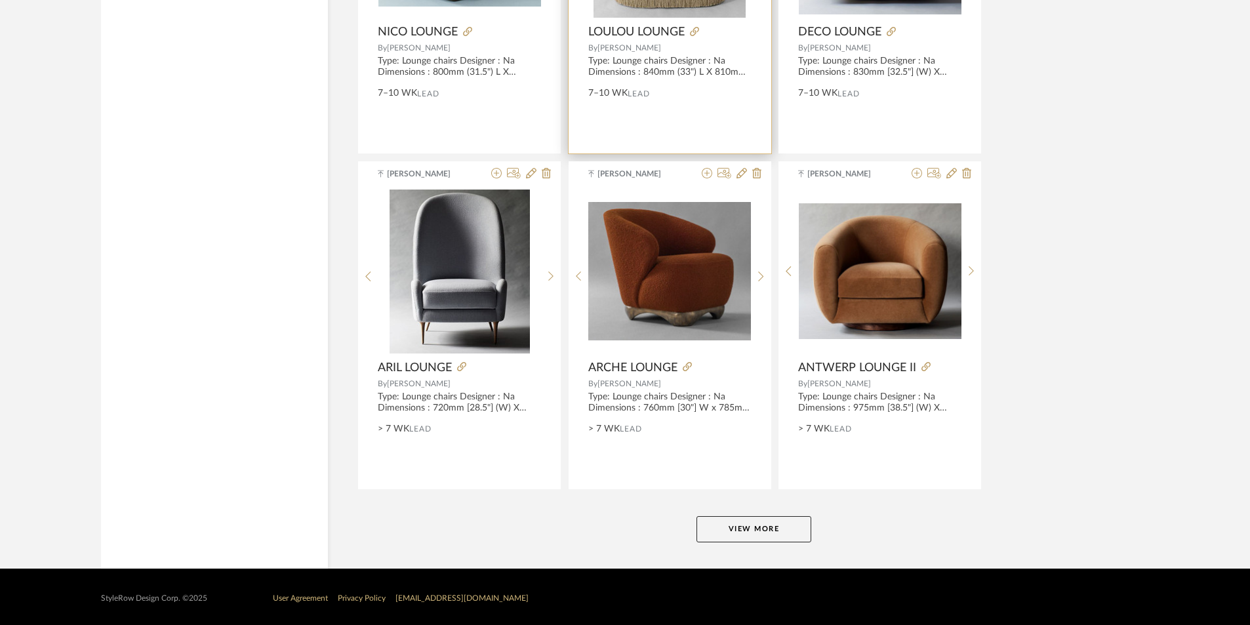
scroll to position [3842, 0]
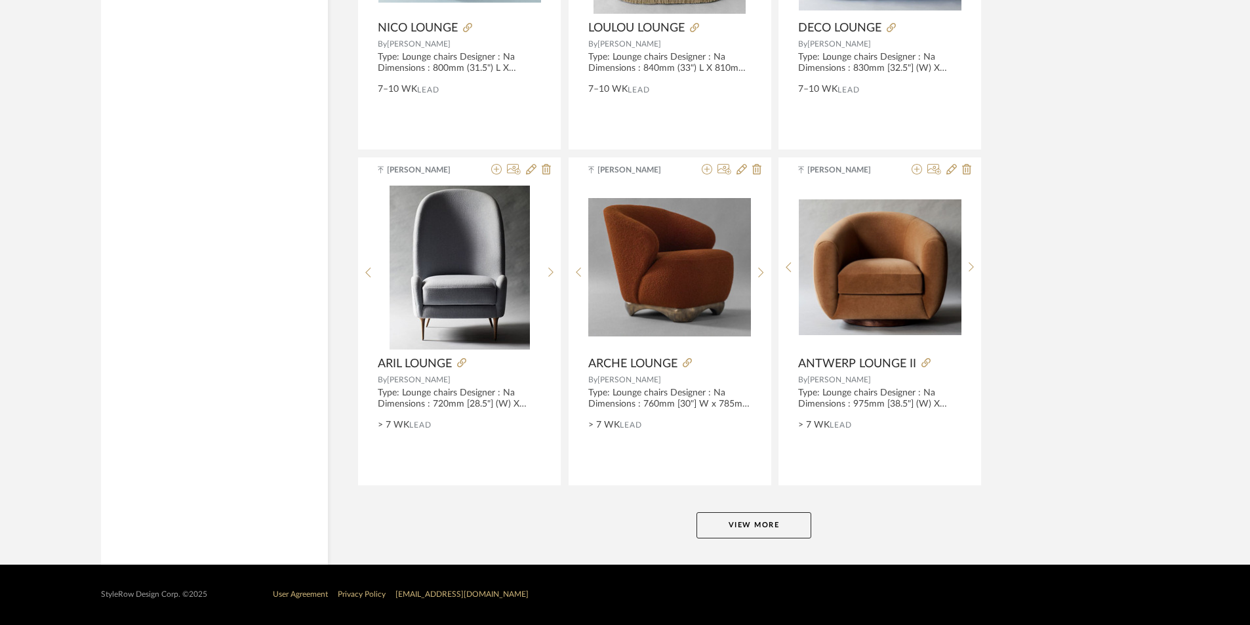
click at [765, 523] on button "View More" at bounding box center [753, 525] width 115 height 26
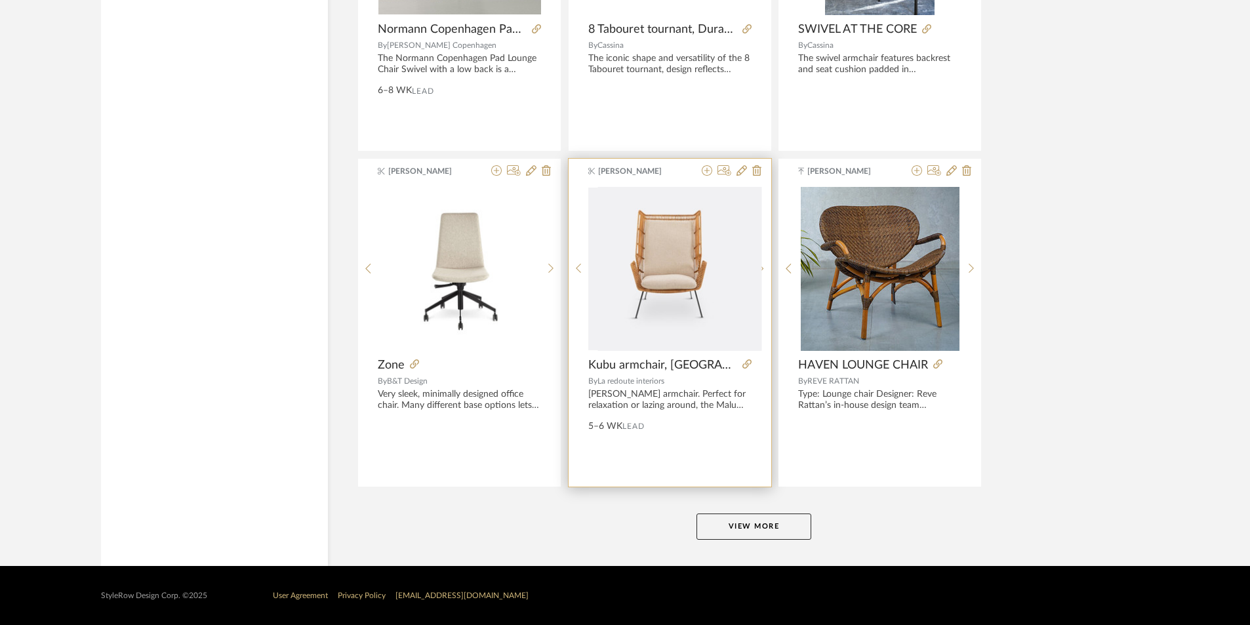
scroll to position [7867, 0]
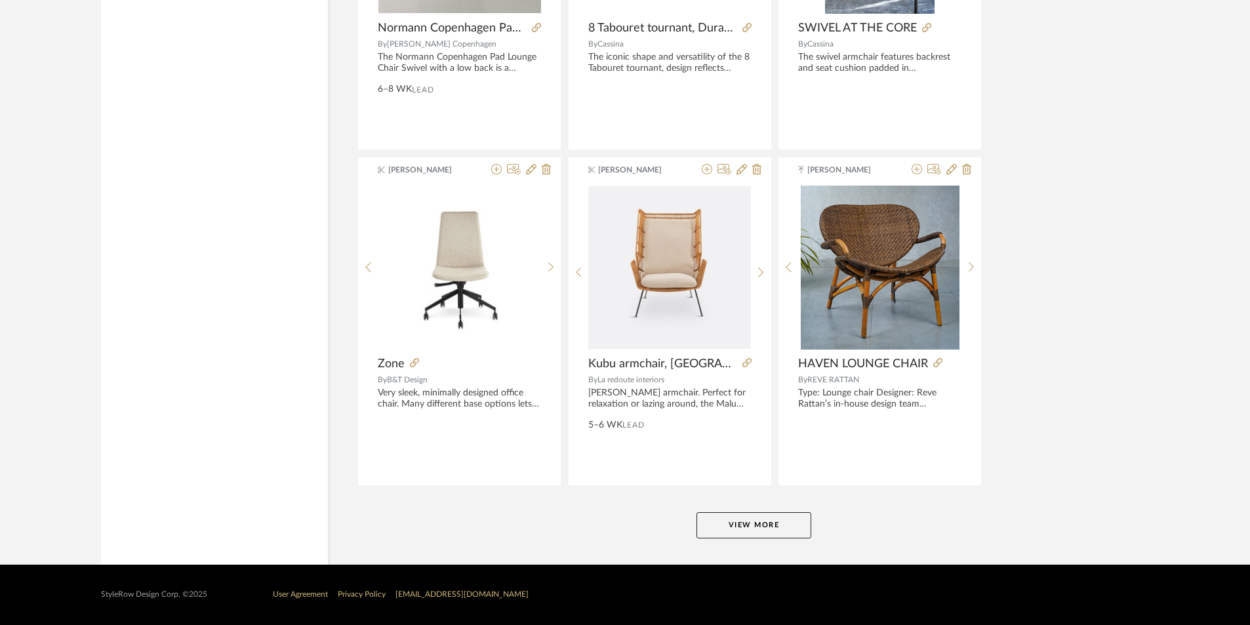
click at [734, 528] on button "View More" at bounding box center [753, 525] width 115 height 26
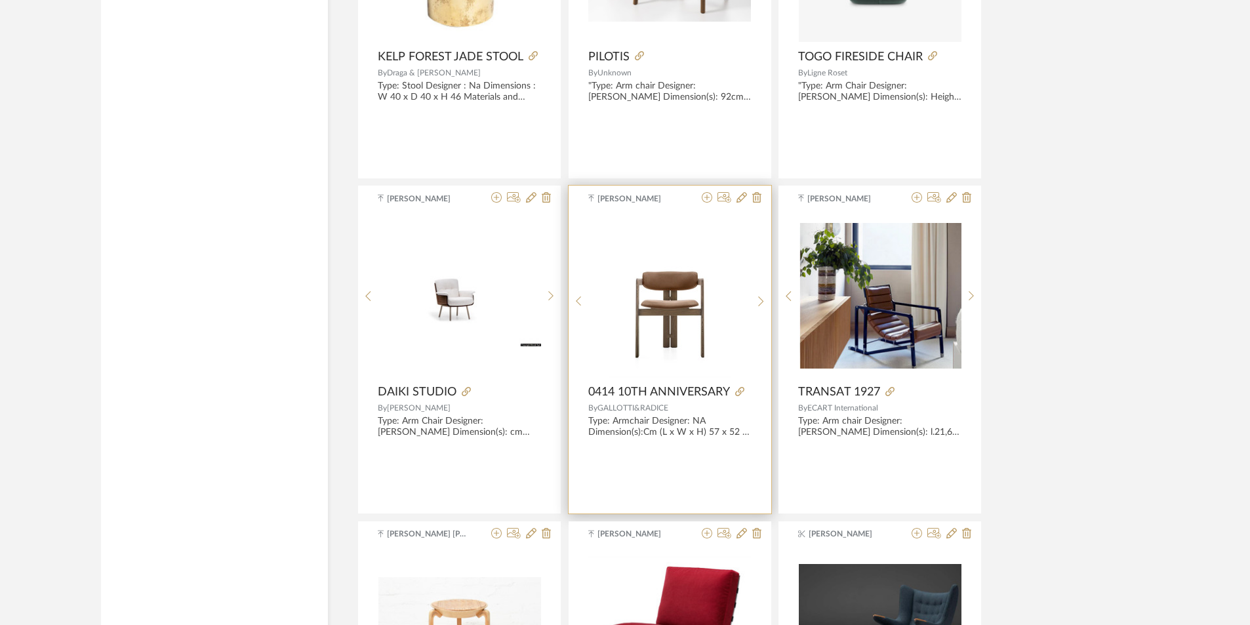
scroll to position [8850, 0]
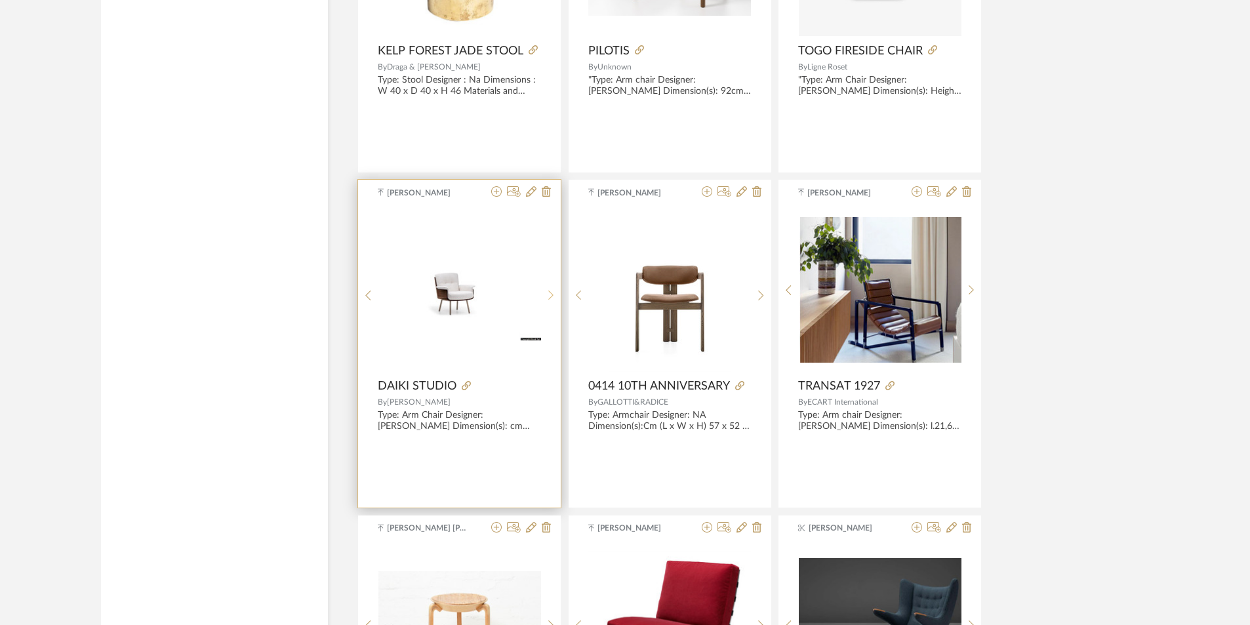
click at [550, 295] on icon at bounding box center [551, 295] width 6 height 11
click at [550, 296] on icon at bounding box center [551, 295] width 6 height 11
click at [463, 389] on icon at bounding box center [466, 385] width 9 height 9
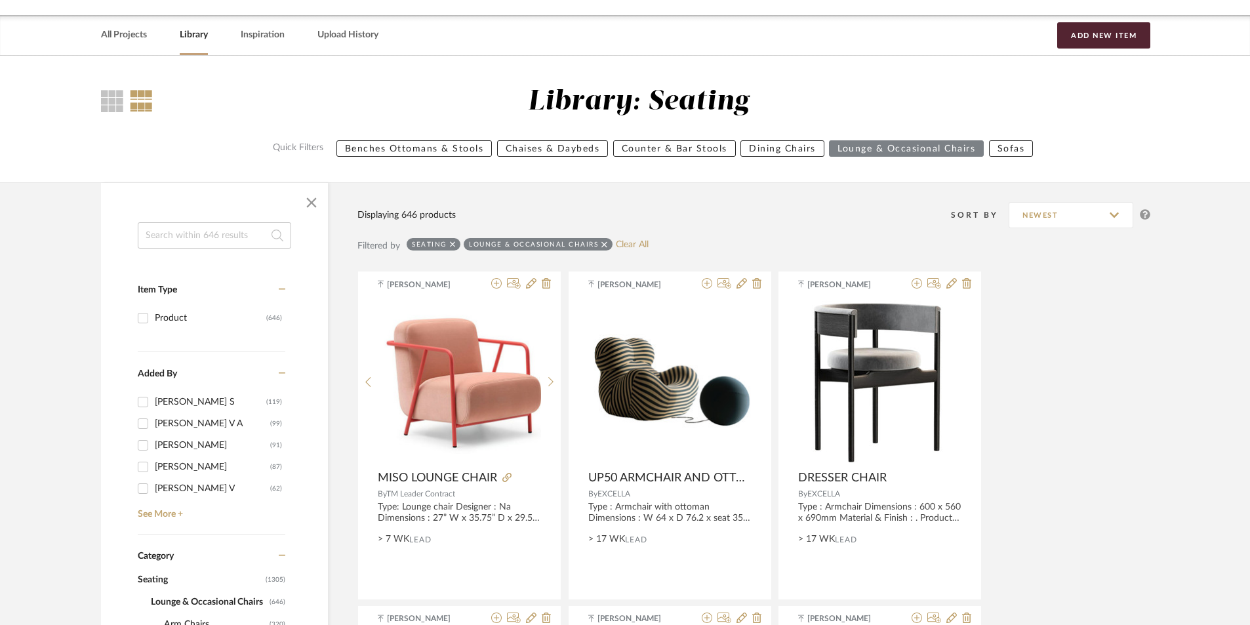
scroll to position [197, 0]
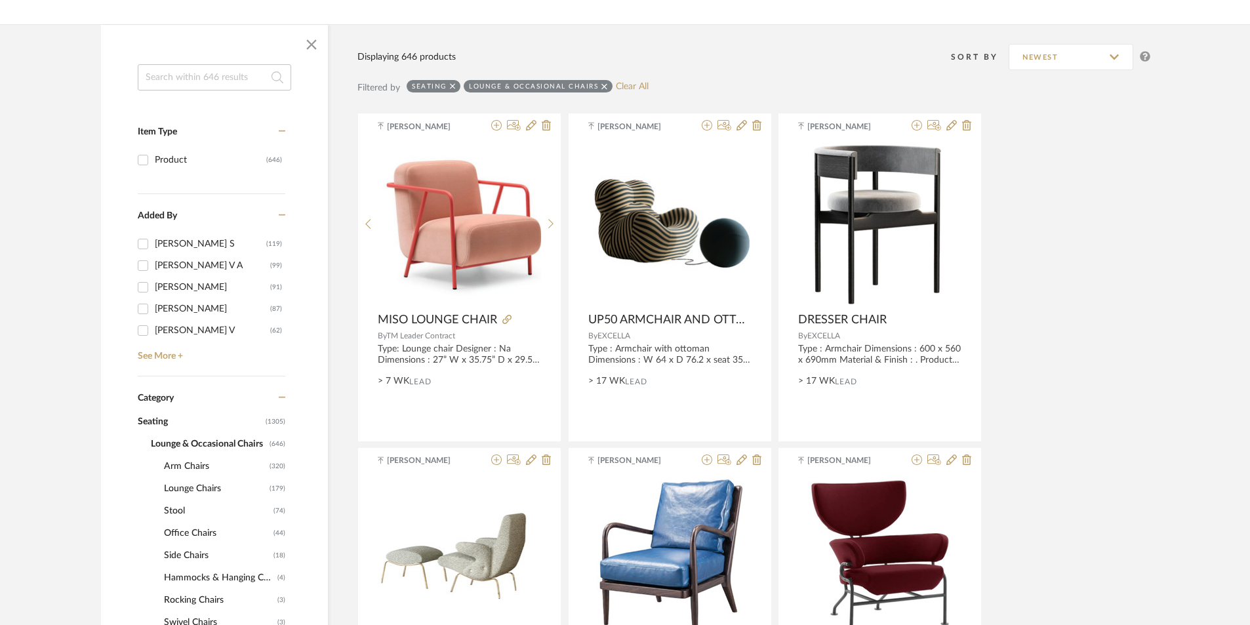
click at [189, 464] on span "Arm Chairs" at bounding box center [215, 466] width 102 height 22
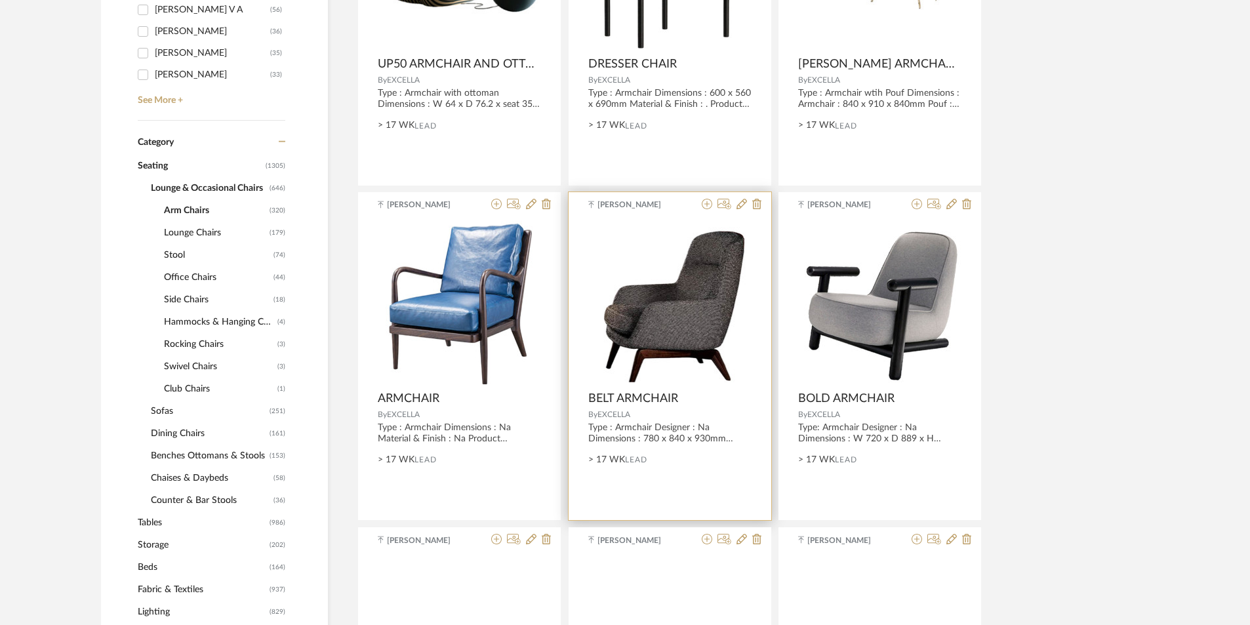
scroll to position [525, 0]
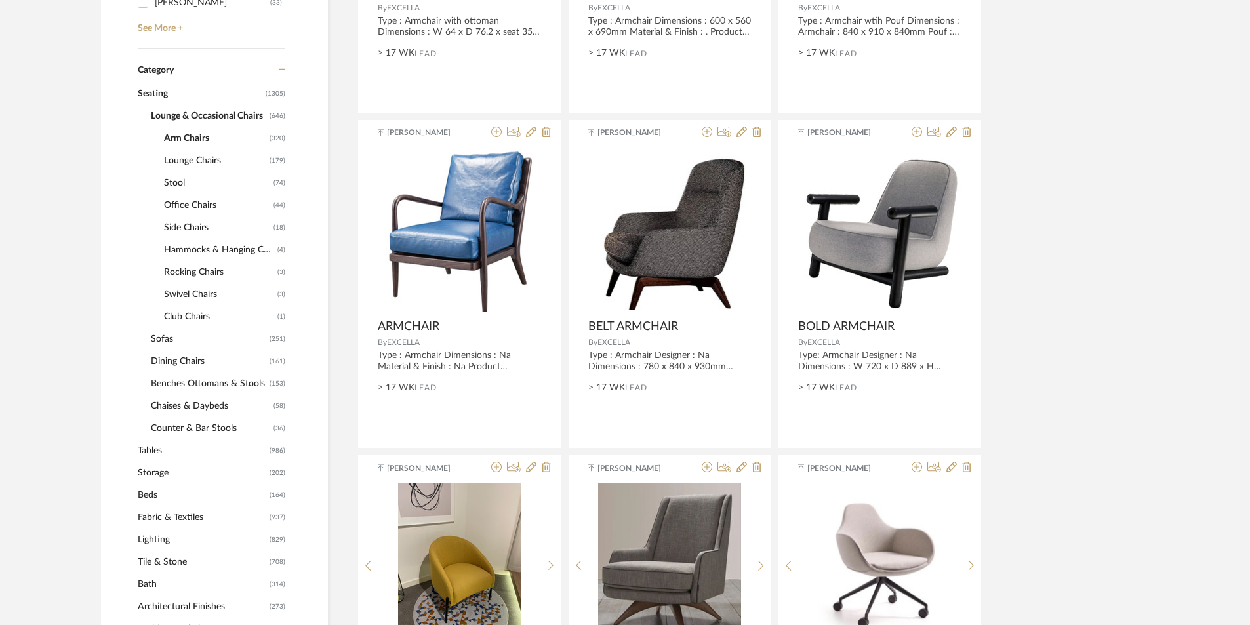
click at [195, 158] on span "Lounge Chairs" at bounding box center [215, 161] width 102 height 22
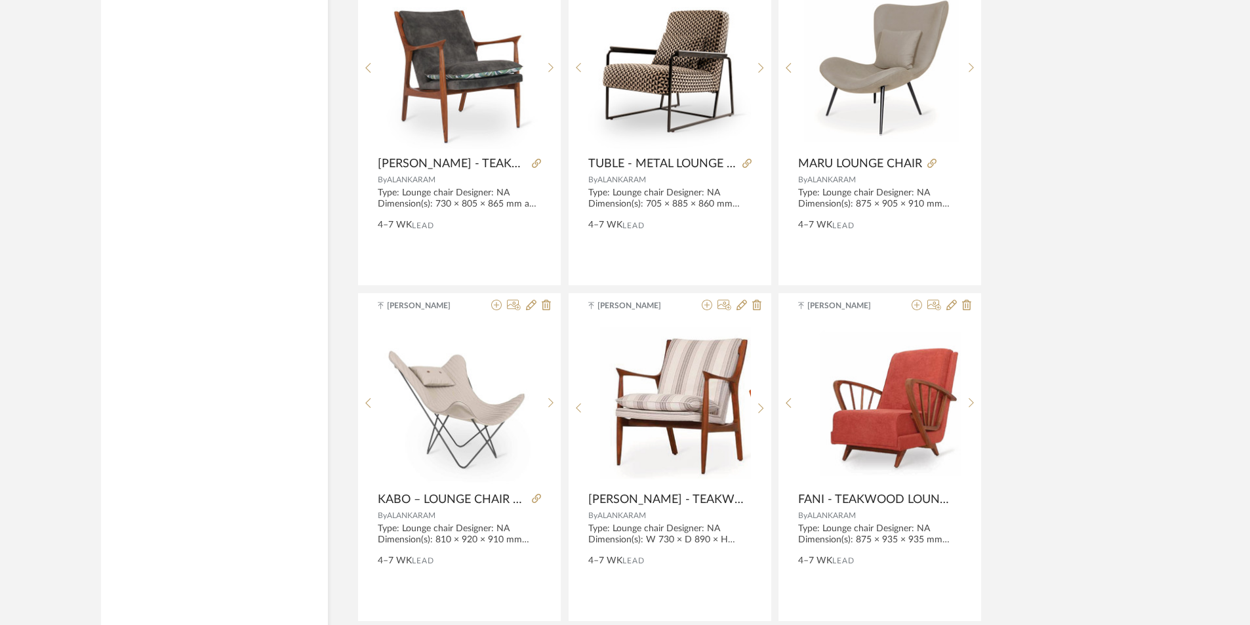
scroll to position [3842, 0]
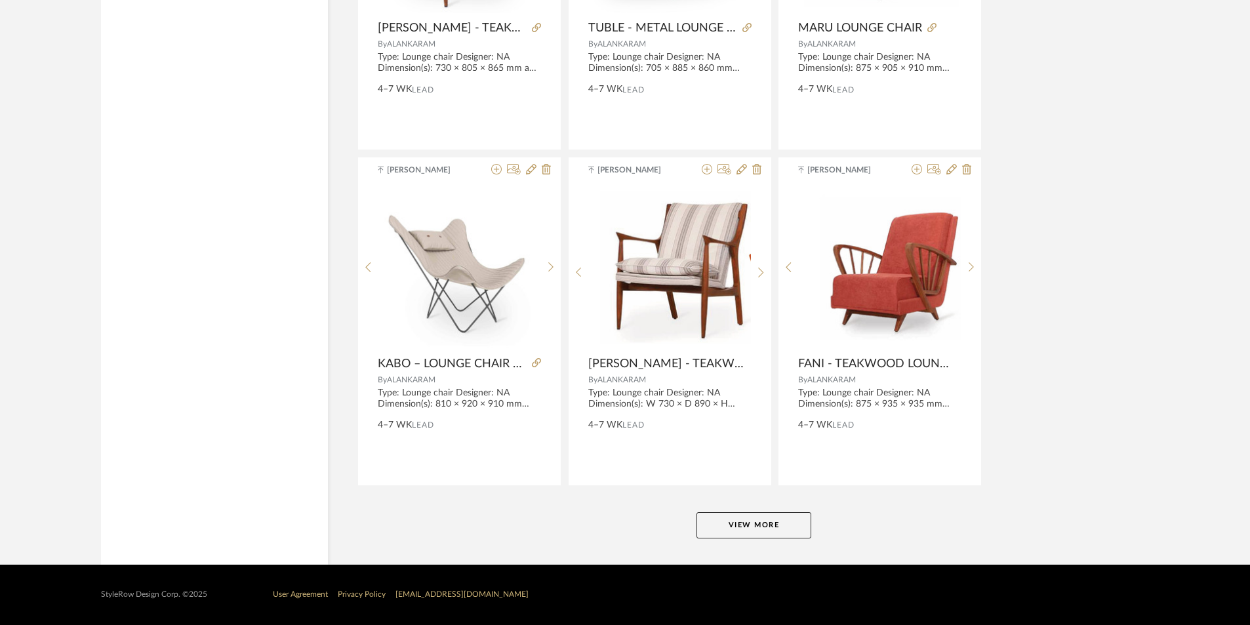
click at [710, 517] on button "View More" at bounding box center [753, 525] width 115 height 26
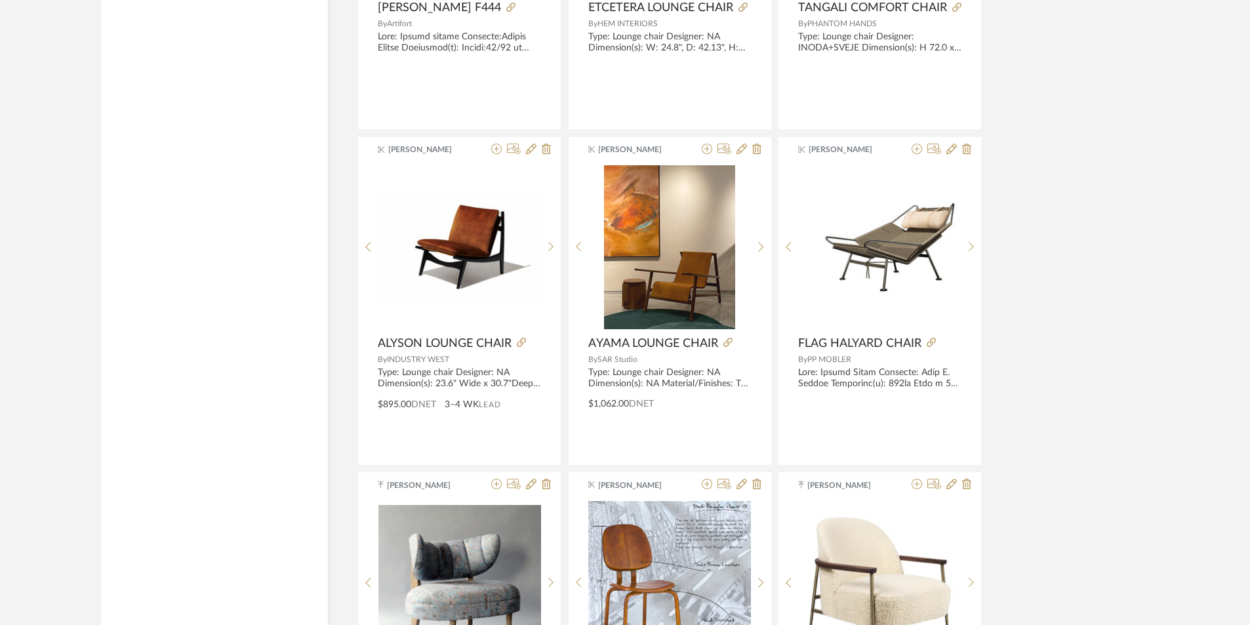
scroll to position [6202, 0]
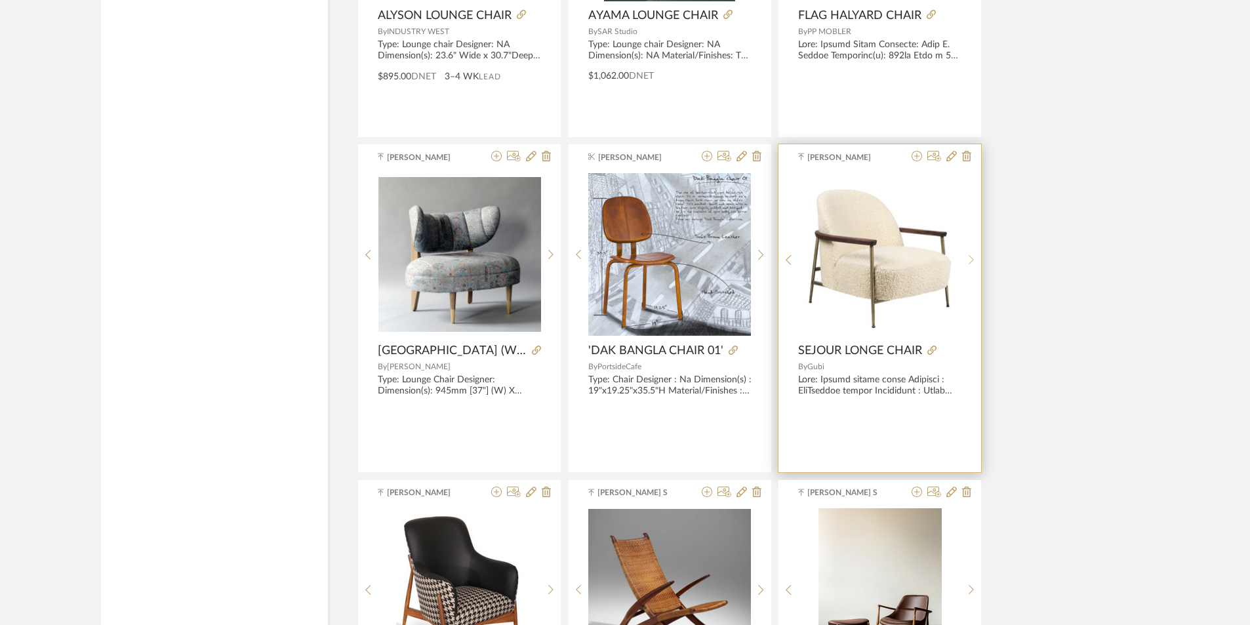
click at [971, 257] on icon at bounding box center [972, 259] width 6 height 11
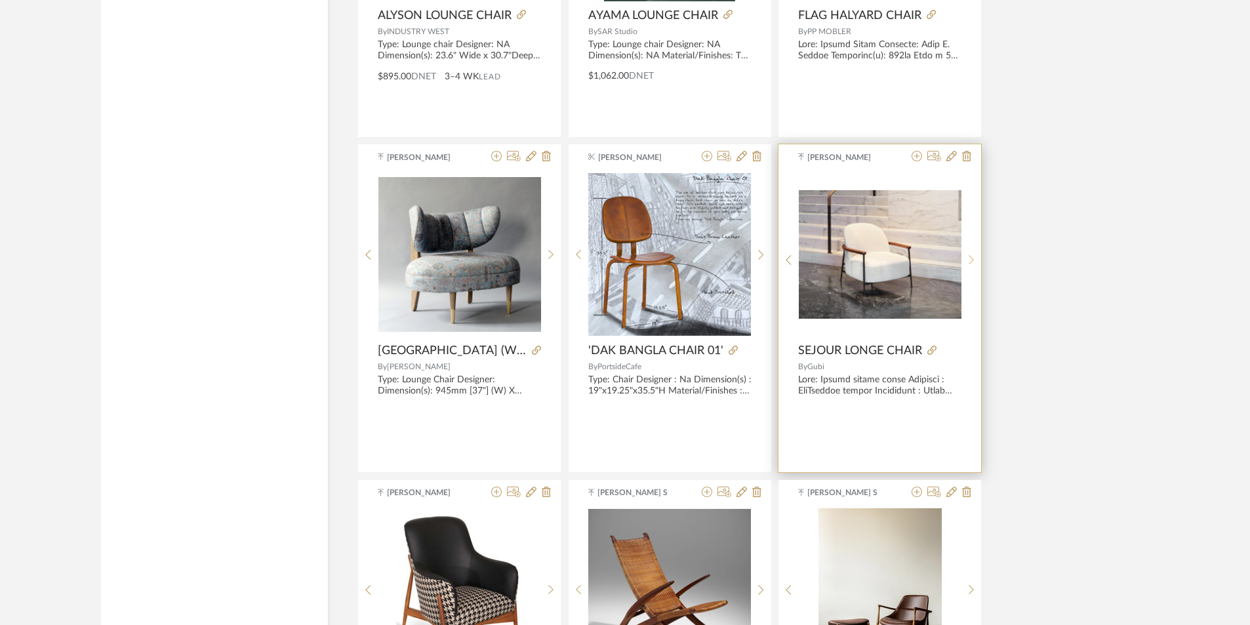
click at [971, 257] on icon at bounding box center [972, 259] width 6 height 11
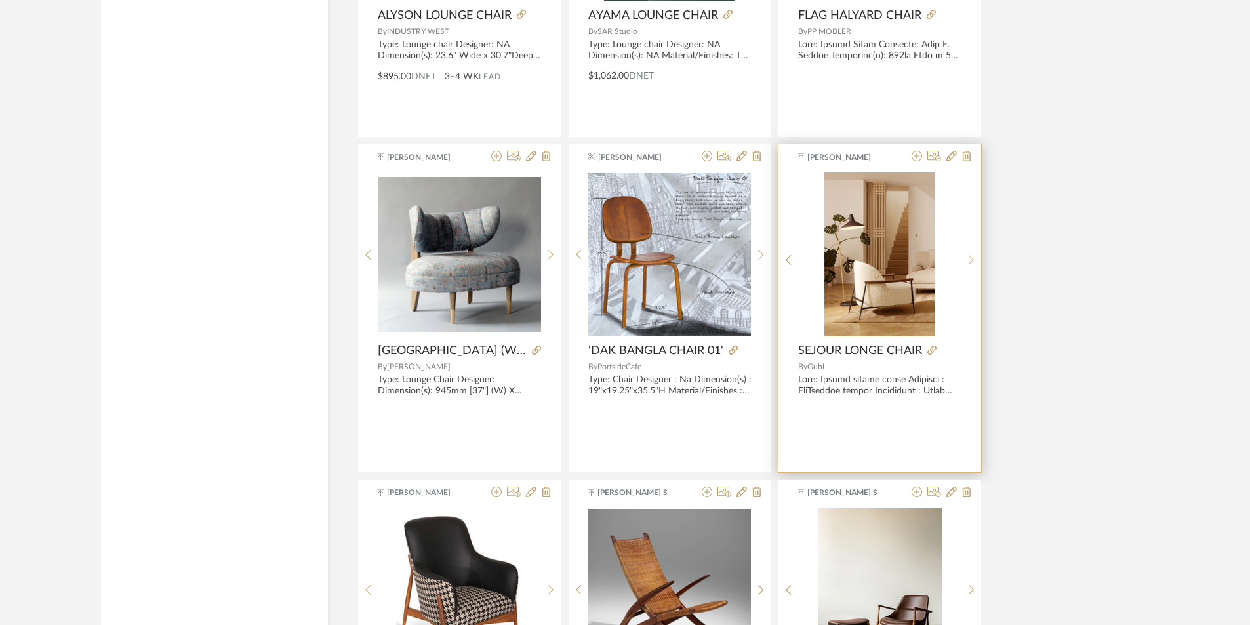
click at [967, 258] on sr-next-btn at bounding box center [971, 259] width 20 height 11
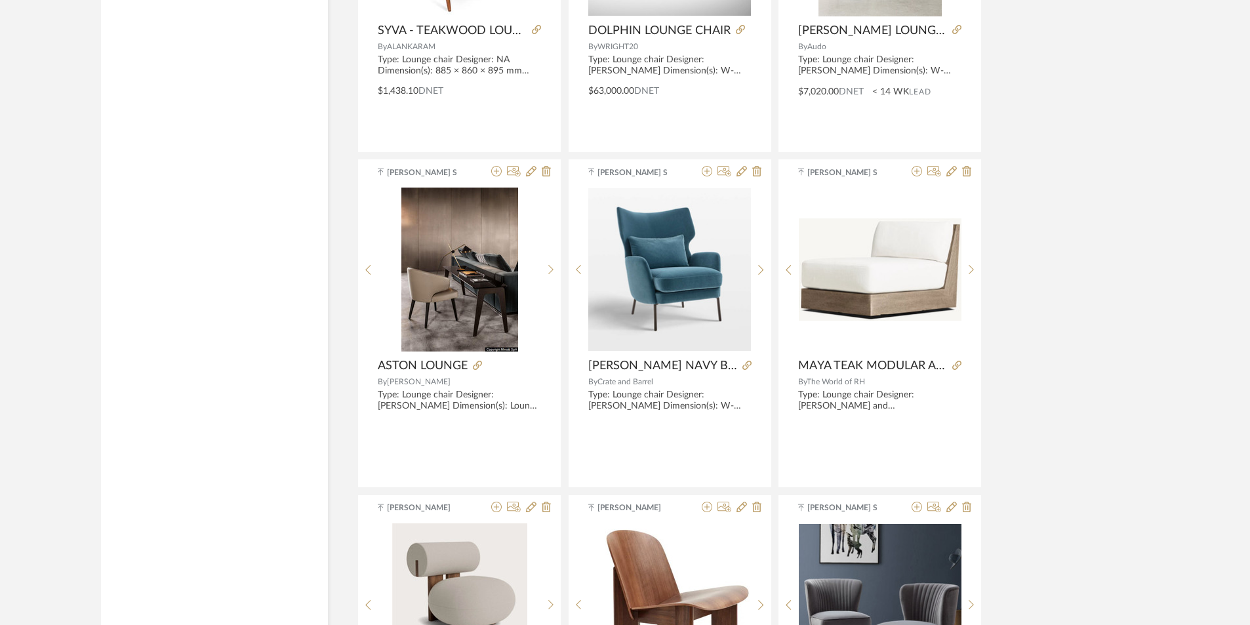
scroll to position [7055, 0]
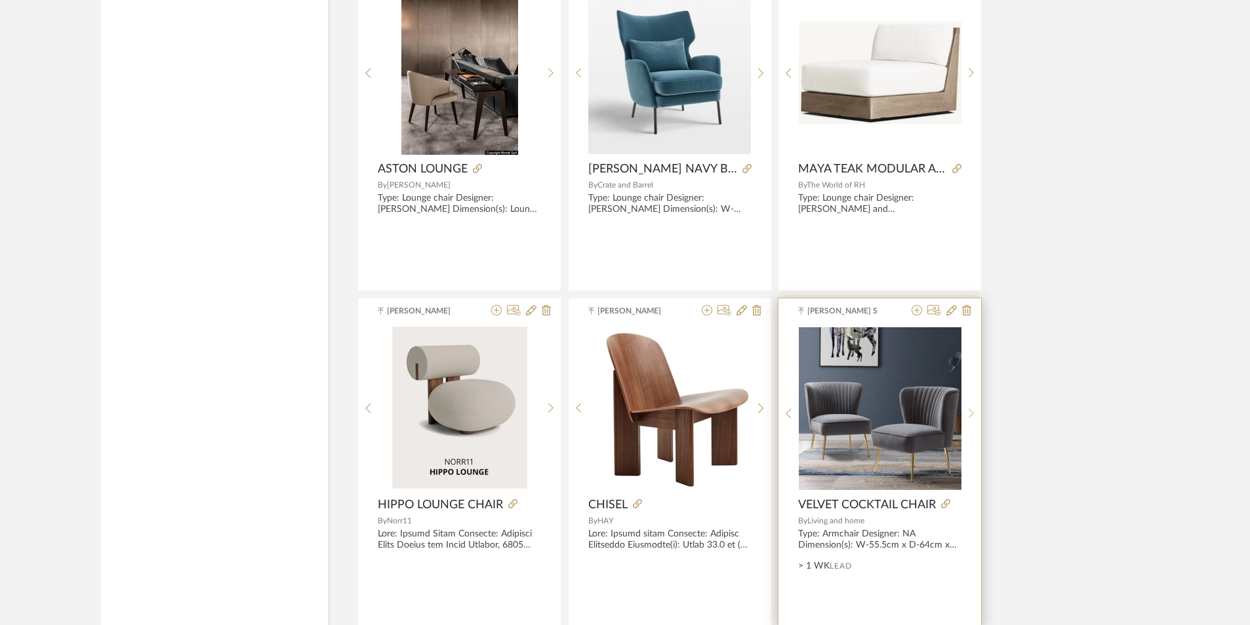
click at [965, 416] on sr-next-btn at bounding box center [971, 413] width 20 height 11
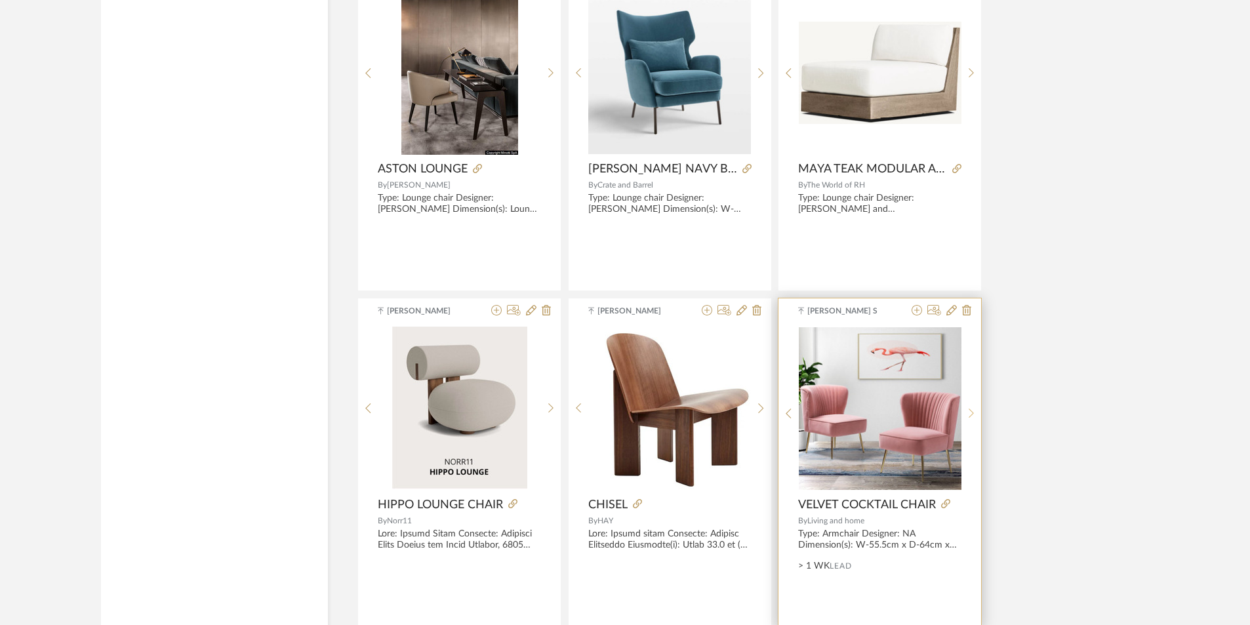
click at [965, 416] on sr-next-btn at bounding box center [971, 413] width 20 height 11
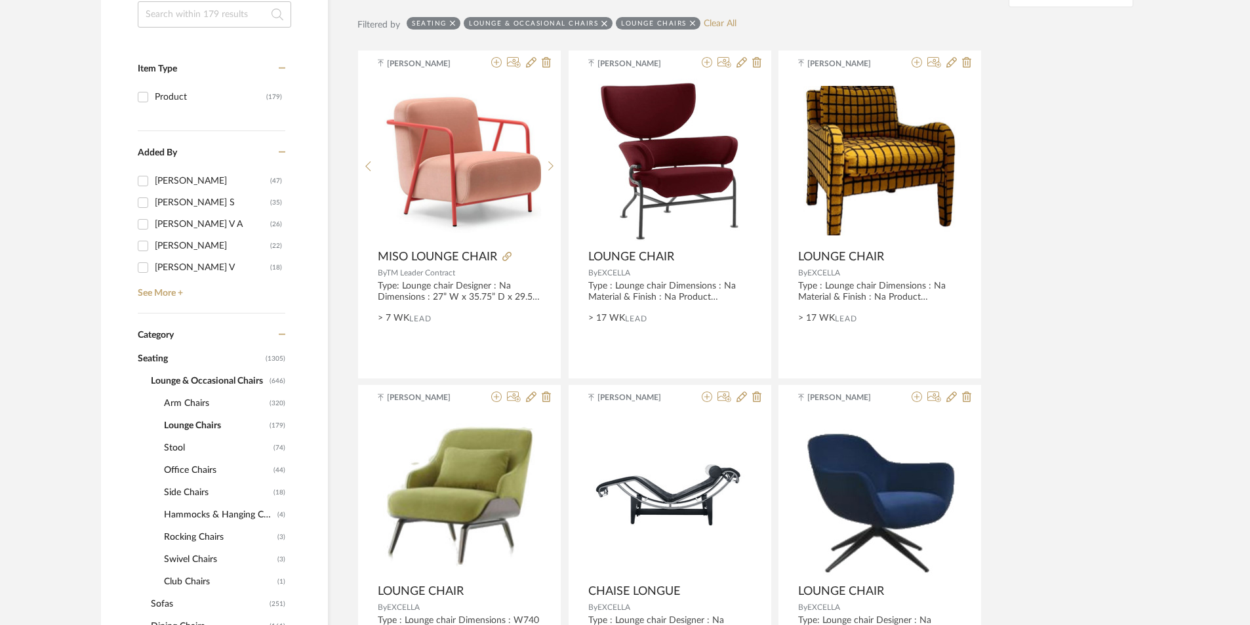
scroll to position [262, 0]
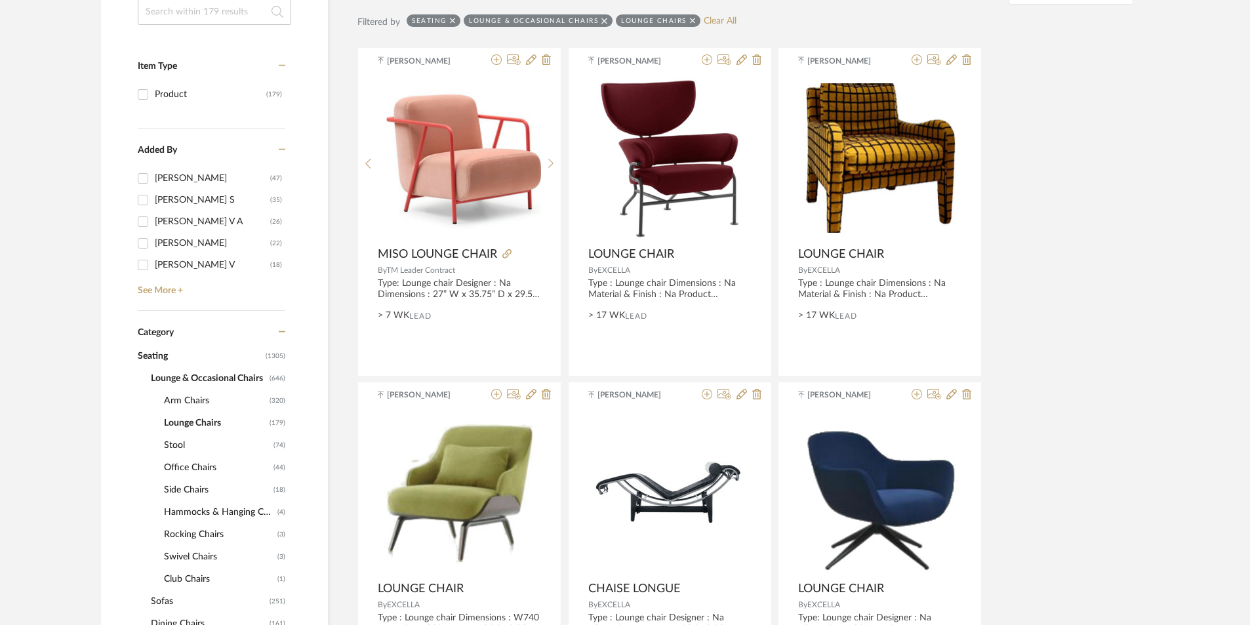
click at [190, 411] on span "Arm Chairs" at bounding box center [215, 401] width 102 height 22
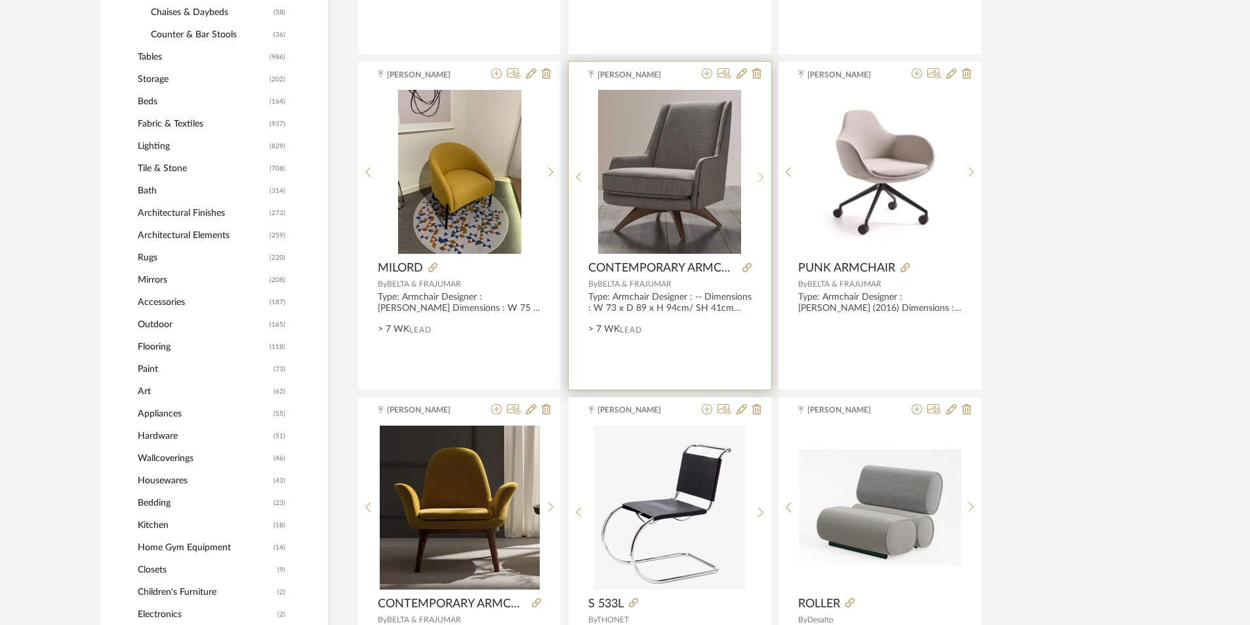
scroll to position [1115, 0]
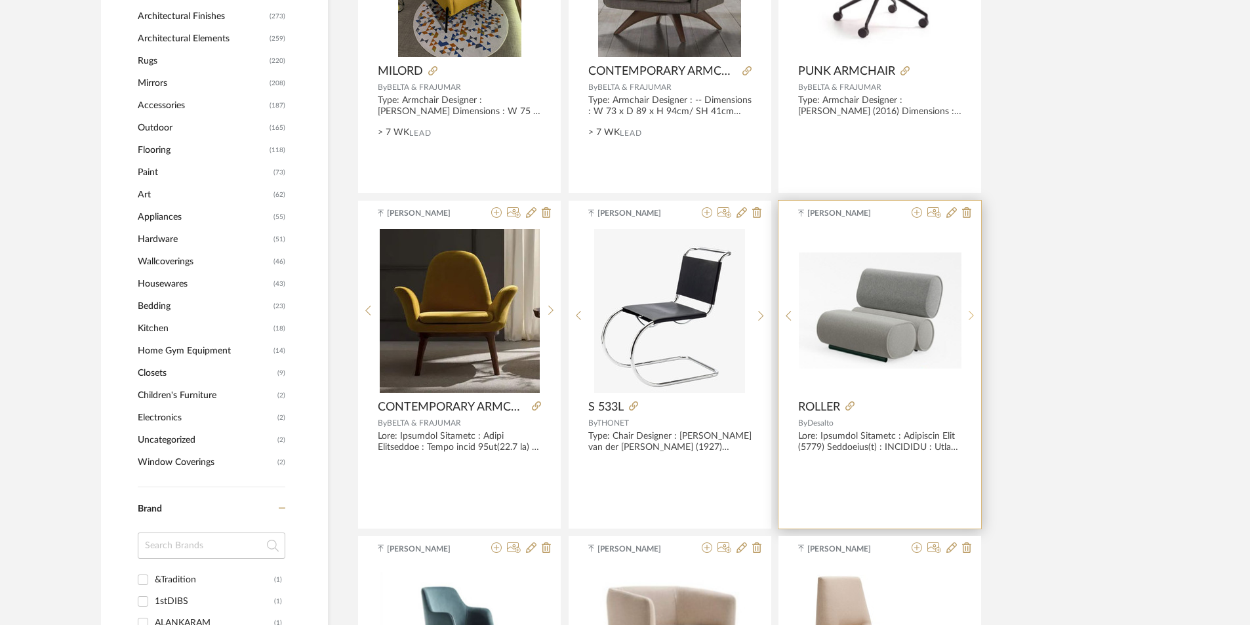
click at [980, 314] on sr-next-btn at bounding box center [971, 315] width 20 height 11
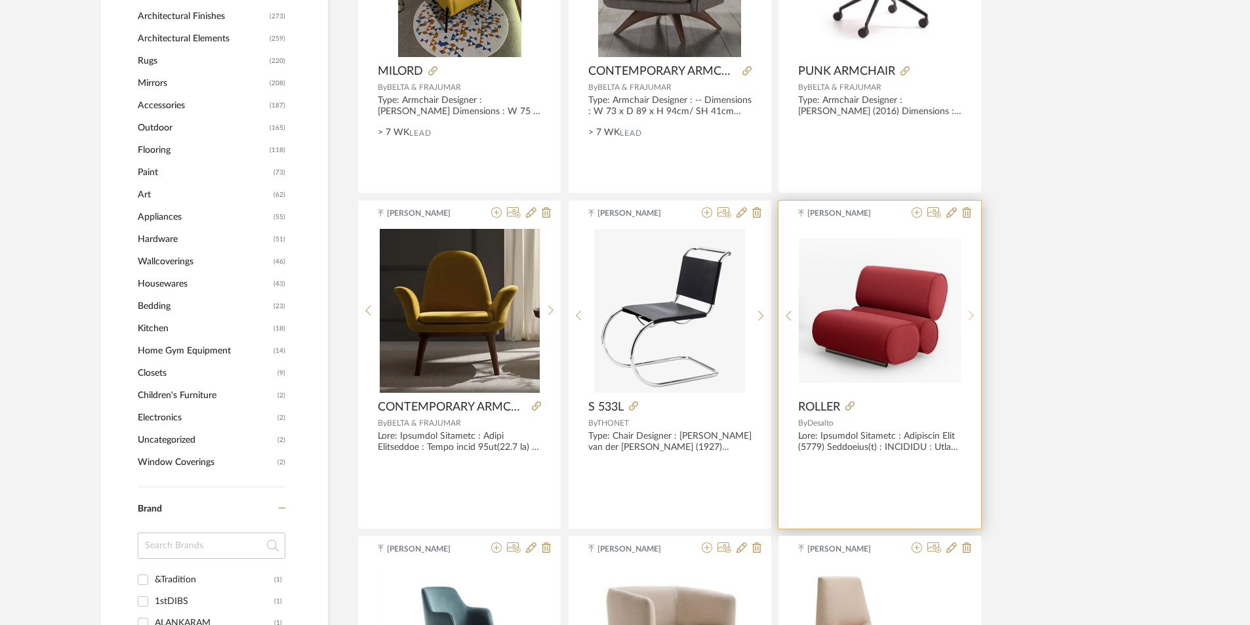
click at [976, 314] on sr-next-btn at bounding box center [971, 315] width 20 height 11
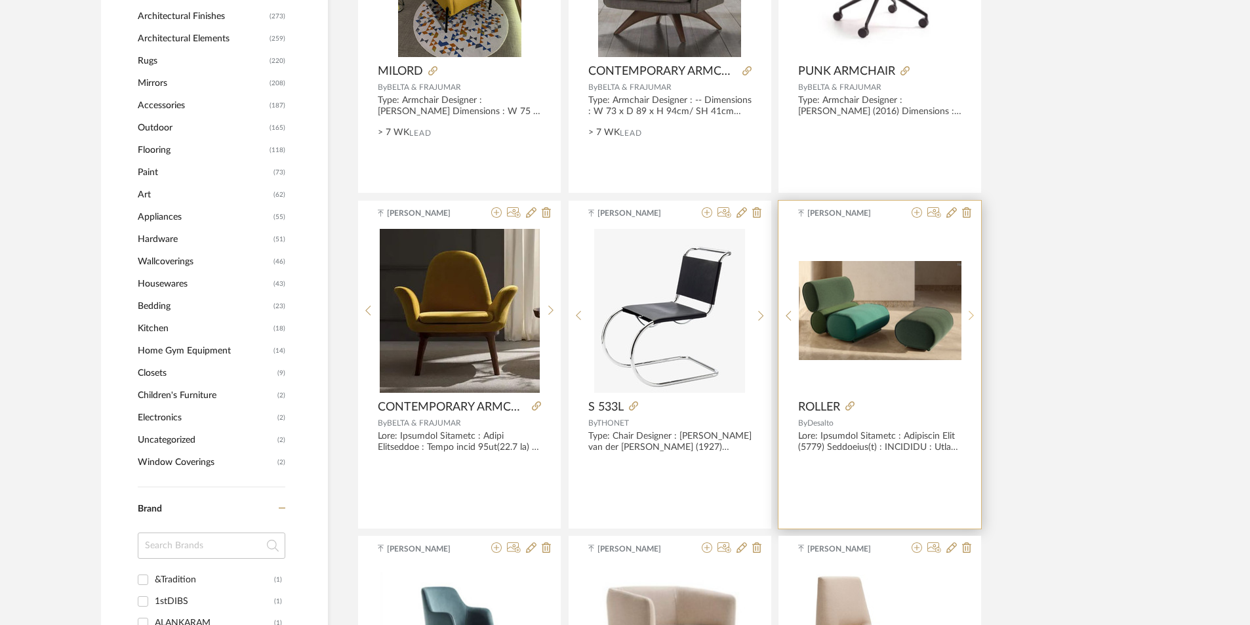
click at [976, 314] on sr-next-btn at bounding box center [971, 315] width 20 height 11
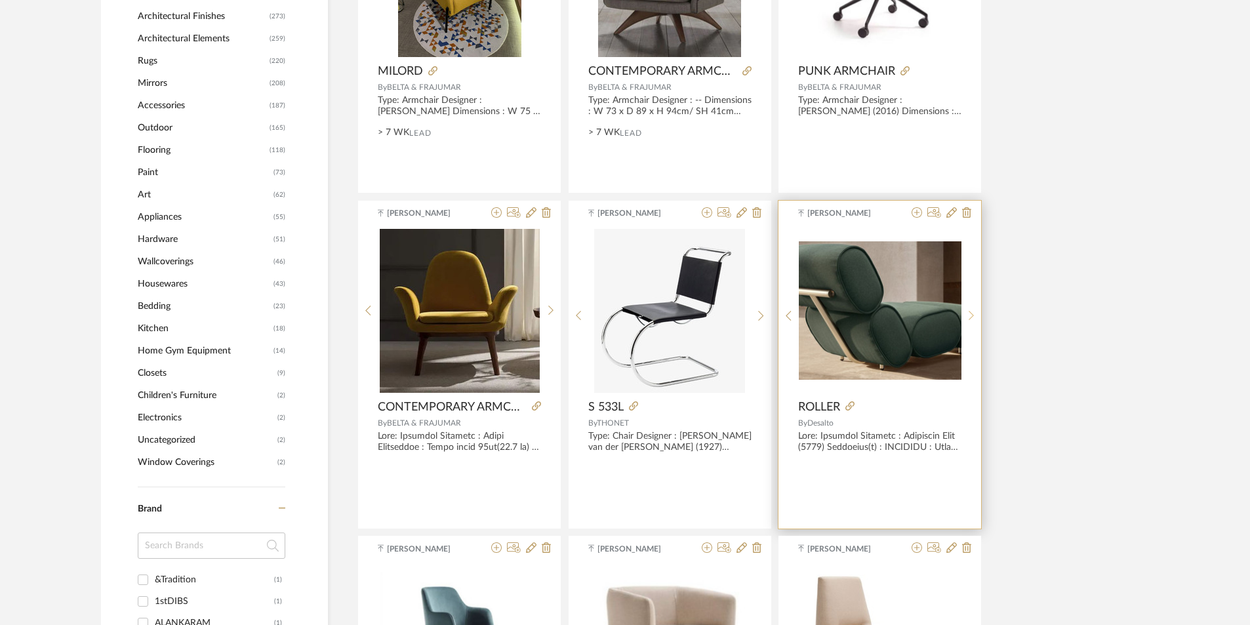
click at [976, 314] on sr-next-btn at bounding box center [971, 315] width 20 height 11
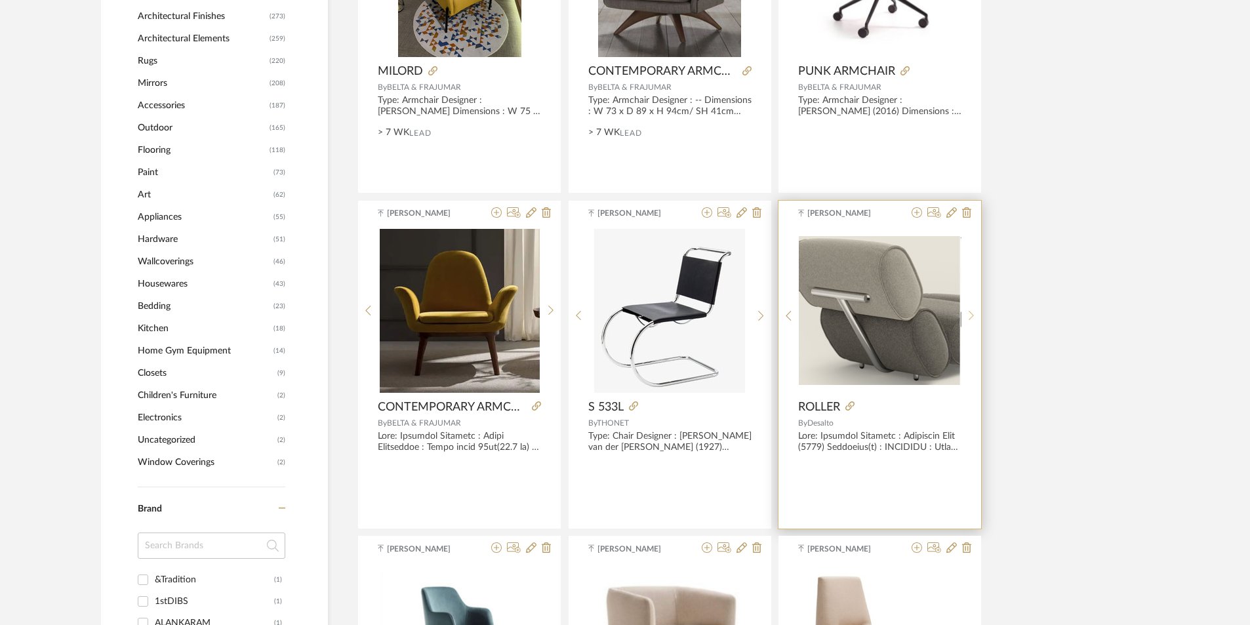
click at [976, 314] on sr-next-btn at bounding box center [971, 315] width 20 height 11
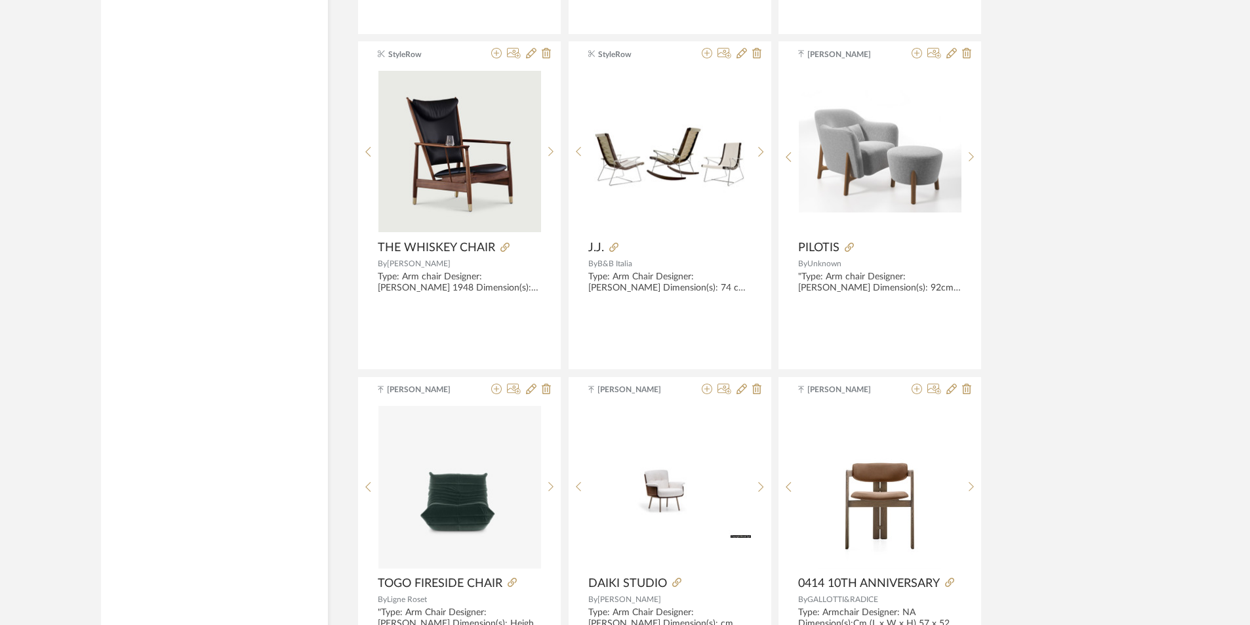
scroll to position [3213, 0]
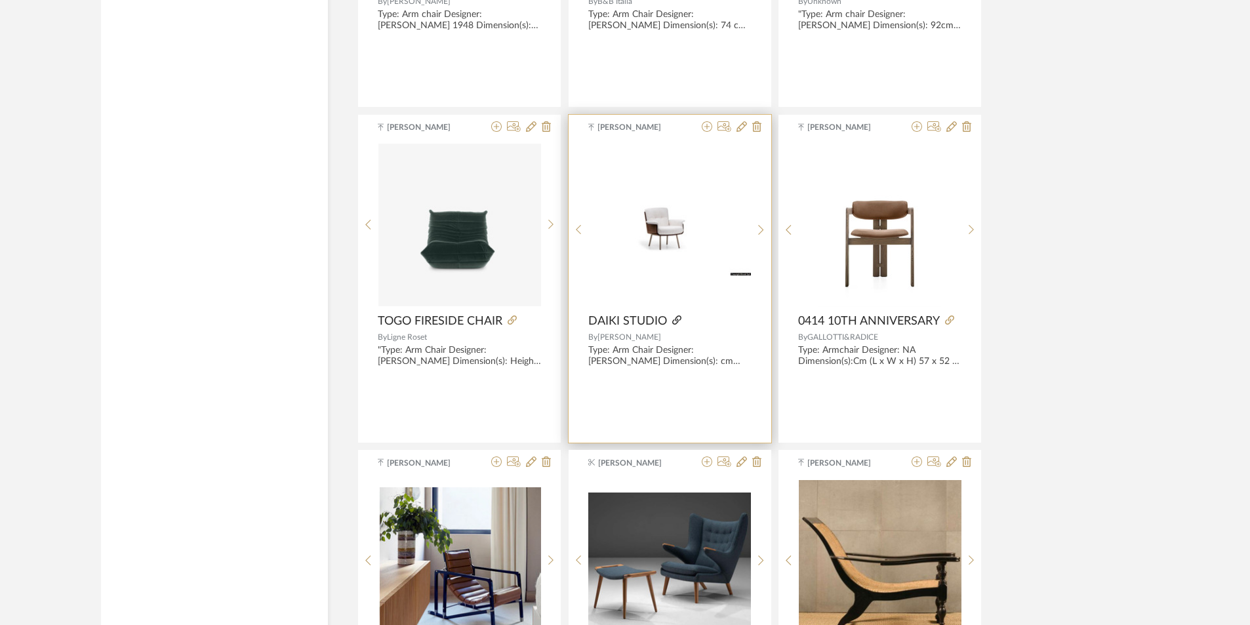
click at [677, 323] on icon at bounding box center [676, 319] width 9 height 9
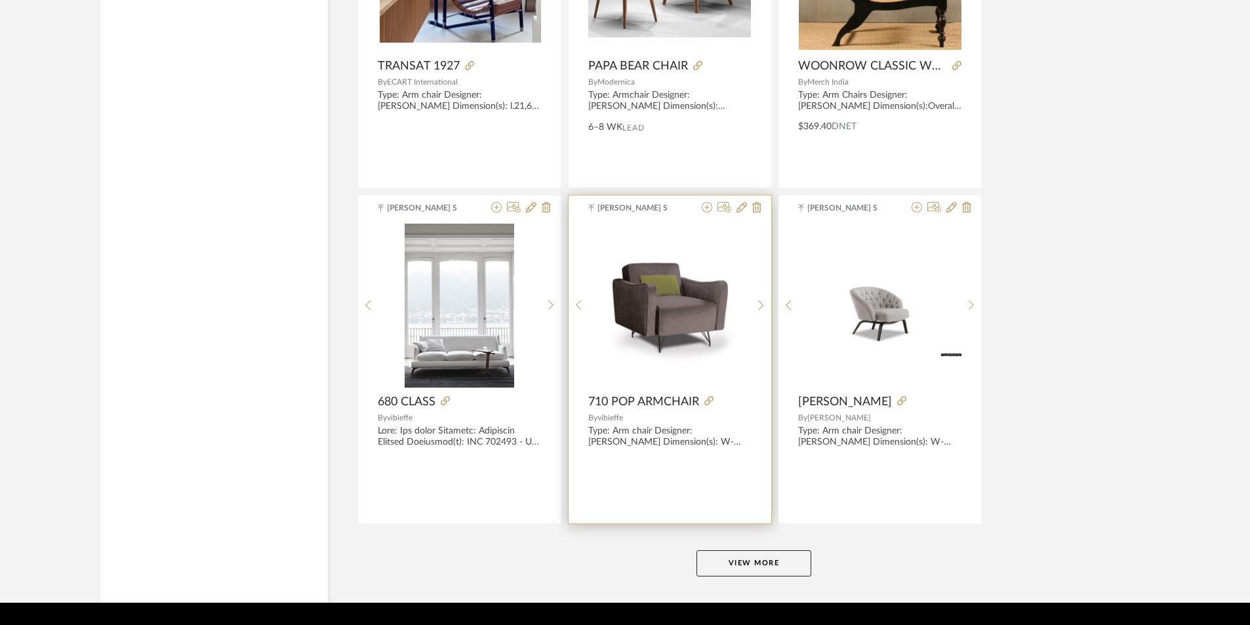
scroll to position [3842, 0]
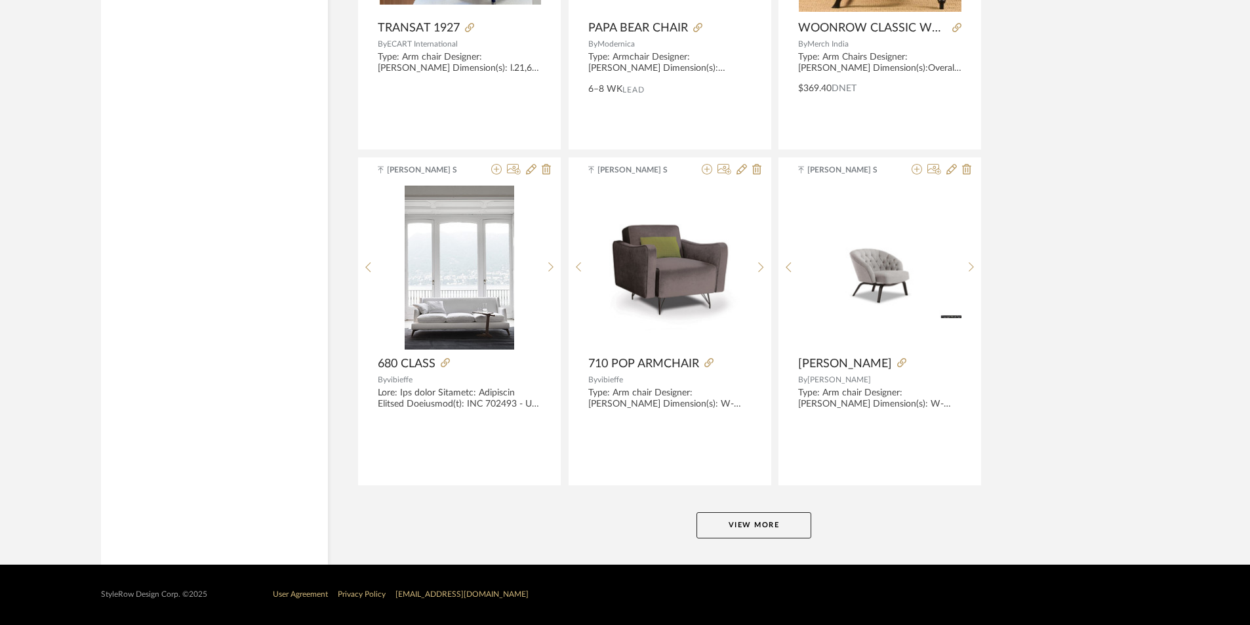
click at [752, 536] on button "View More" at bounding box center [753, 525] width 115 height 26
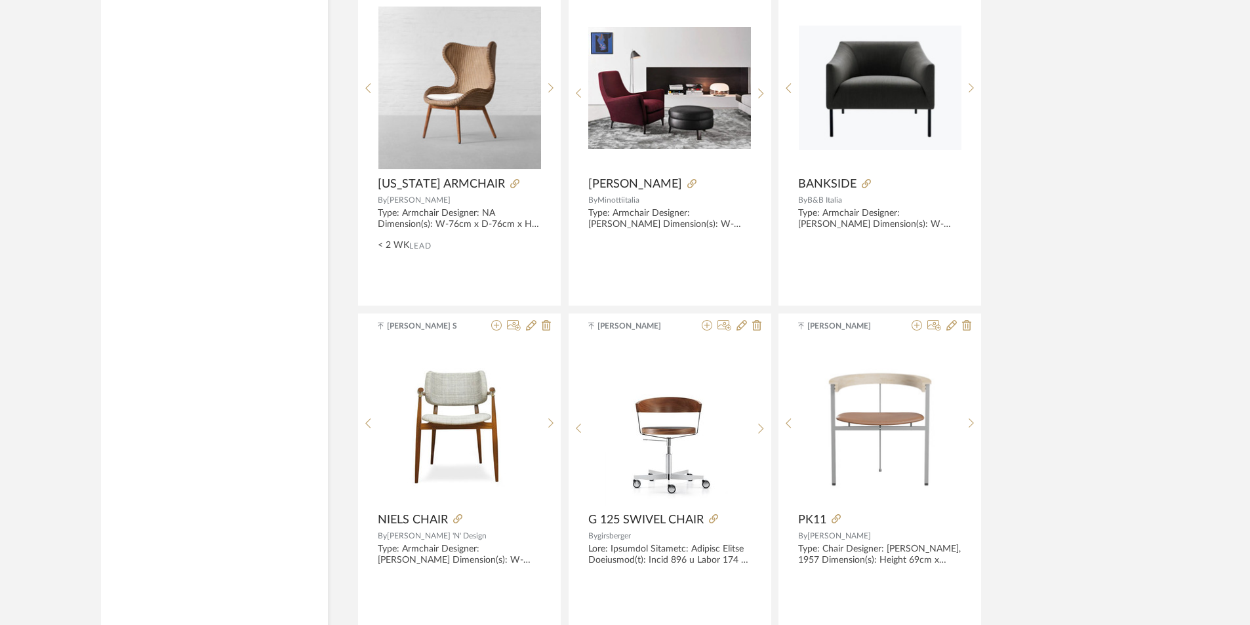
scroll to position [7867, 0]
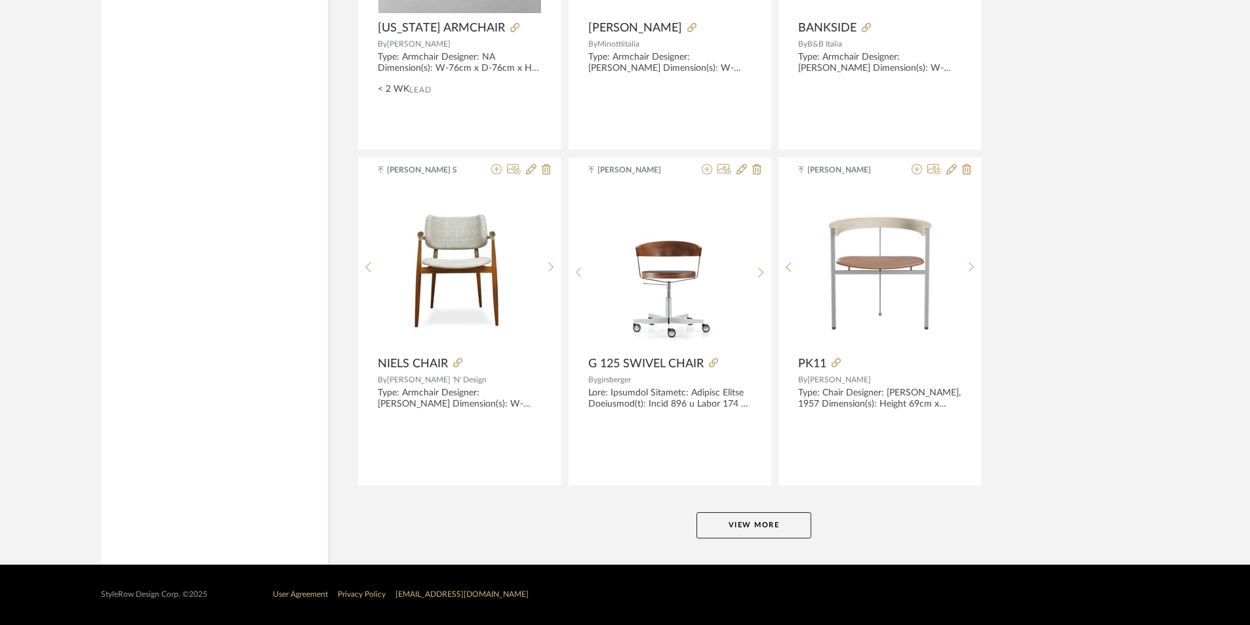
click at [778, 529] on button "View More" at bounding box center [753, 525] width 115 height 26
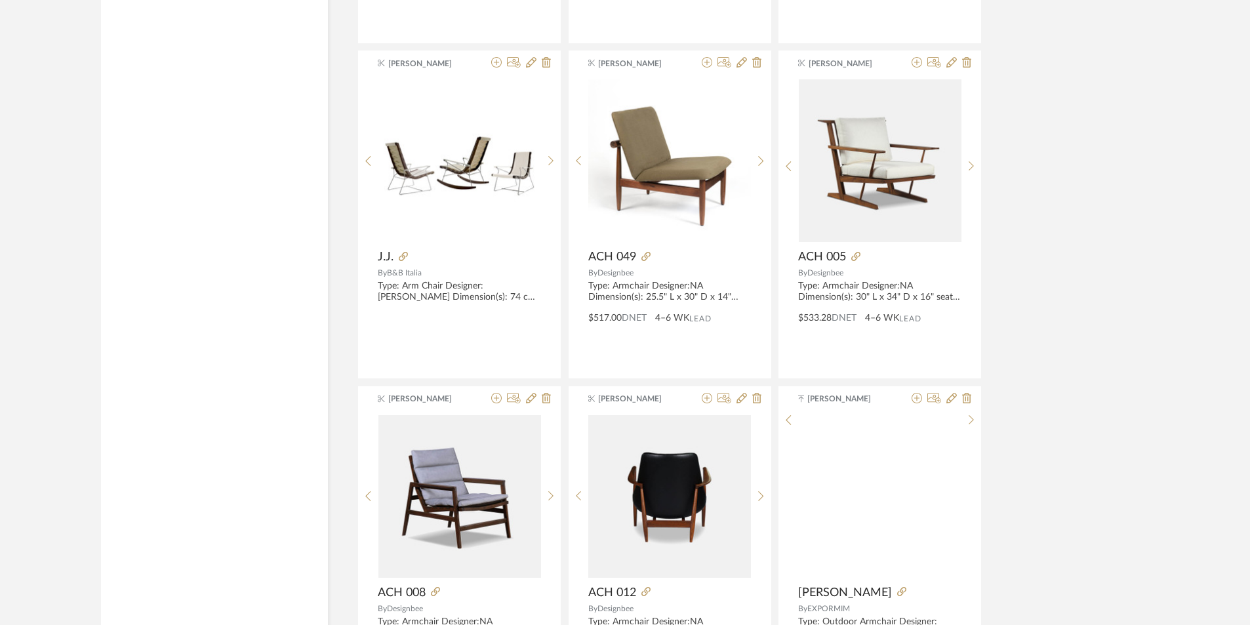
scroll to position [9113, 0]
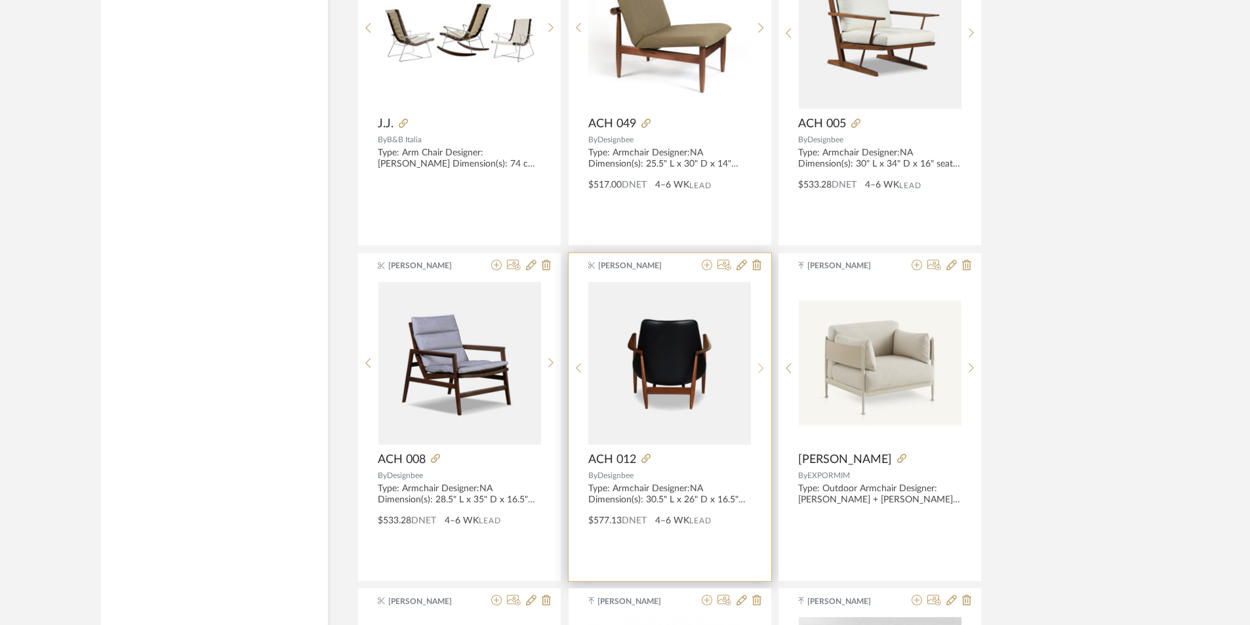
click at [756, 370] on sr-next-btn at bounding box center [761, 368] width 20 height 11
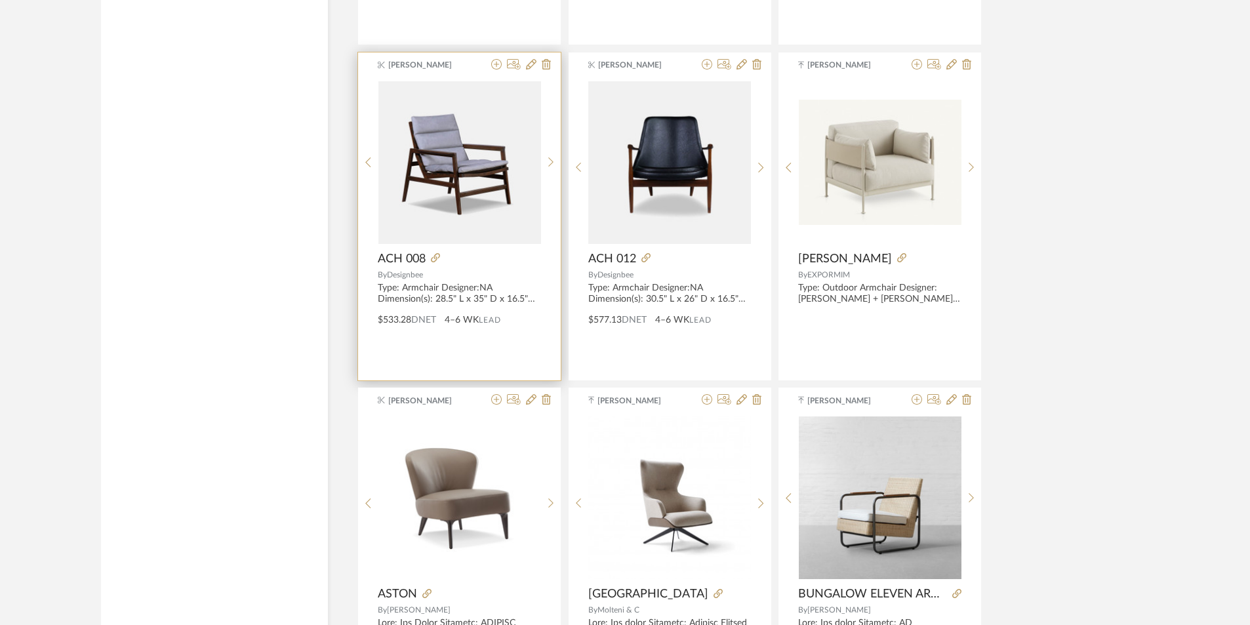
scroll to position [9310, 0]
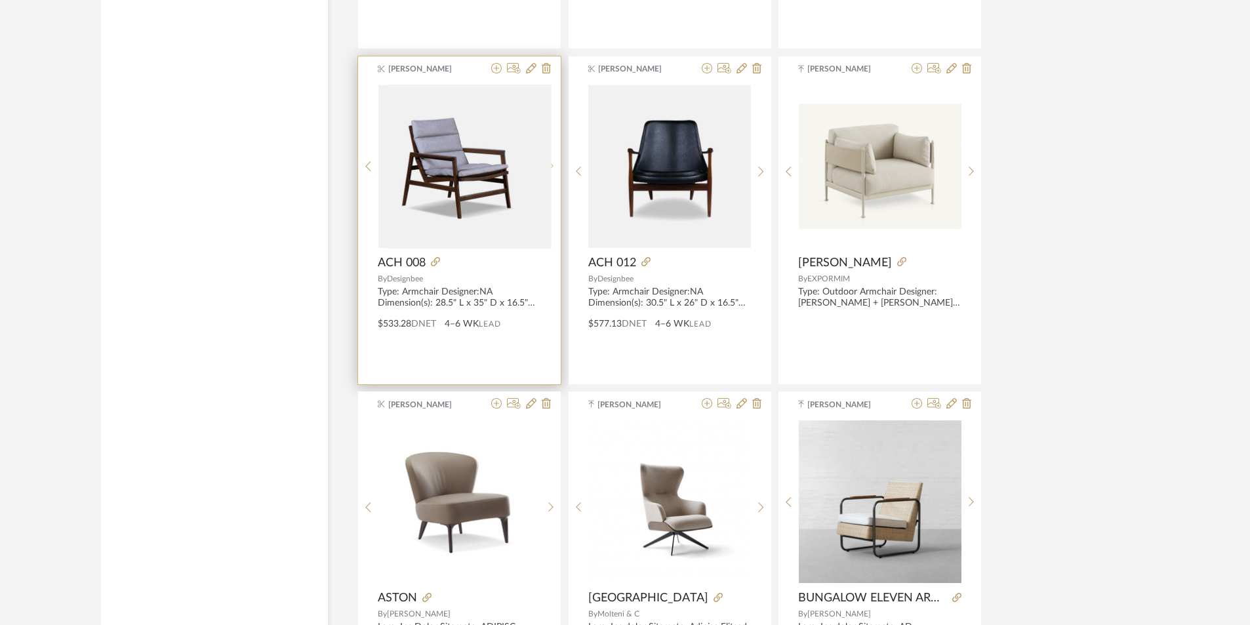
click at [544, 163] on div at bounding box center [551, 167] width 20 height 164
click at [544, 163] on div at bounding box center [551, 172] width 20 height 174
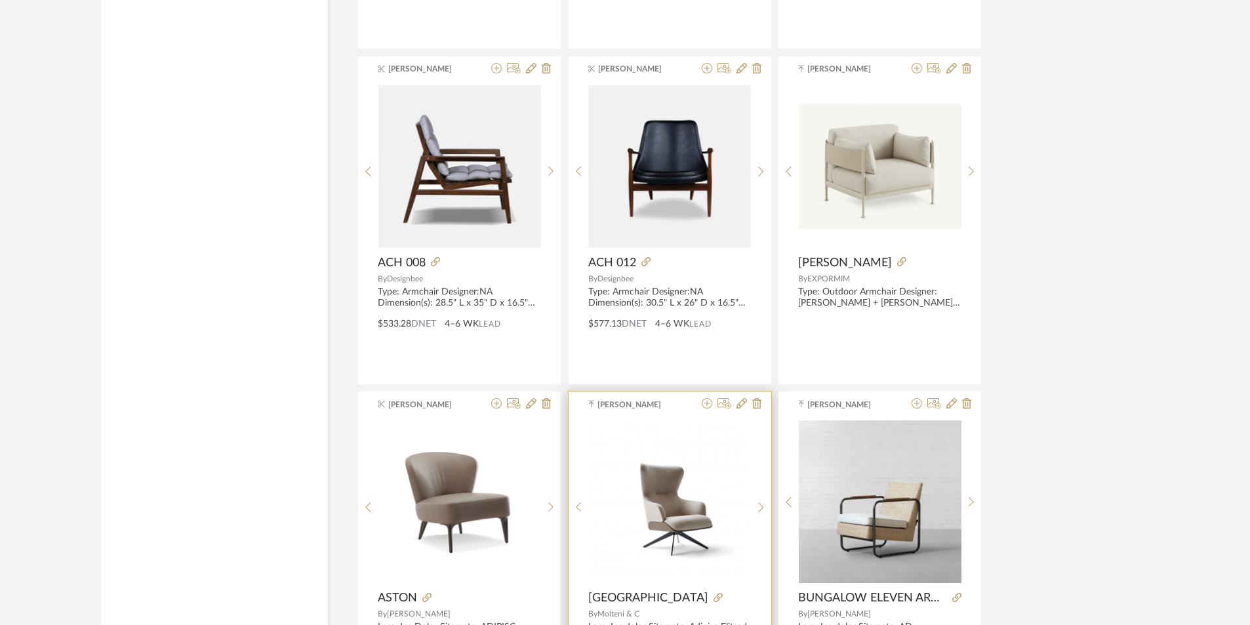
scroll to position [9572, 0]
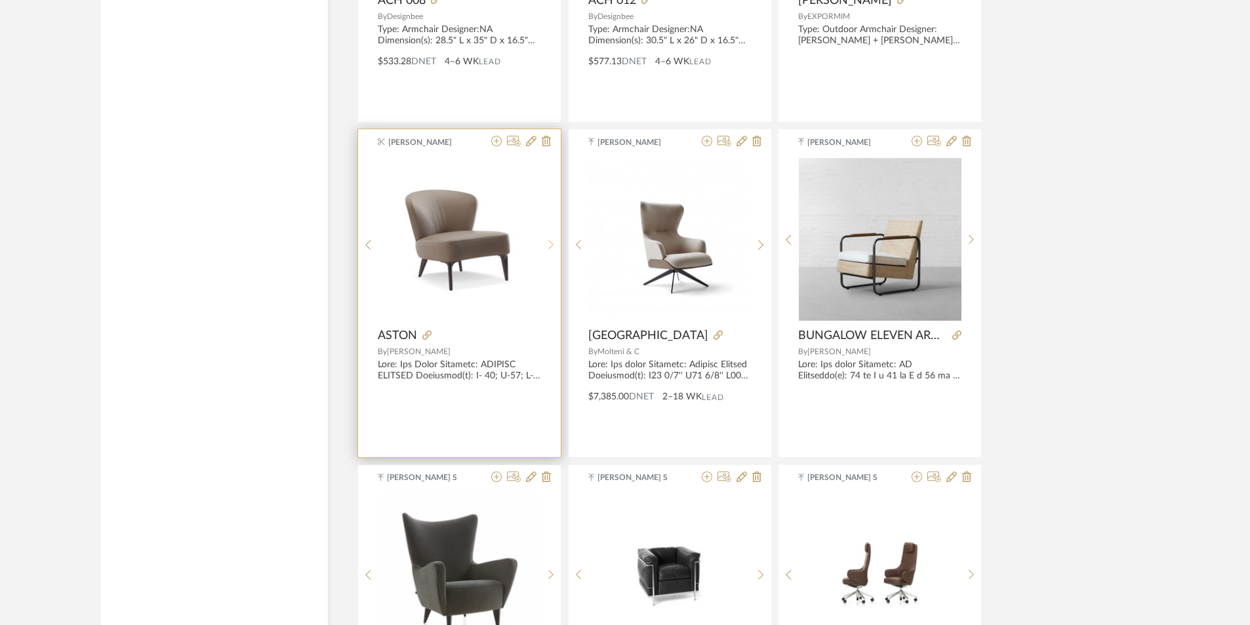
click at [547, 241] on sr-next-btn at bounding box center [551, 244] width 20 height 11
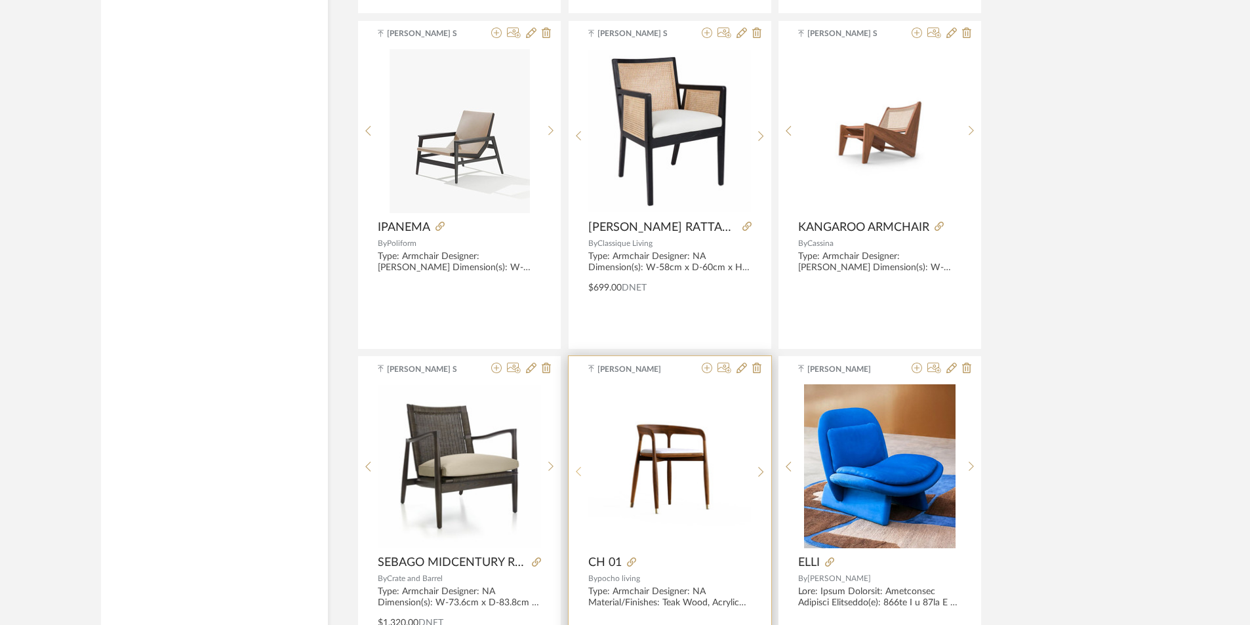
scroll to position [11015, 0]
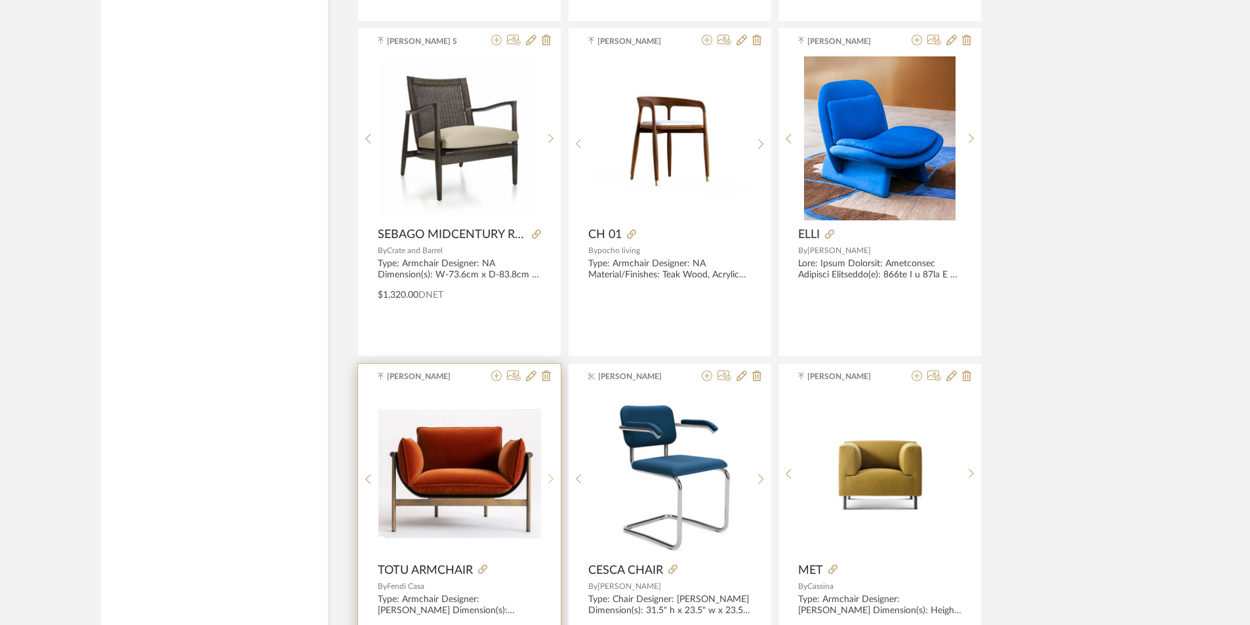
click at [552, 477] on icon at bounding box center [551, 478] width 6 height 11
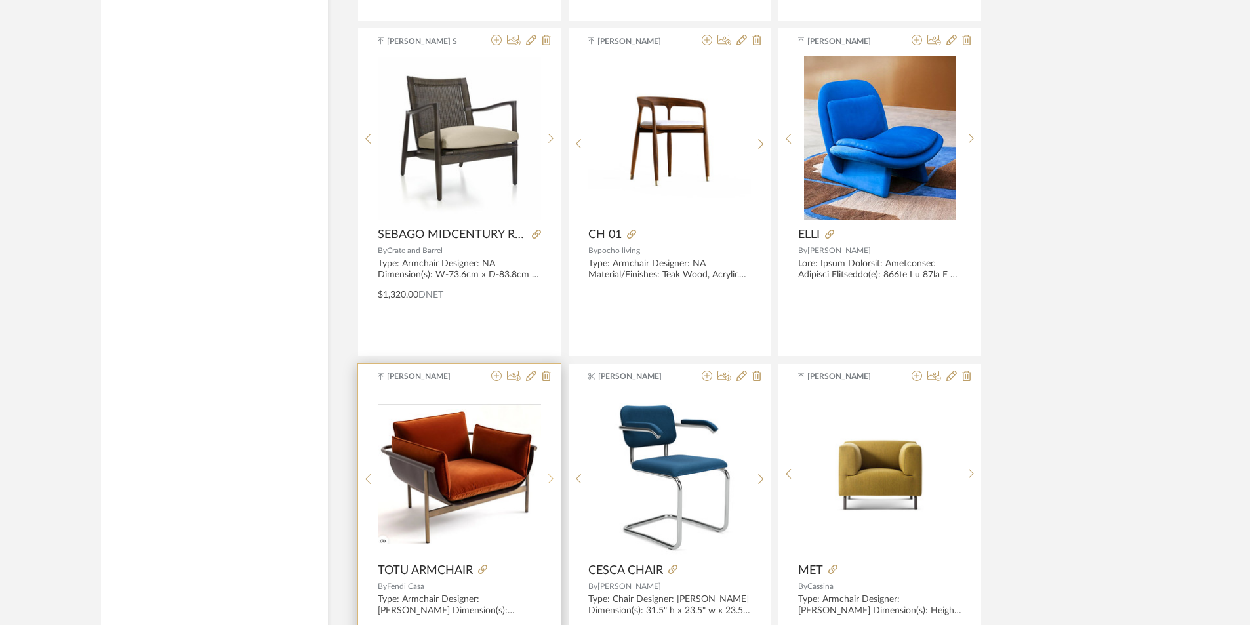
click at [552, 477] on icon at bounding box center [551, 478] width 6 height 11
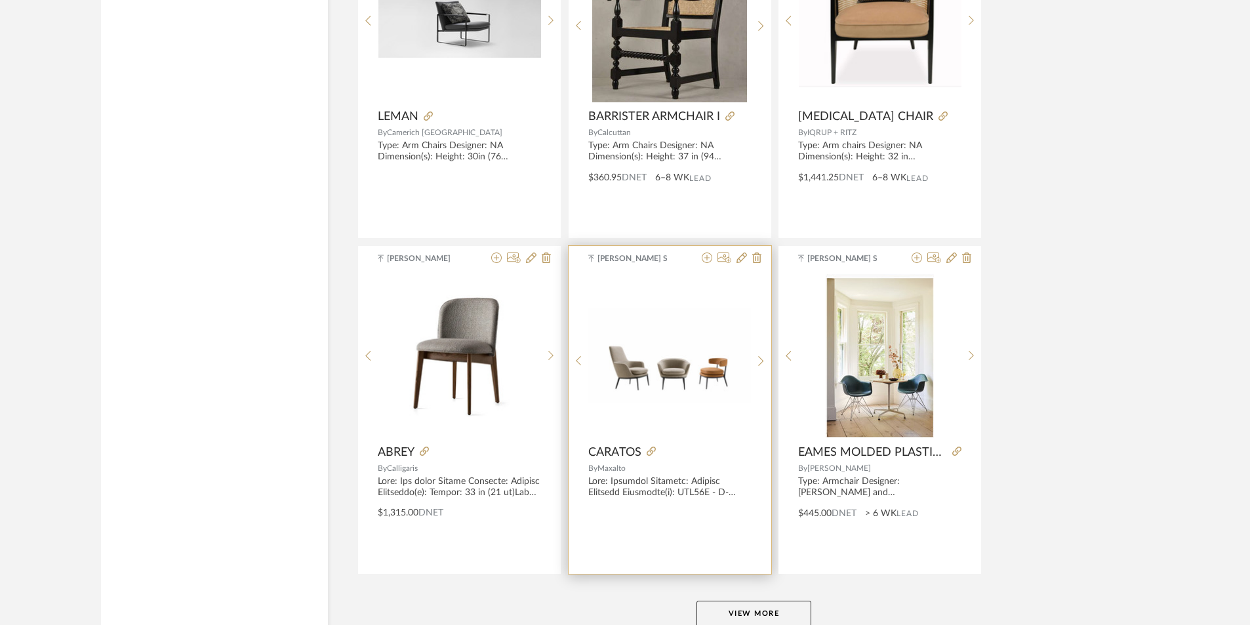
scroll to position [11892, 0]
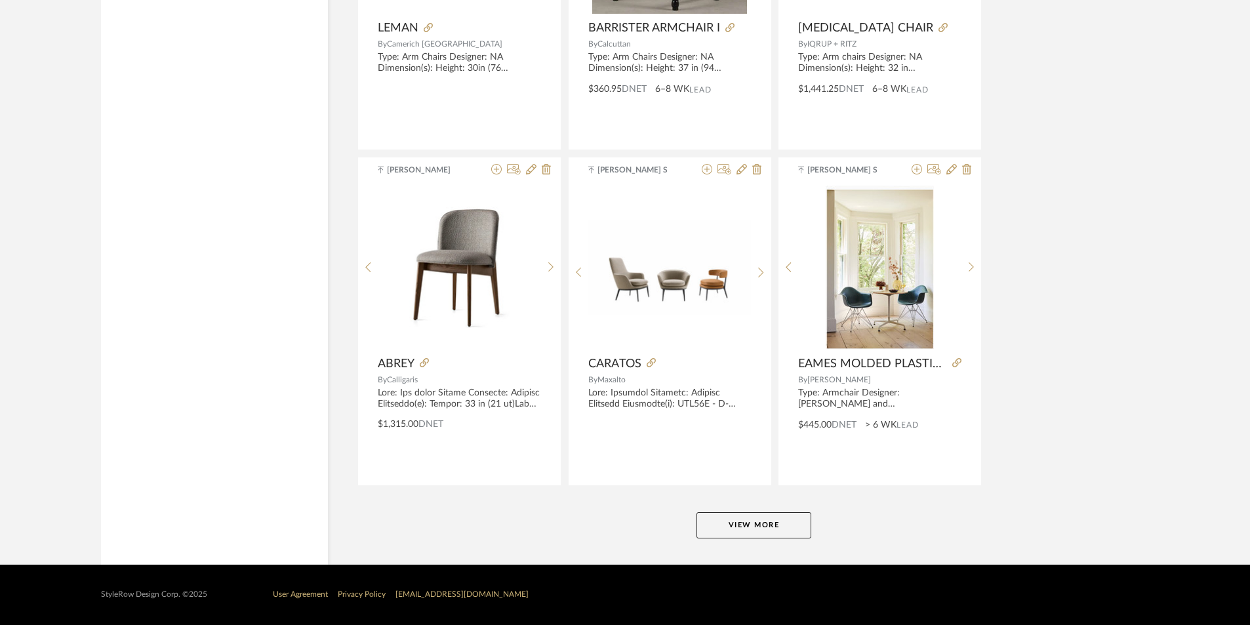
click at [771, 527] on button "View More" at bounding box center [753, 525] width 115 height 26
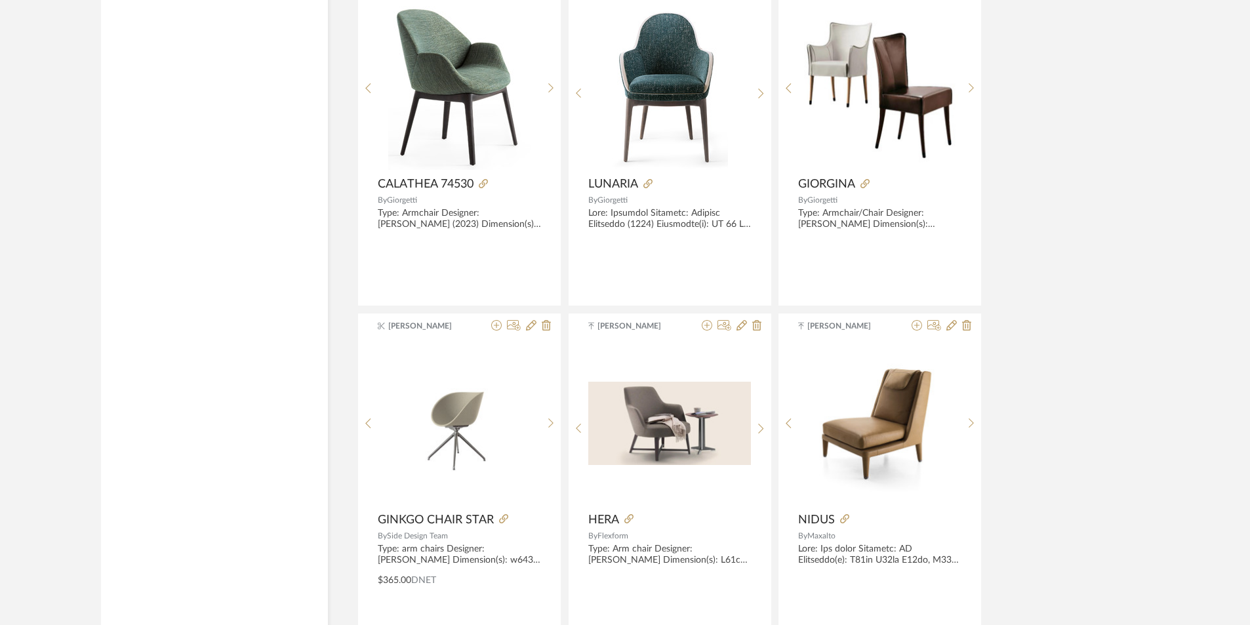
scroll to position [15917, 0]
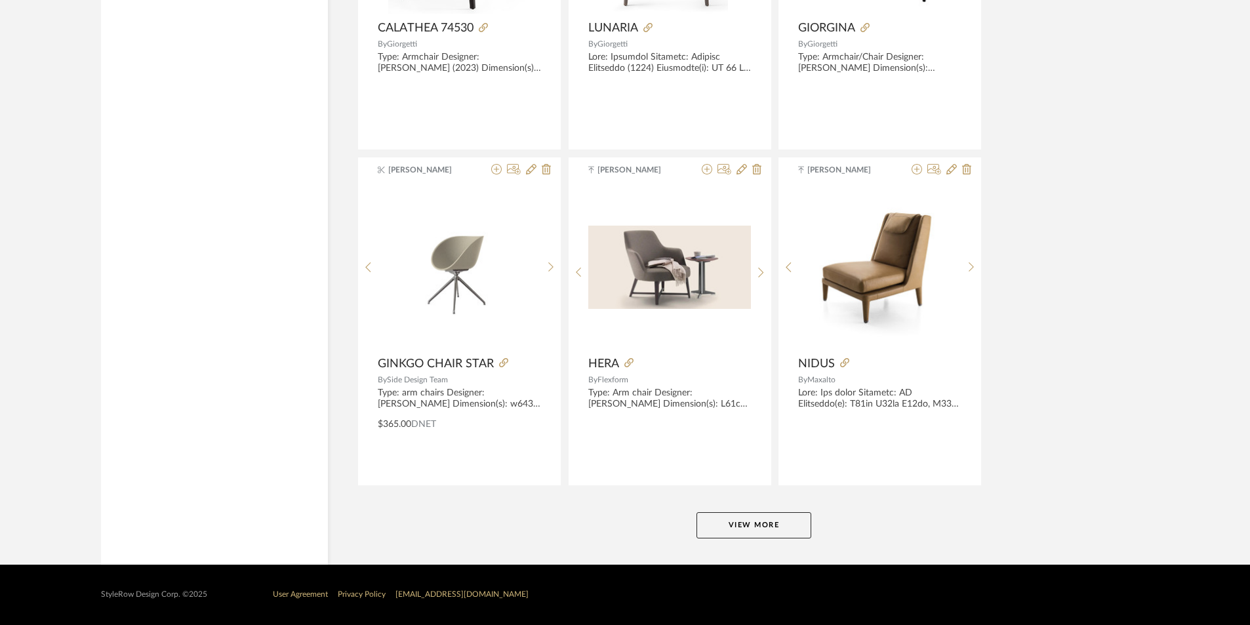
click at [743, 523] on button "View More" at bounding box center [753, 525] width 115 height 26
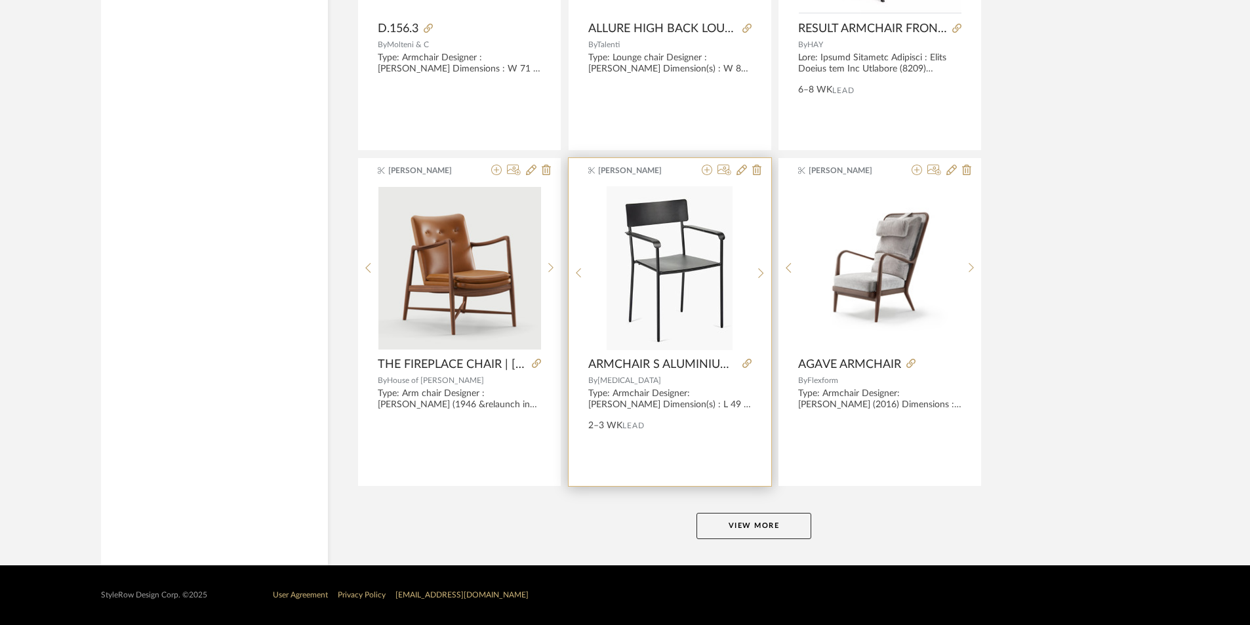
scroll to position [19942, 0]
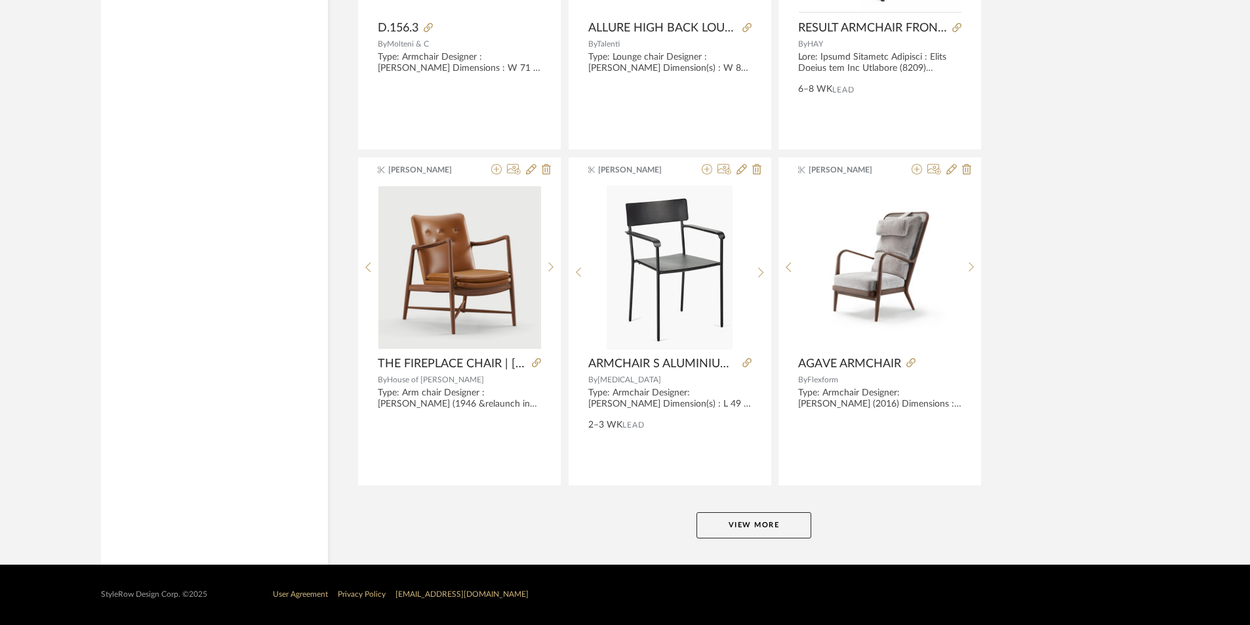
click at [744, 521] on button "View More" at bounding box center [753, 525] width 115 height 26
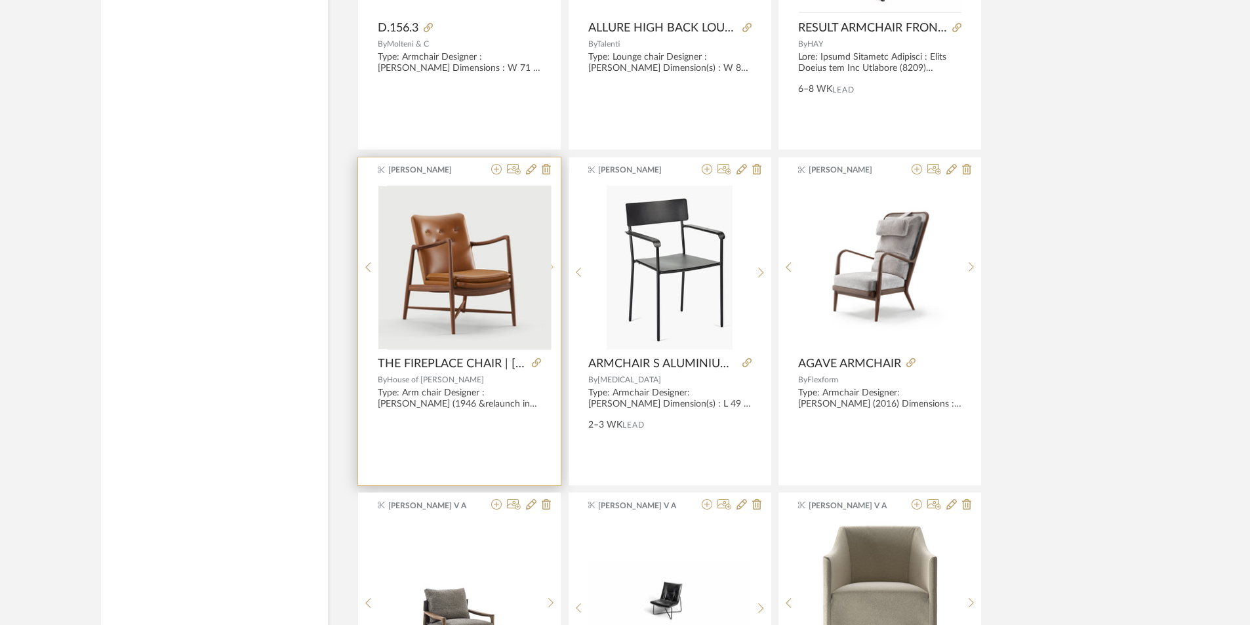
click at [555, 273] on div at bounding box center [551, 268] width 20 height 164
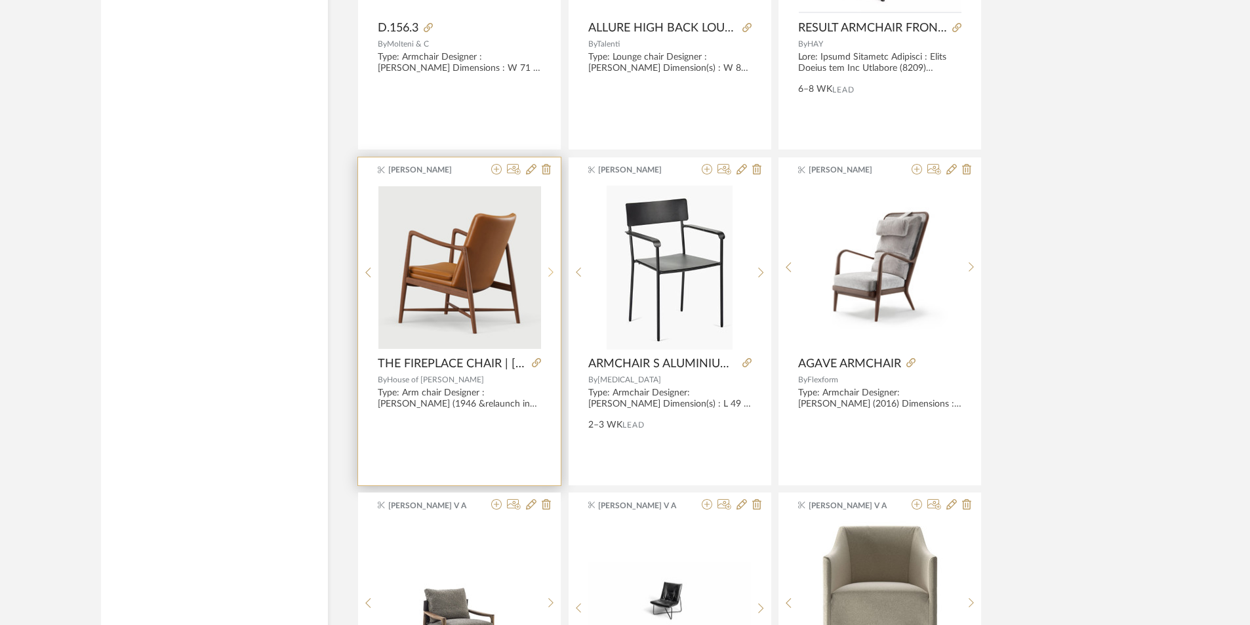
click at [555, 273] on sr-next-btn at bounding box center [551, 272] width 20 height 11
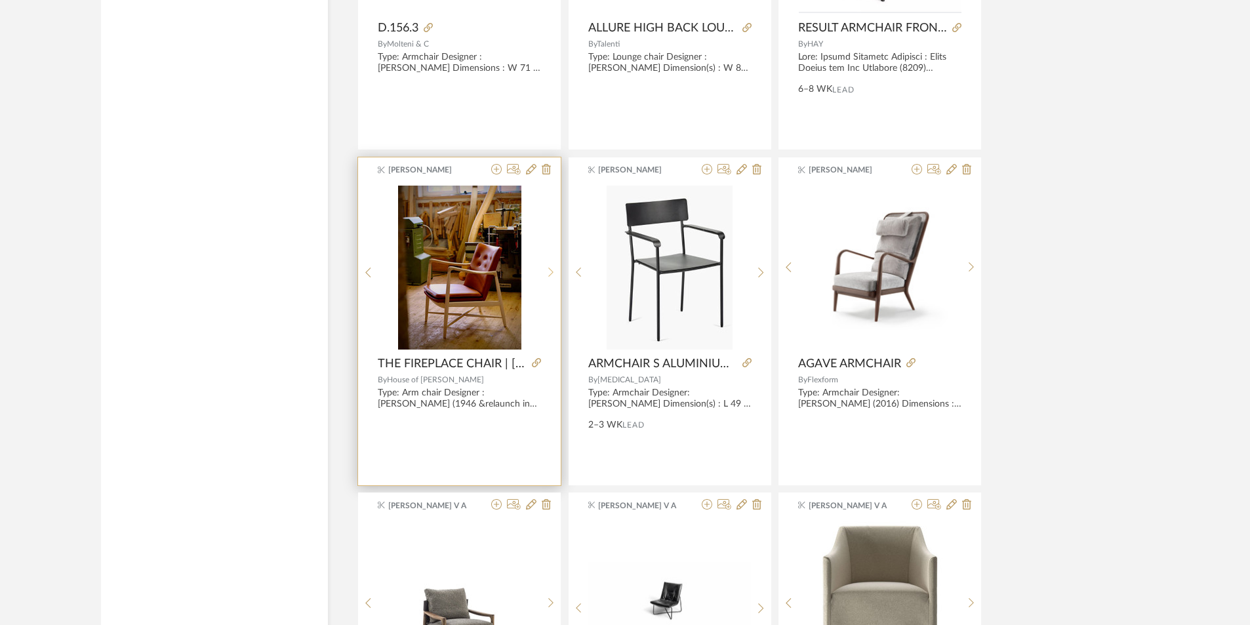
click at [555, 273] on sr-next-btn at bounding box center [551, 272] width 20 height 11
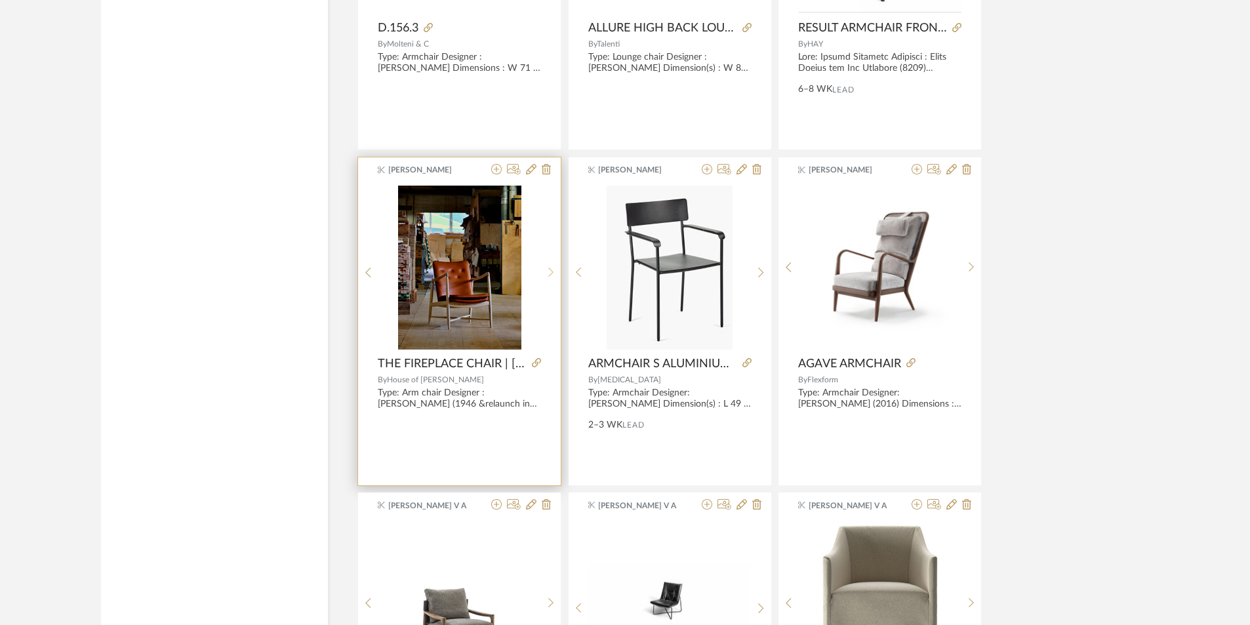
click at [555, 273] on sr-next-btn at bounding box center [551, 272] width 20 height 11
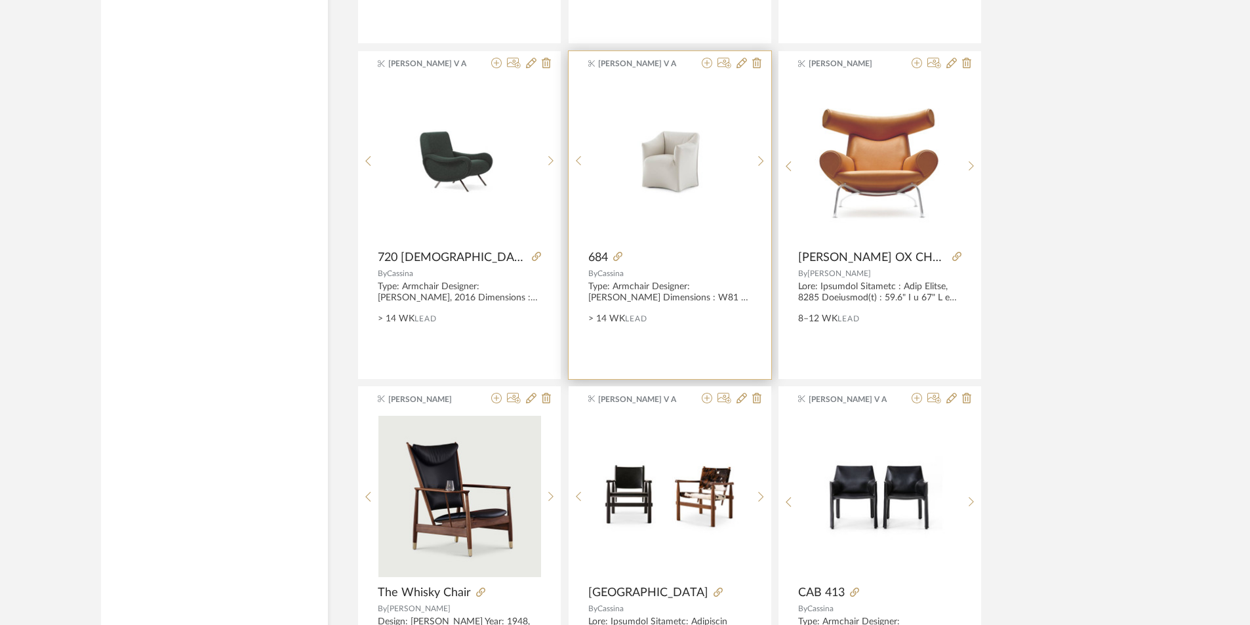
scroll to position [21320, 0]
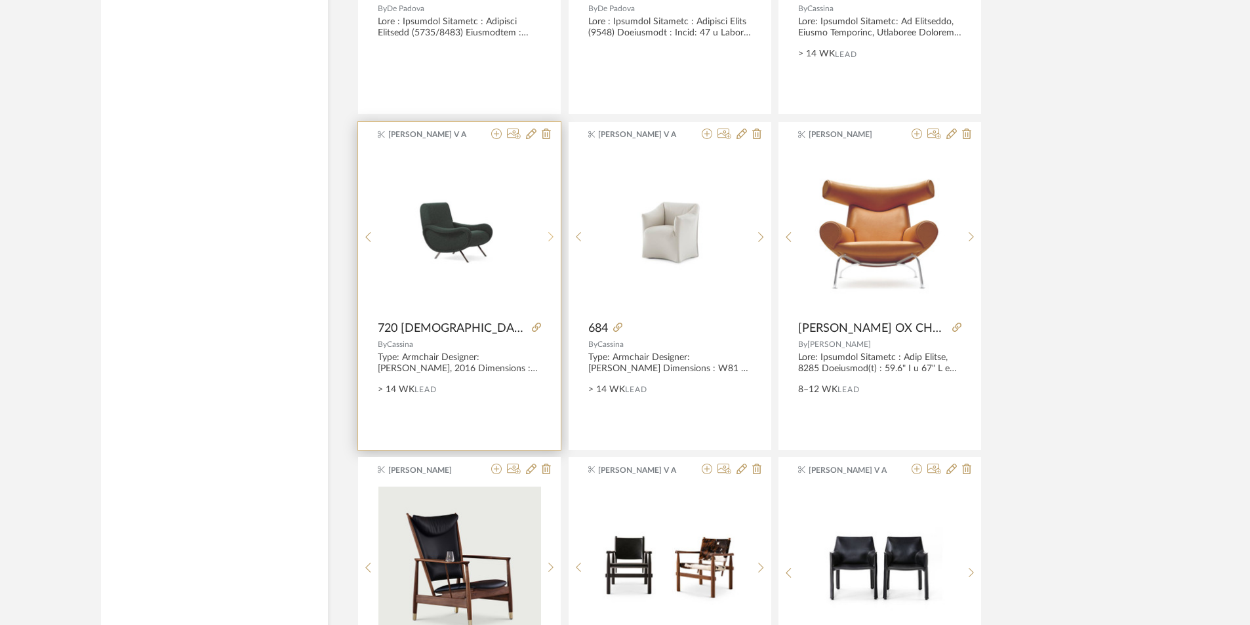
click at [555, 242] on div at bounding box center [551, 237] width 20 height 174
click at [555, 242] on sr-next-btn at bounding box center [551, 236] width 20 height 11
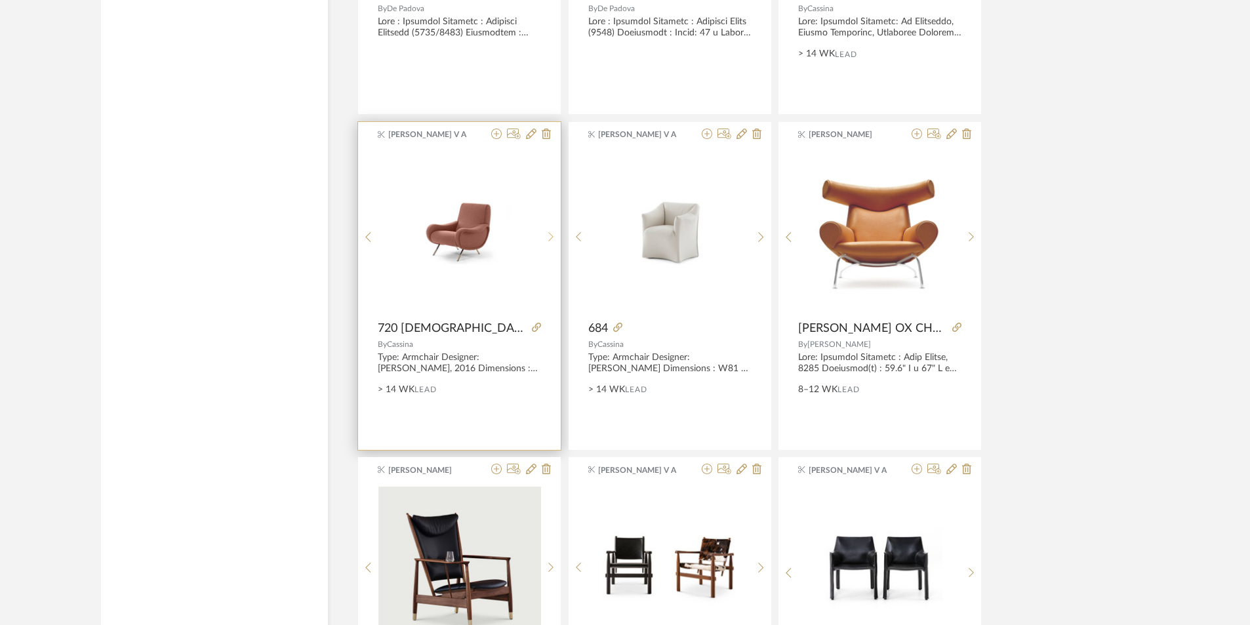
click at [555, 242] on sr-next-btn at bounding box center [551, 236] width 20 height 11
click at [532, 327] on icon at bounding box center [536, 327] width 9 height 9
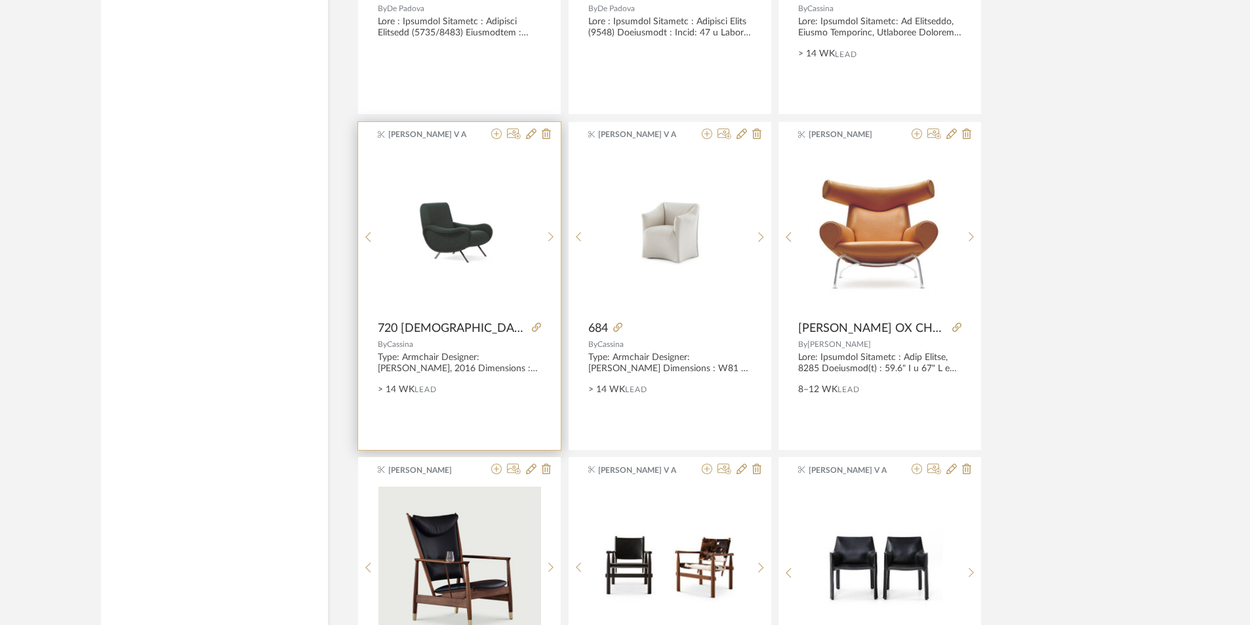
click at [443, 267] on img "0" at bounding box center [459, 232] width 163 height 92
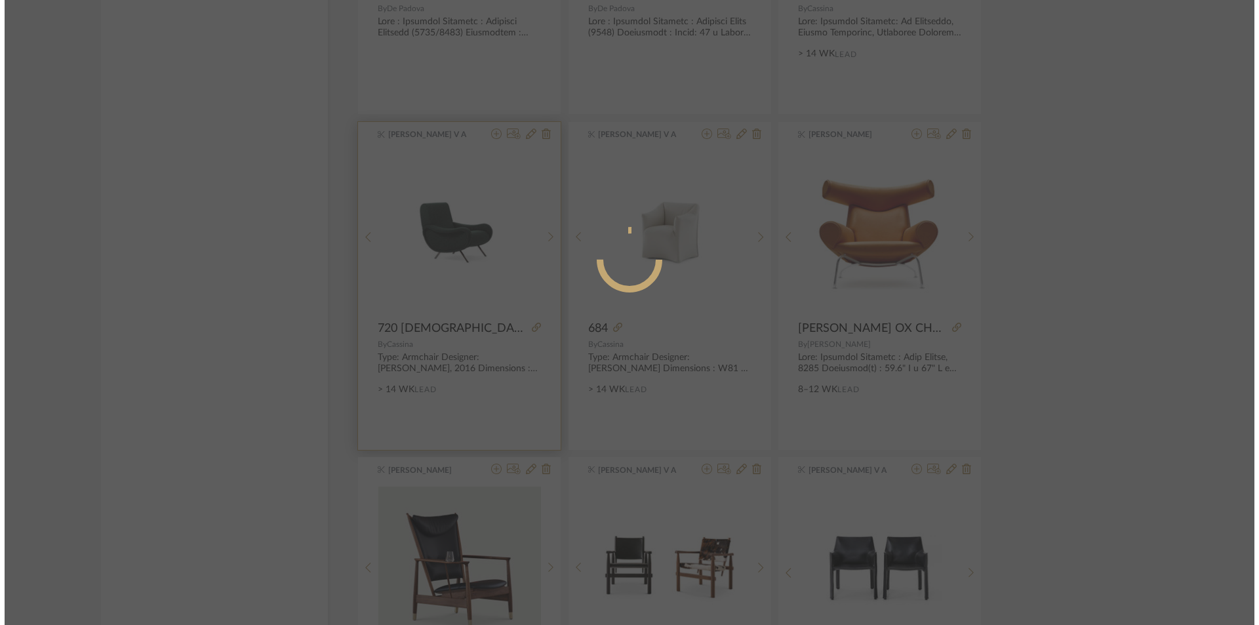
scroll to position [0, 0]
